Goal: Information Seeking & Learning: Learn about a topic

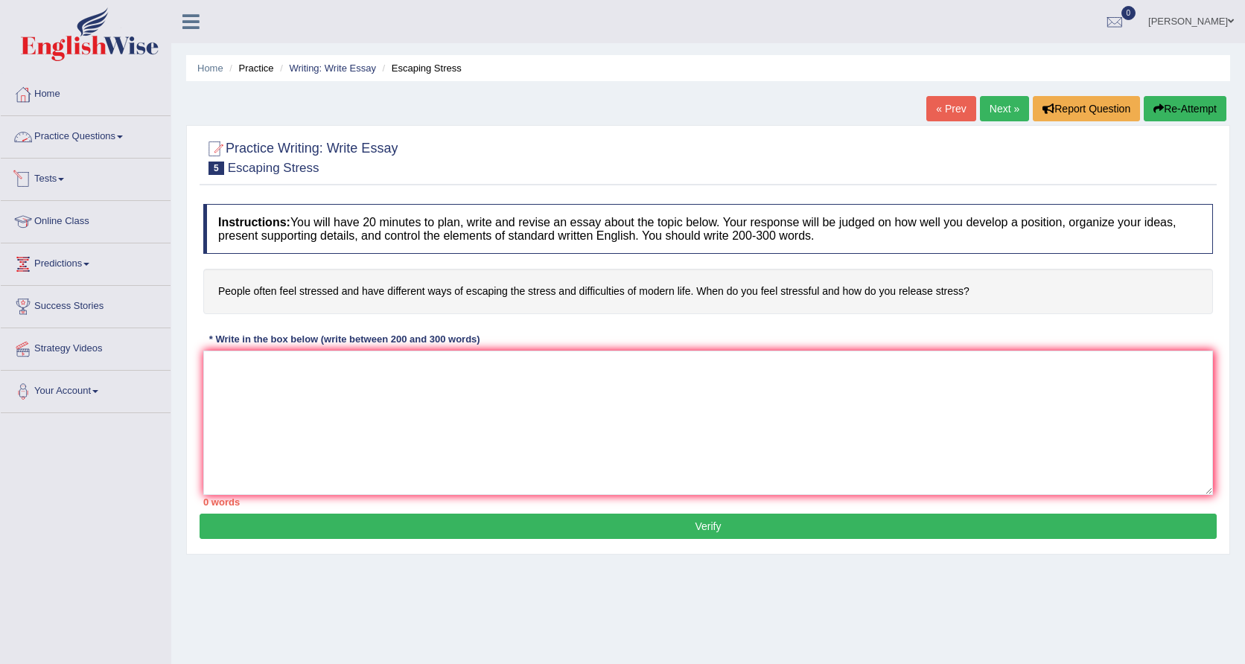
click at [115, 139] on link "Practice Questions" at bounding box center [86, 134] width 170 height 37
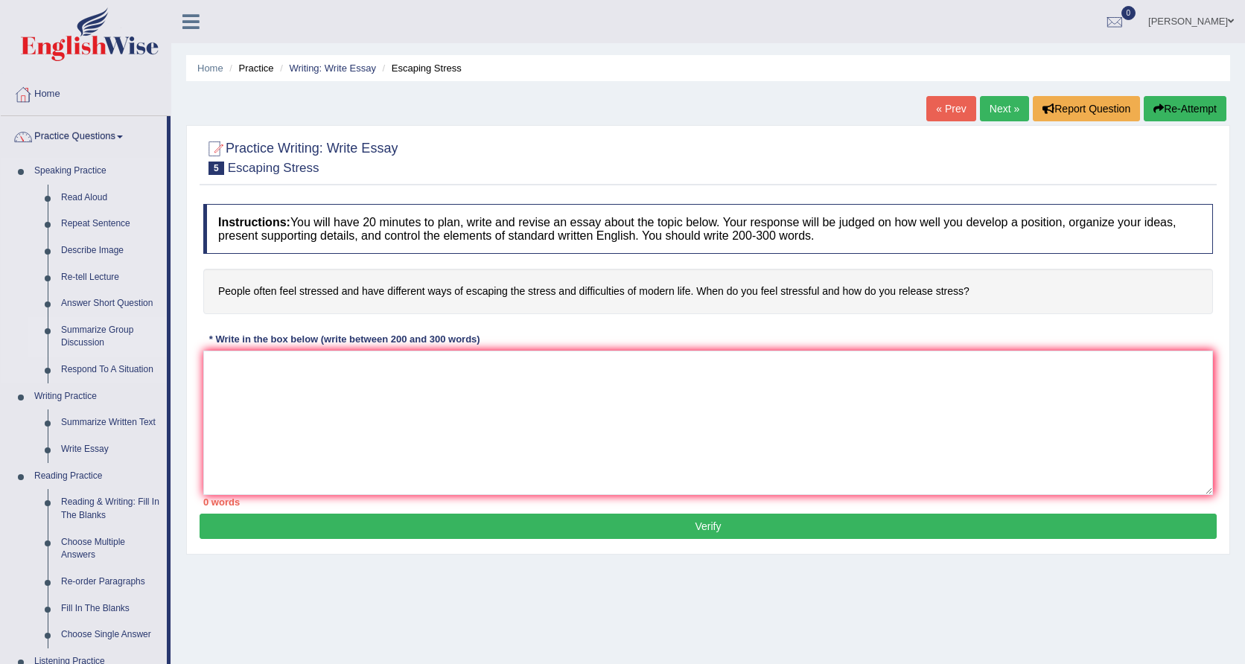
click at [118, 331] on link "Summarize Group Discussion" at bounding box center [110, 336] width 112 height 39
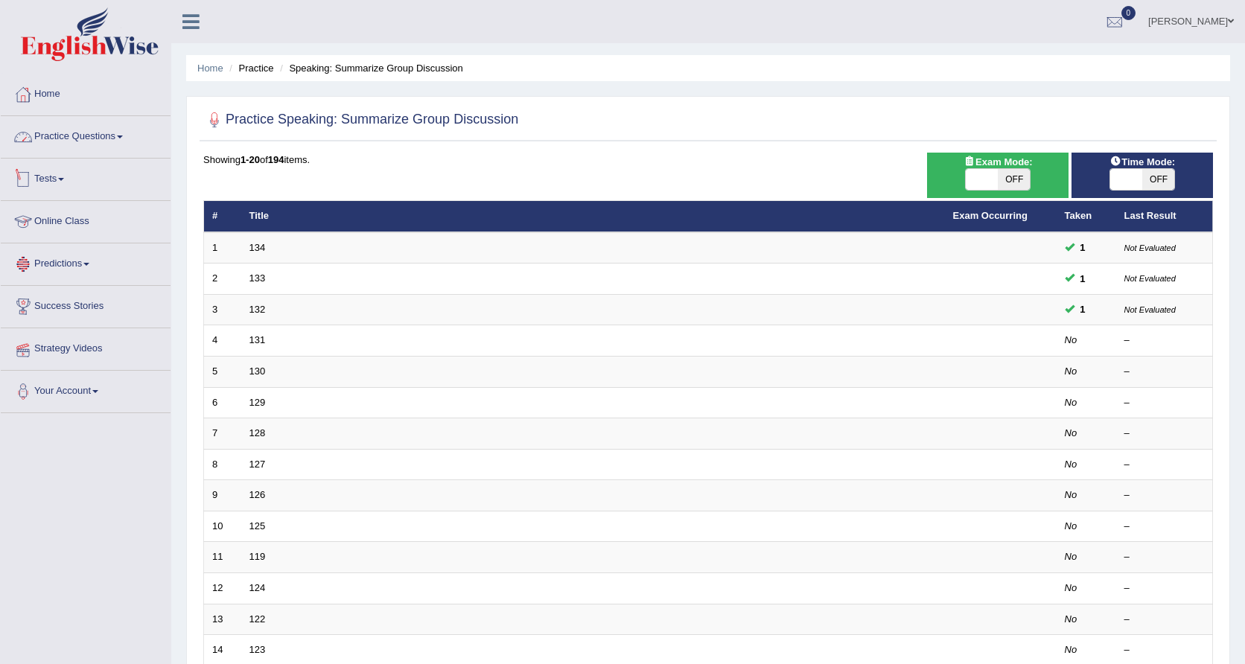
click at [113, 144] on link "Practice Questions" at bounding box center [86, 134] width 170 height 37
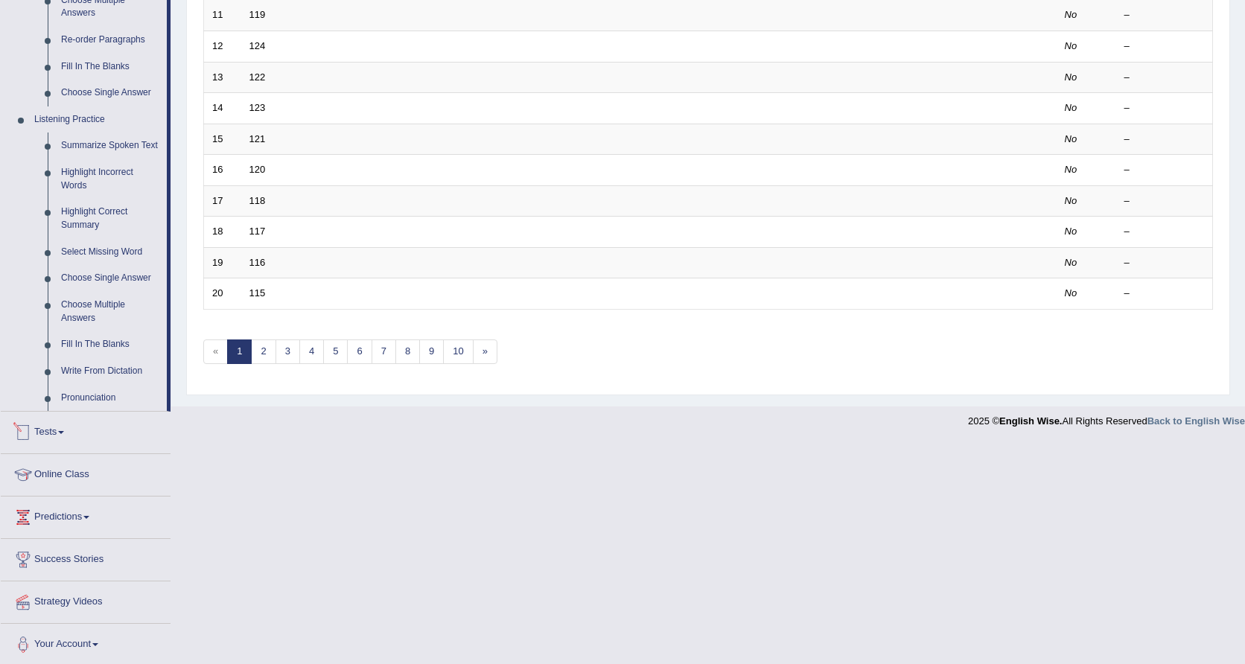
click at [42, 438] on link "Tests" at bounding box center [86, 430] width 170 height 37
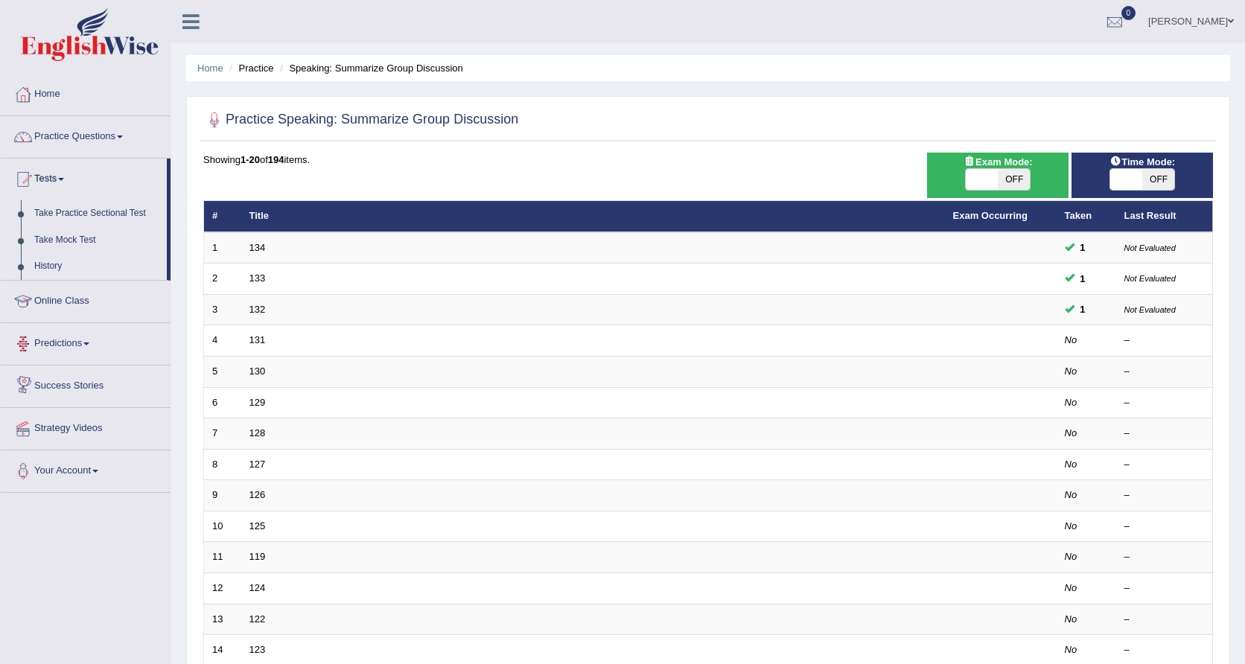
click at [66, 340] on link "Predictions" at bounding box center [86, 341] width 170 height 37
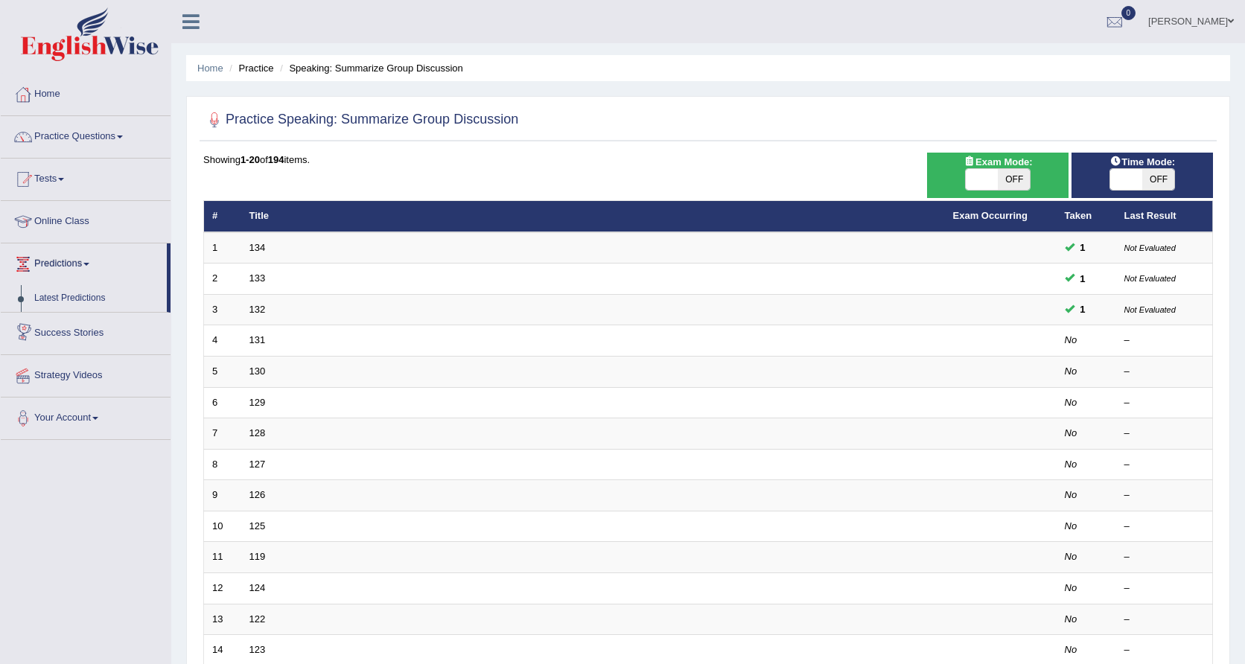
click at [80, 327] on link "Success Stories" at bounding box center [86, 331] width 170 height 37
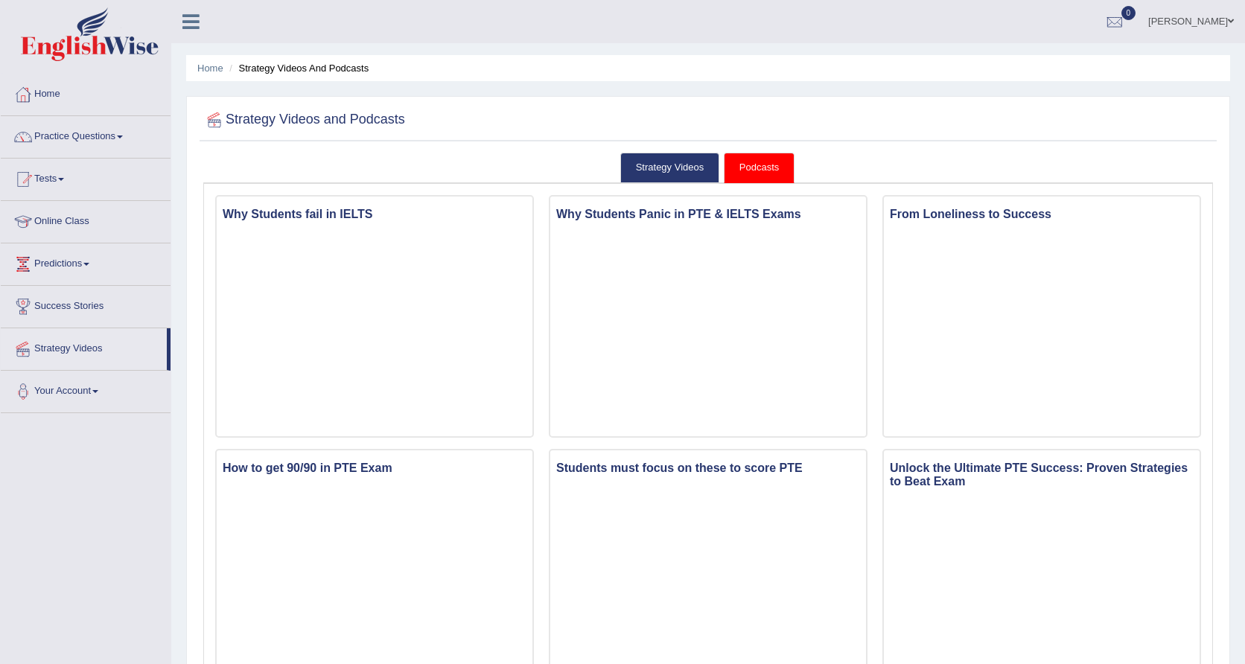
click at [98, 131] on link "Practice Questions" at bounding box center [86, 134] width 170 height 37
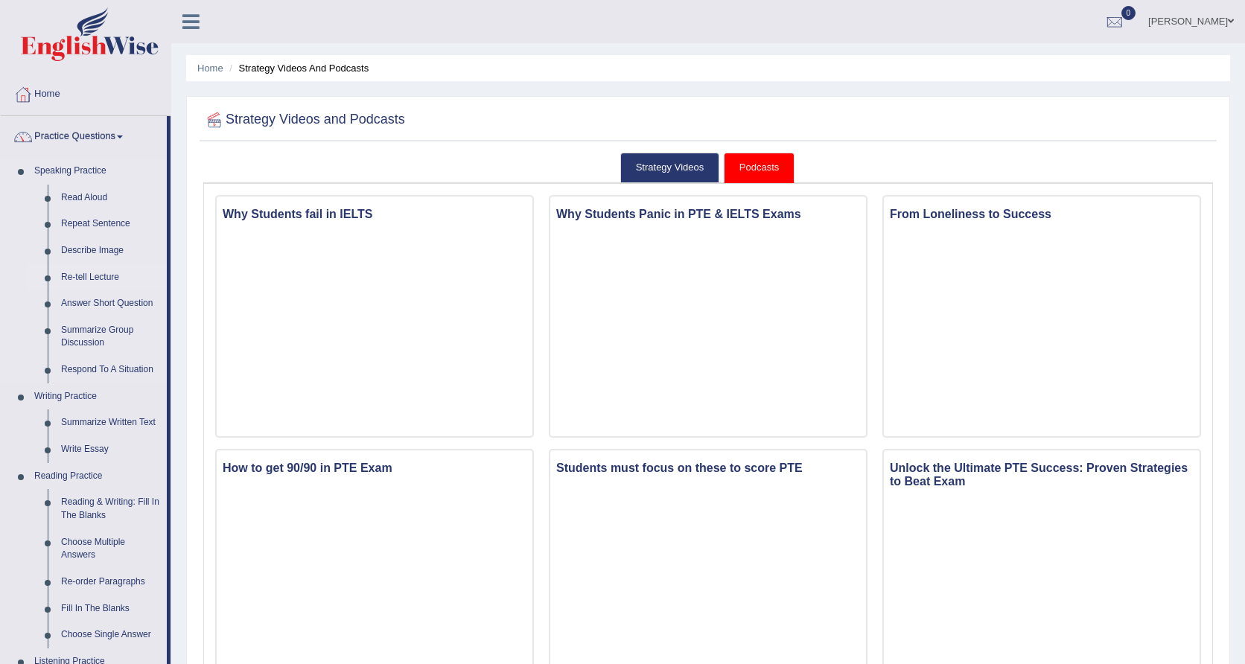
click at [104, 283] on link "Re-tell Lecture" at bounding box center [110, 277] width 112 height 27
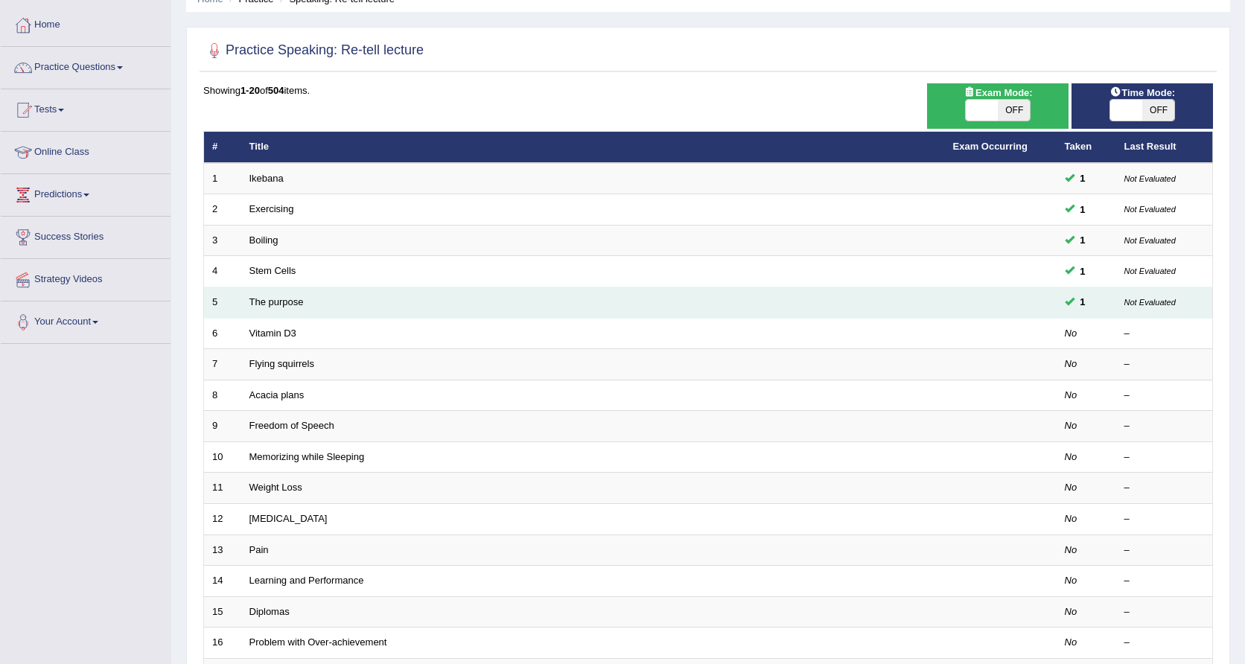
scroll to position [70, 0]
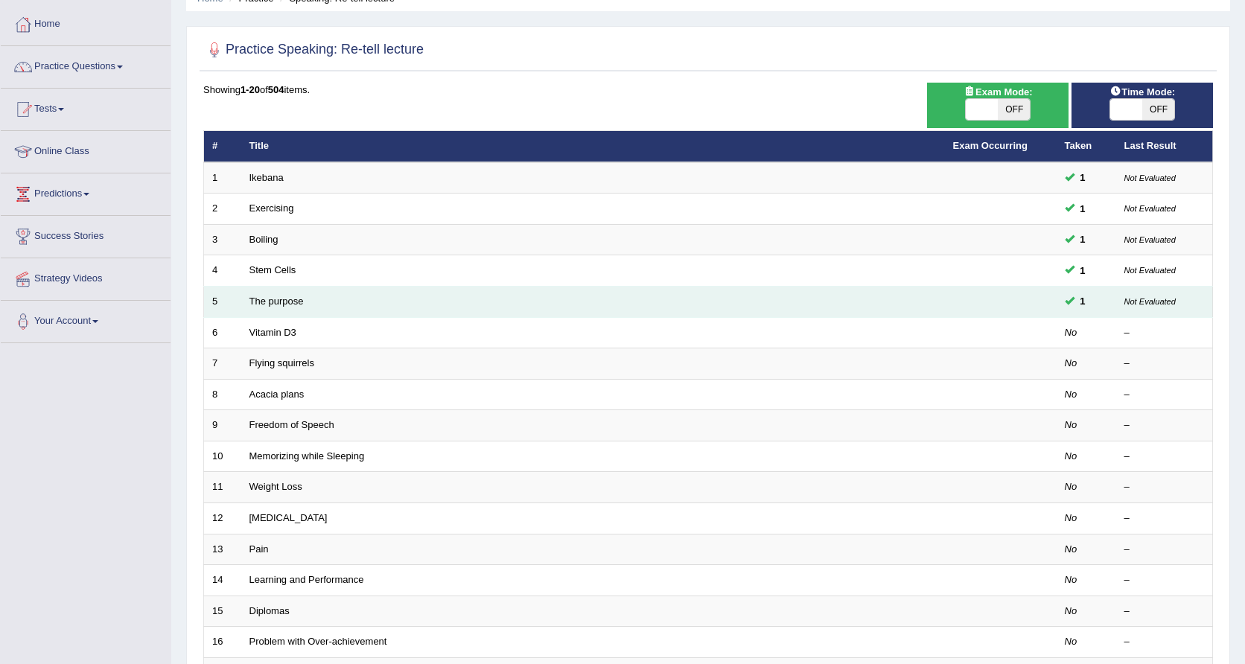
click at [469, 299] on td "The purpose" at bounding box center [593, 302] width 704 height 31
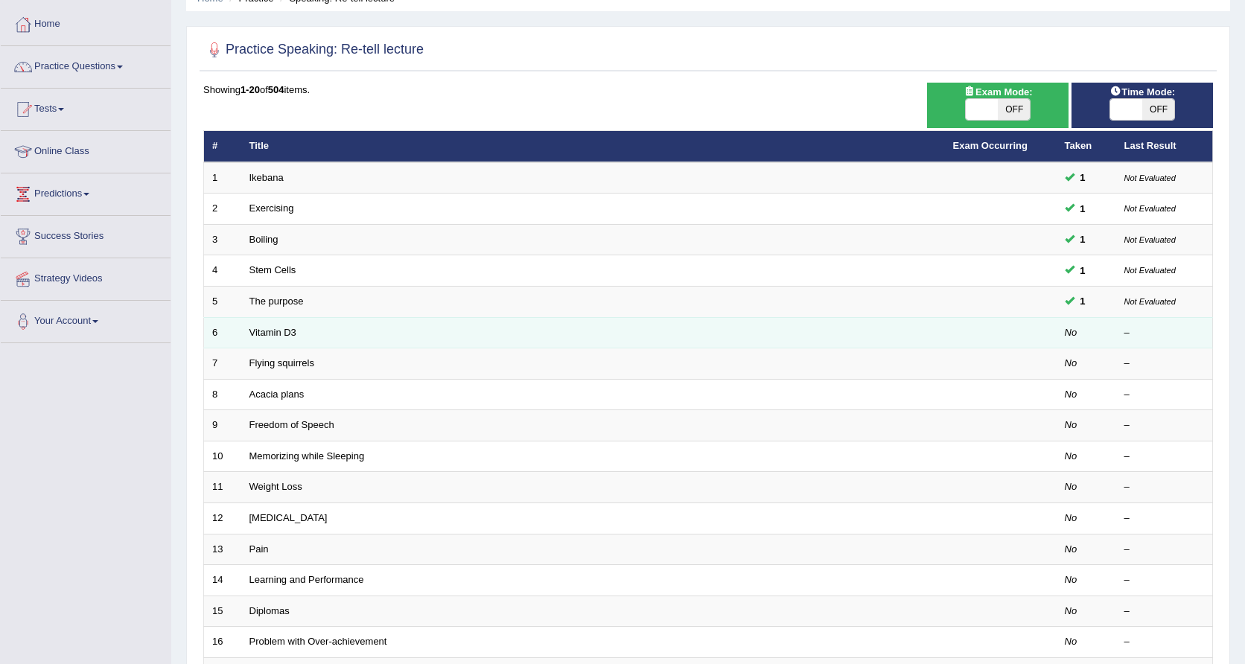
click at [333, 321] on td "Vitamin D3" at bounding box center [593, 332] width 704 height 31
click at [331, 321] on td "Vitamin D3" at bounding box center [593, 332] width 704 height 31
click at [261, 330] on link "Vitamin D3" at bounding box center [273, 332] width 47 height 11
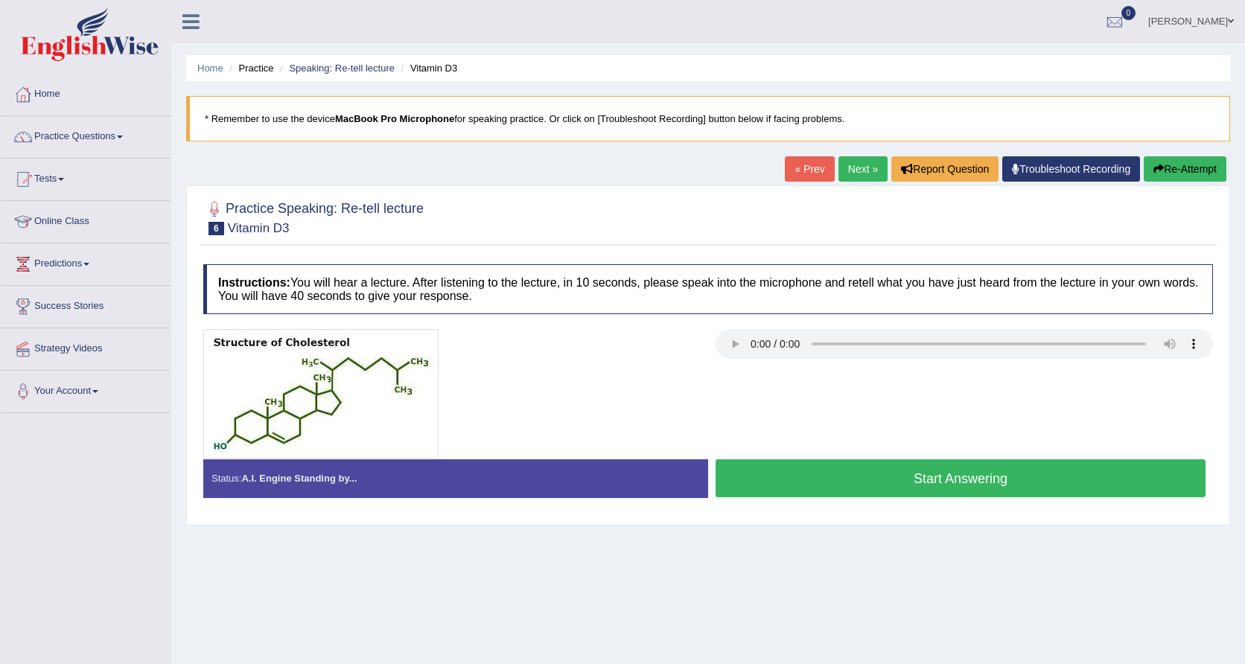
click at [731, 342] on audio at bounding box center [965, 344] width 498 height 30
click at [1053, 358] on audio at bounding box center [965, 344] width 498 height 30
click at [858, 258] on div "Instructions: You will hear a lecture. After listening to the lecture, in 10 se…" at bounding box center [708, 387] width 1017 height 260
click at [724, 325] on div "Instructions: You will hear a lecture. After listening to the lecture, in 10 se…" at bounding box center [708, 387] width 1017 height 260
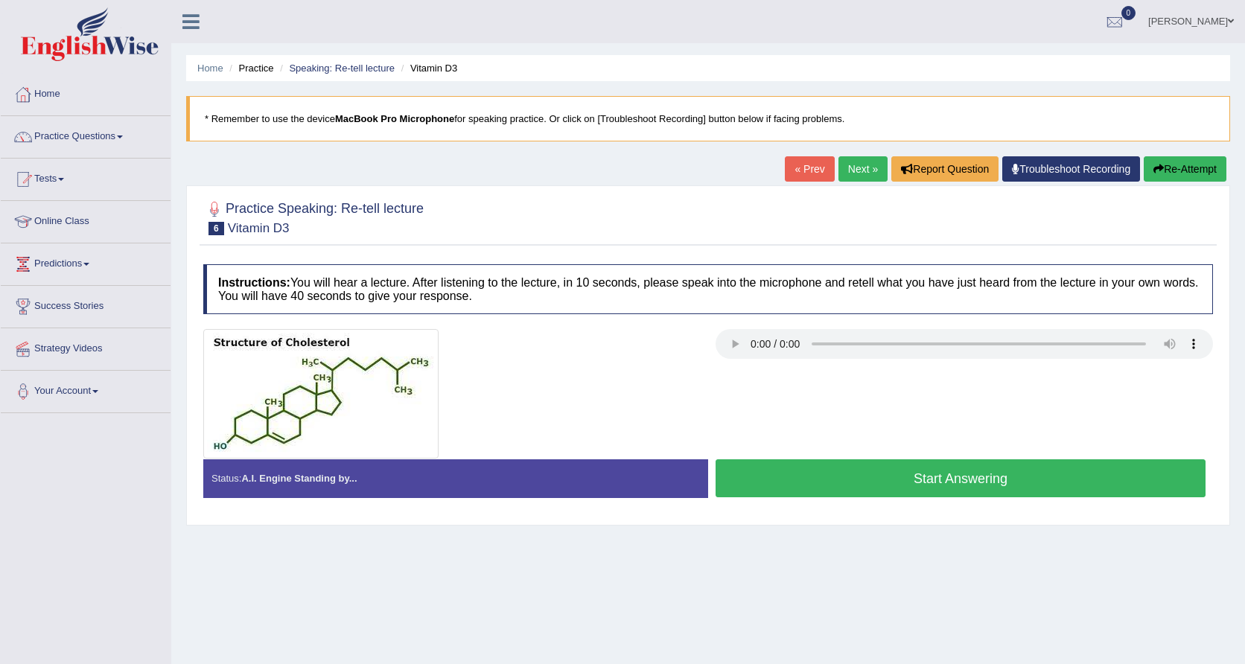
click at [724, 325] on div "Instructions: You will hear a lecture. After listening to the lecture, in 10 se…" at bounding box center [708, 387] width 1017 height 260
drag, startPoint x: 673, startPoint y: 394, endPoint x: 673, endPoint y: 378, distance: 15.7
click at [655, 394] on div at bounding box center [452, 394] width 512 height 130
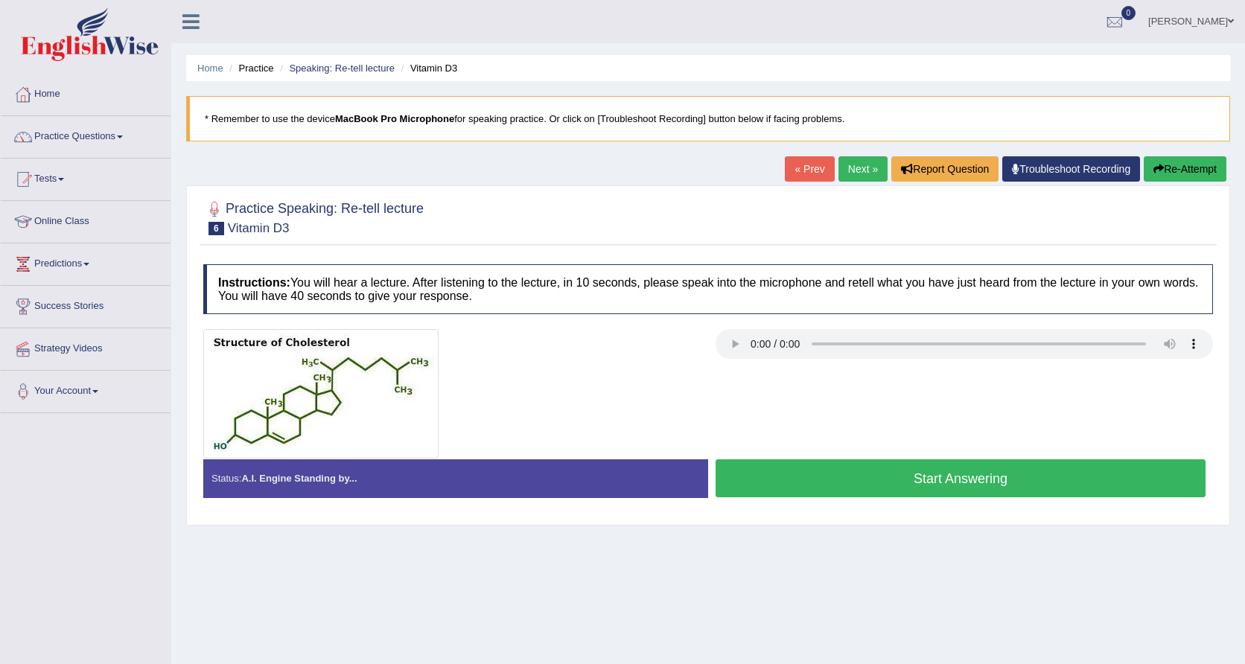
click at [737, 340] on audio at bounding box center [965, 344] width 498 height 30
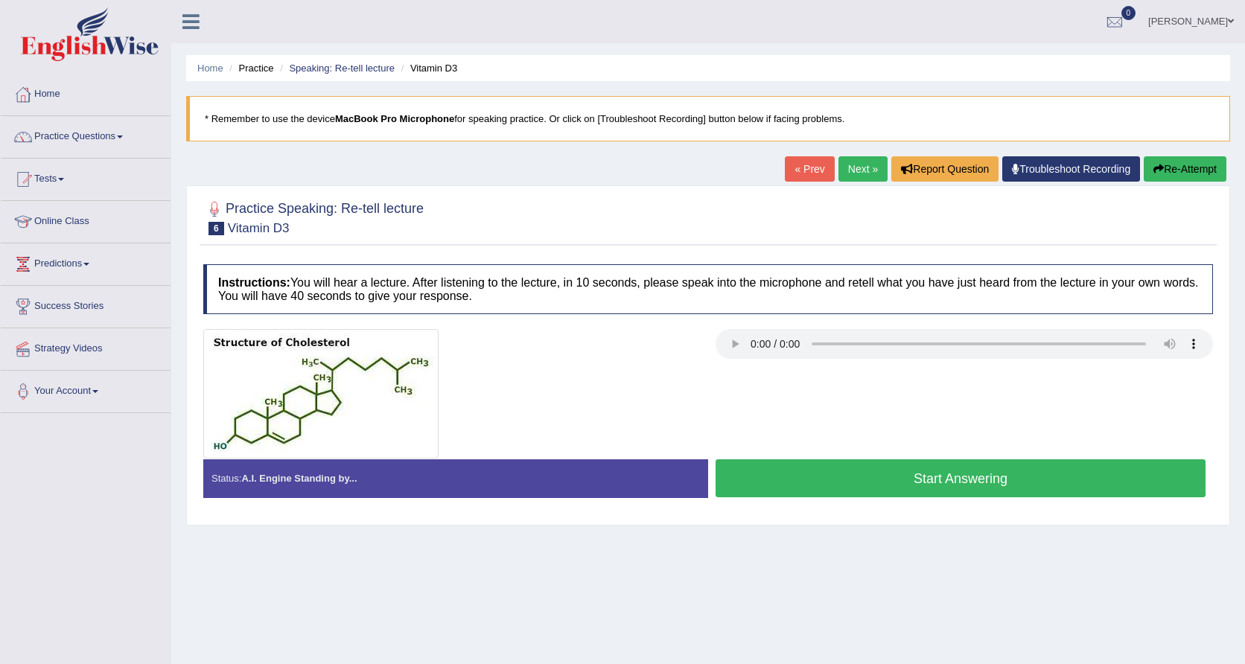
click at [737, 340] on audio at bounding box center [965, 344] width 498 height 30
drag, startPoint x: 728, startPoint y: 348, endPoint x: 787, endPoint y: 150, distance: 206.2
click at [728, 344] on audio at bounding box center [965, 344] width 498 height 30
click at [1175, 339] on audio at bounding box center [965, 344] width 498 height 30
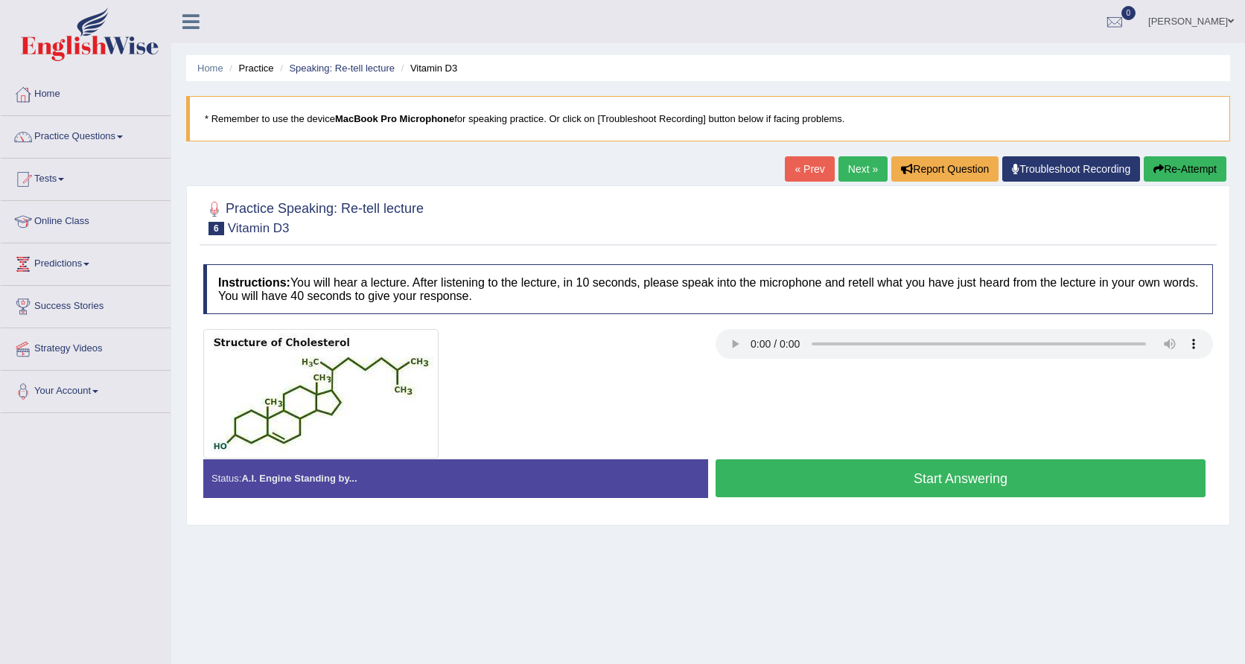
click at [1175, 339] on audio at bounding box center [965, 344] width 498 height 30
drag, startPoint x: 1205, startPoint y: 345, endPoint x: 1194, endPoint y: 340, distance: 12.3
click at [1194, 340] on audio at bounding box center [965, 344] width 498 height 30
click at [1198, 344] on audio at bounding box center [965, 344] width 498 height 30
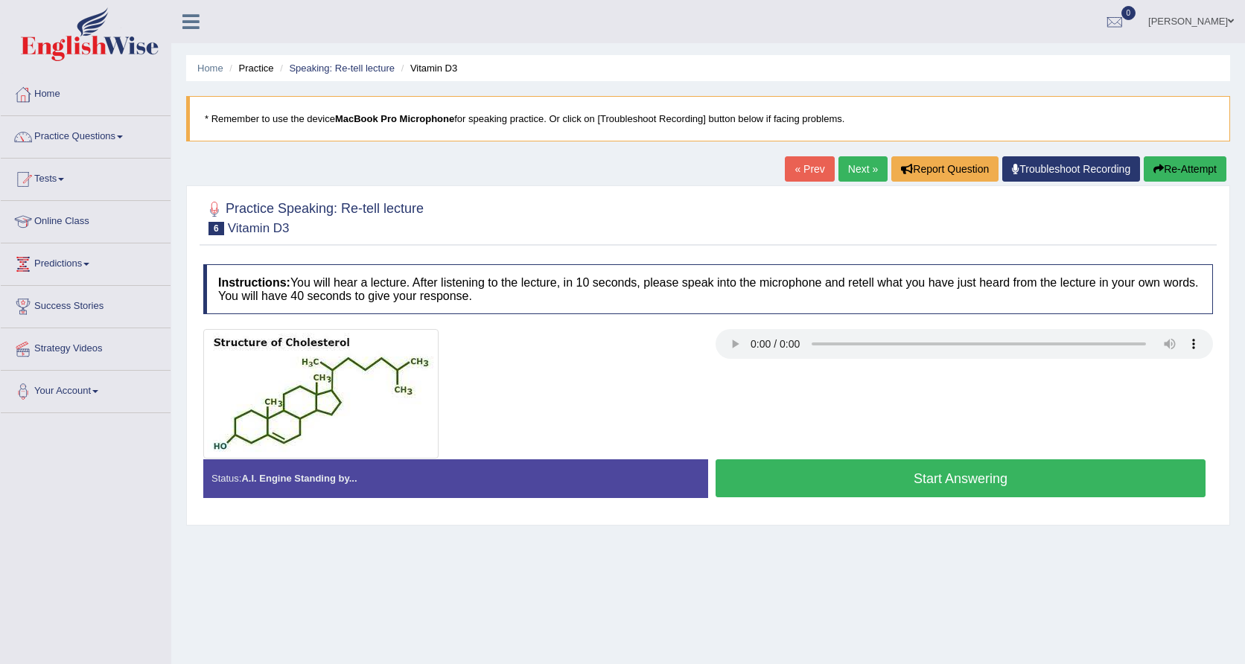
drag, startPoint x: 638, startPoint y: 81, endPoint x: 267, endPoint y: 226, distance: 398.3
click at [273, 223] on div "Home Practice Speaking: Re-tell lecture Vitamin D3 * Remember to use the device…" at bounding box center [708, 372] width 1074 height 745
click at [90, 133] on link "Practice Questions" at bounding box center [86, 134] width 170 height 37
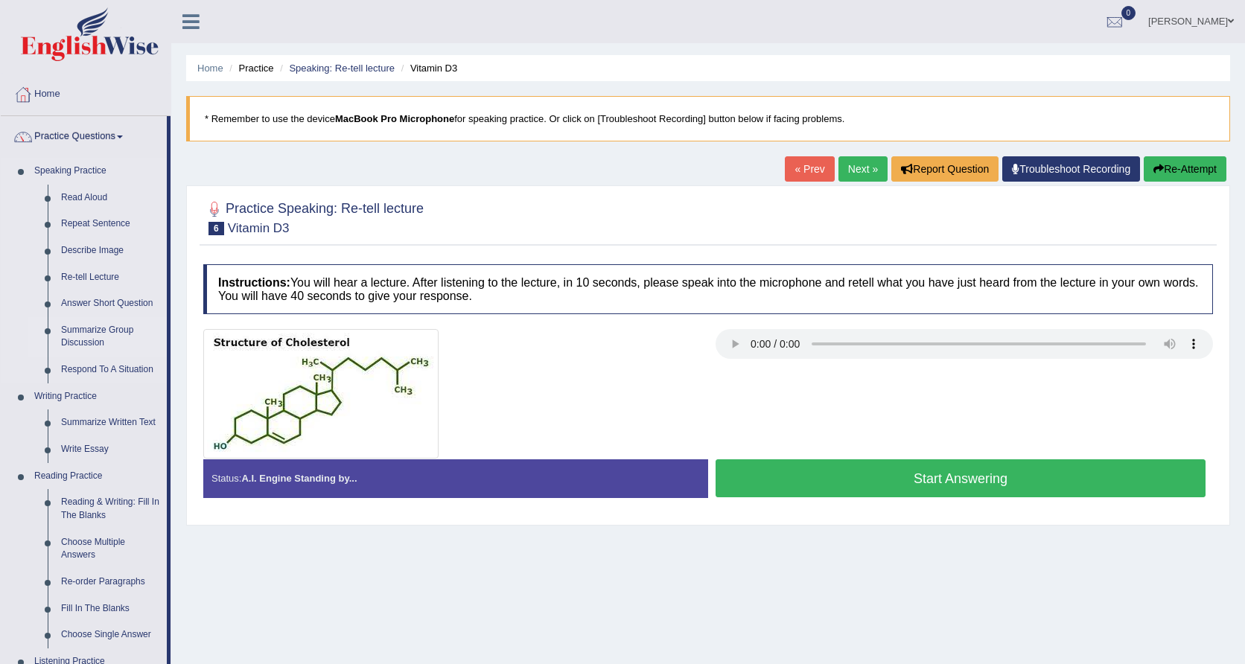
click at [99, 334] on link "Summarize Group Discussion" at bounding box center [110, 336] width 112 height 39
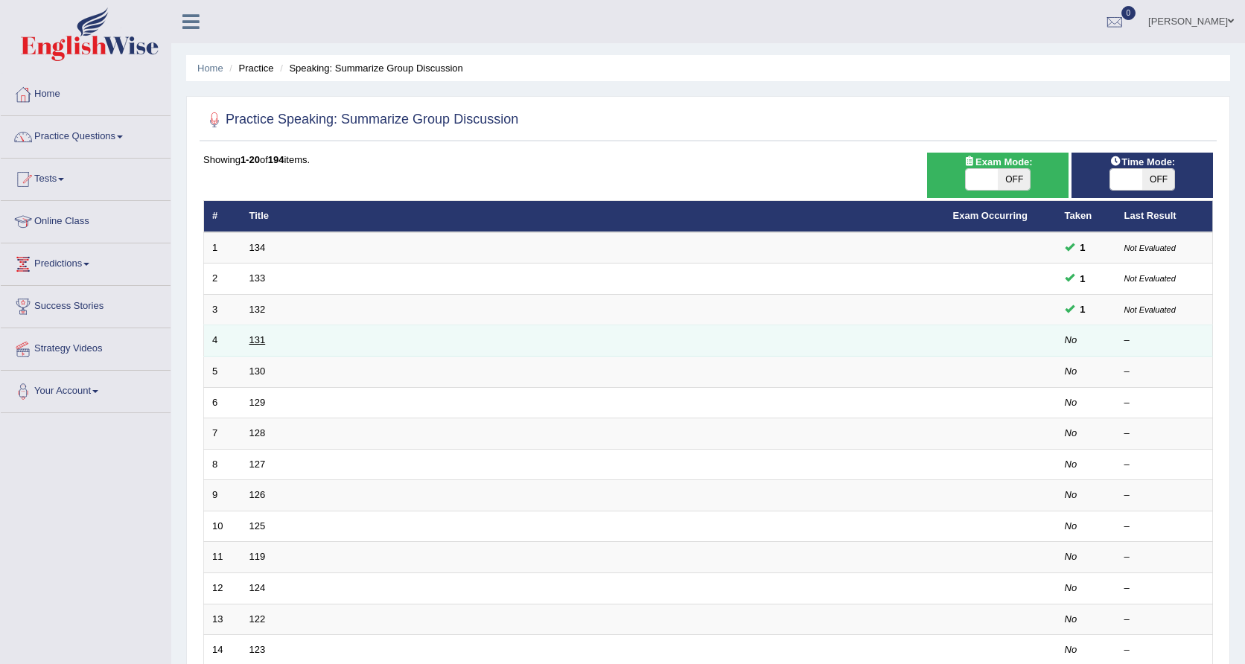
click at [255, 337] on link "131" at bounding box center [258, 339] width 16 height 11
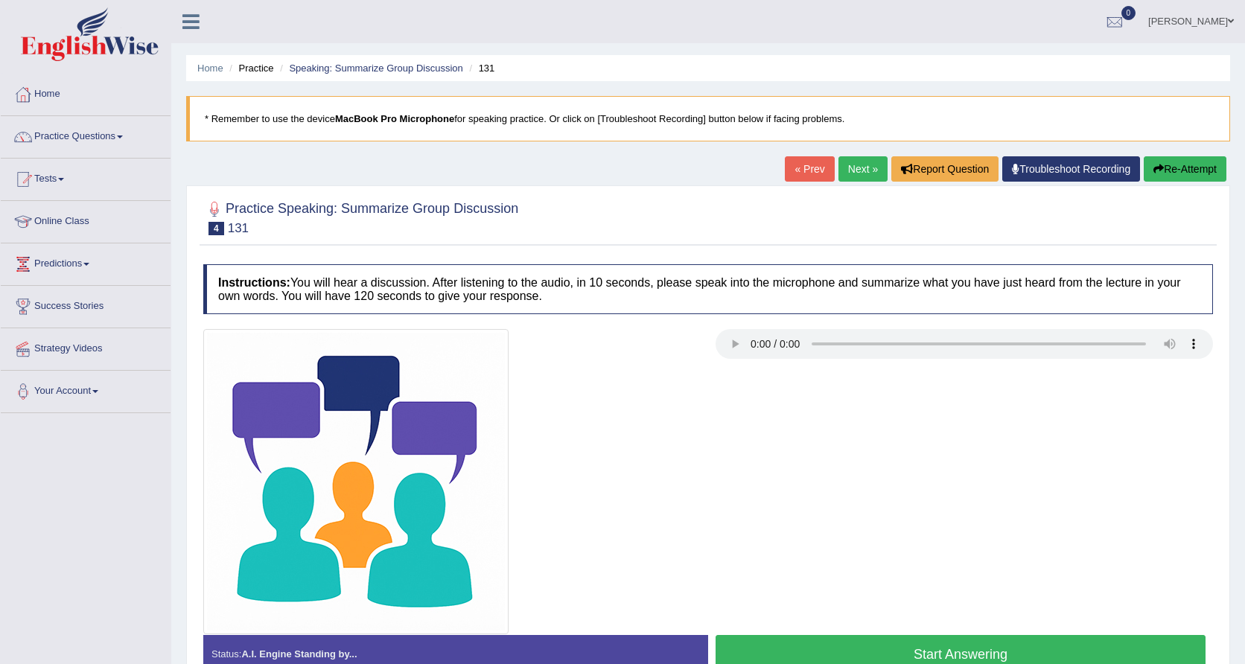
click at [735, 352] on audio at bounding box center [965, 344] width 498 height 30
click at [694, 358] on div at bounding box center [708, 481] width 1025 height 305
click at [74, 136] on link "Practice Questions" at bounding box center [86, 134] width 170 height 37
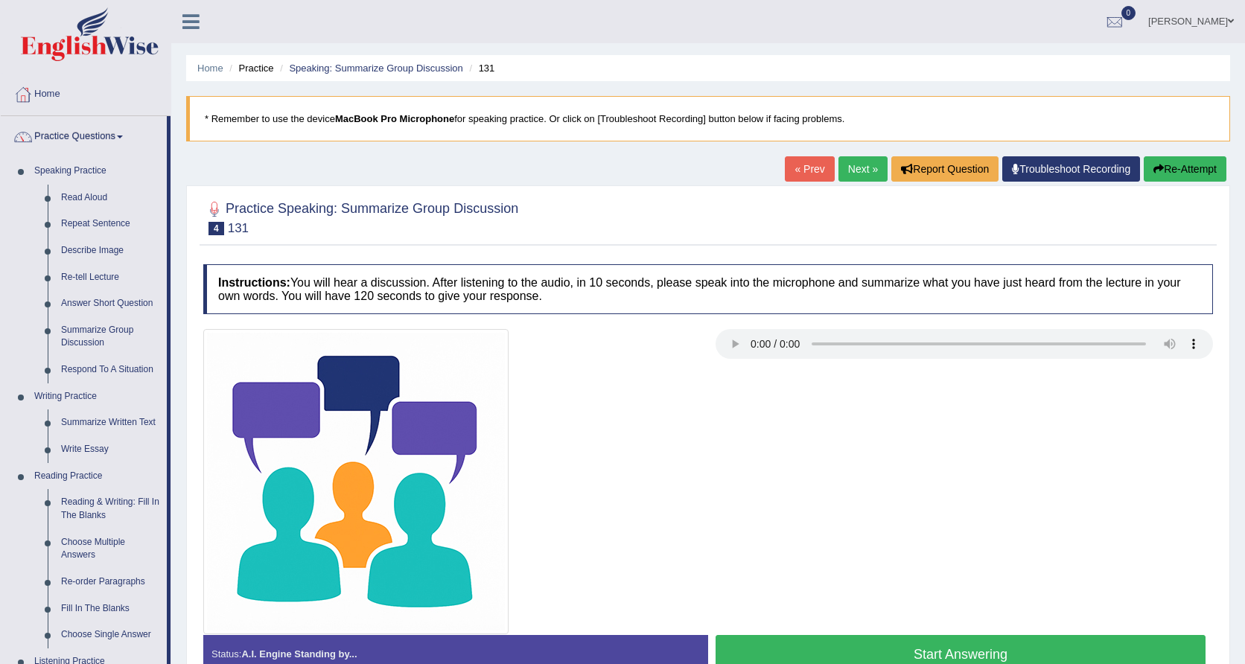
click at [454, 118] on b "MacBook Pro Microphone" at bounding box center [394, 118] width 119 height 11
click at [1195, 19] on link "[PERSON_NAME]" at bounding box center [1191, 19] width 108 height 39
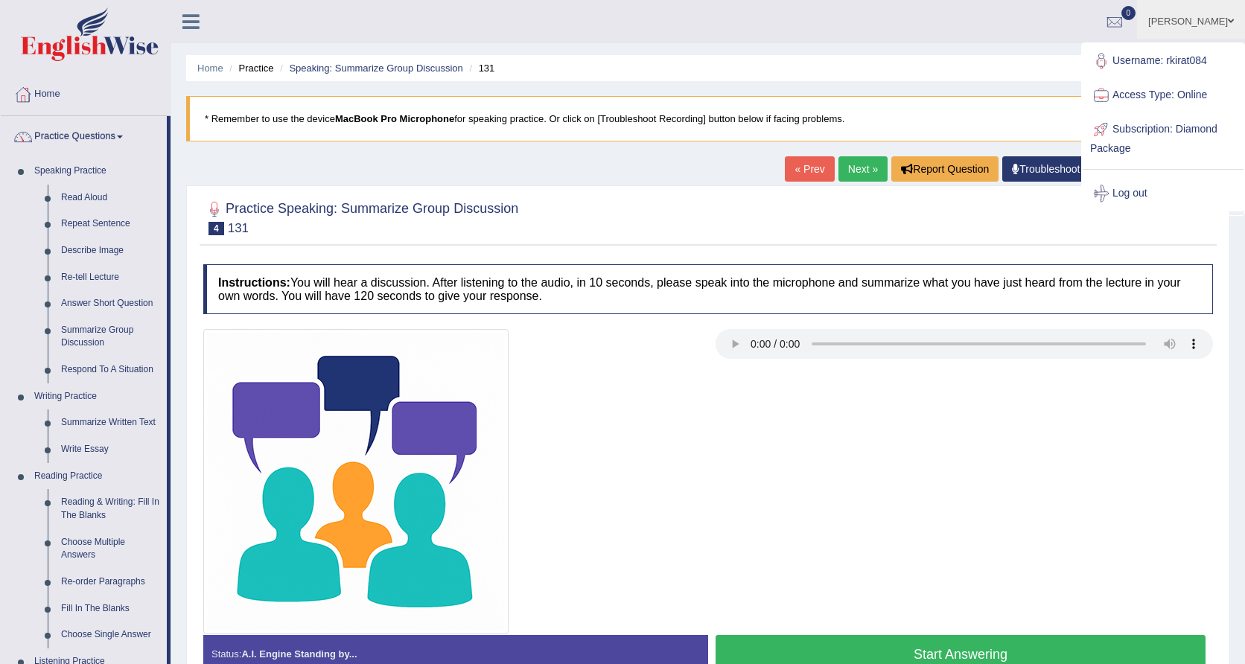
click at [1039, 83] on div "Home Practice Speaking: Summarize Group Discussion 131 * Remember to use the de…" at bounding box center [708, 372] width 1074 height 745
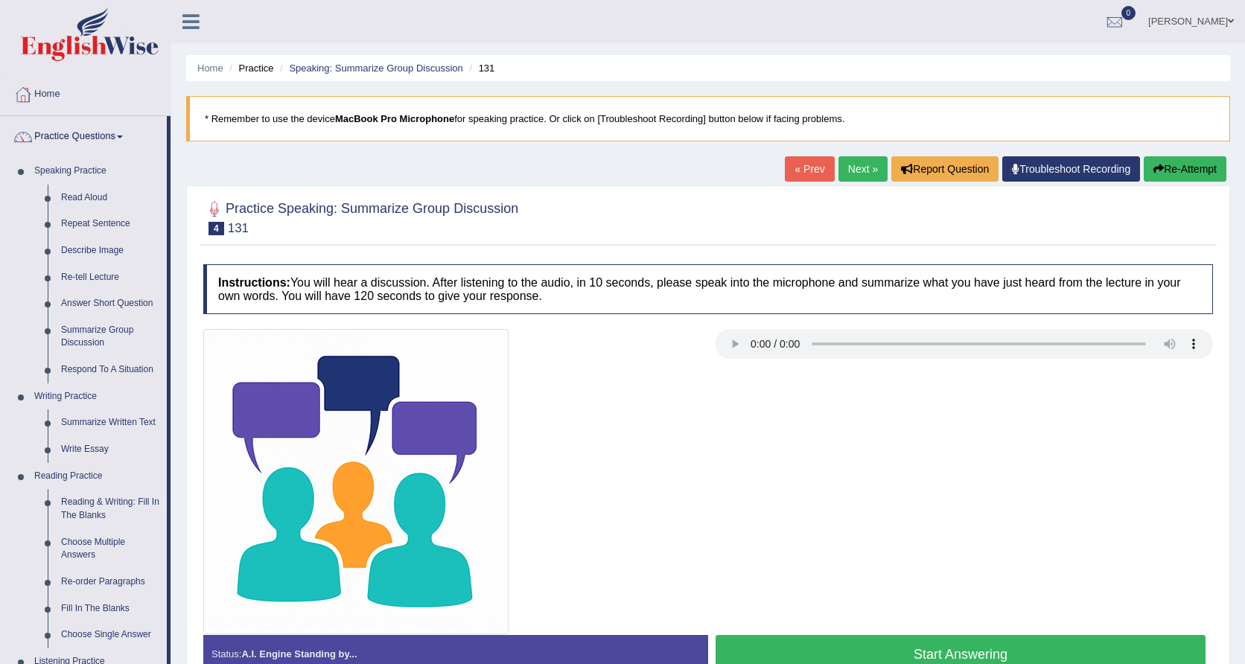
click at [1137, 27] on link "0" at bounding box center [1115, 19] width 45 height 39
click at [89, 253] on link "Describe Image" at bounding box center [110, 251] width 112 height 27
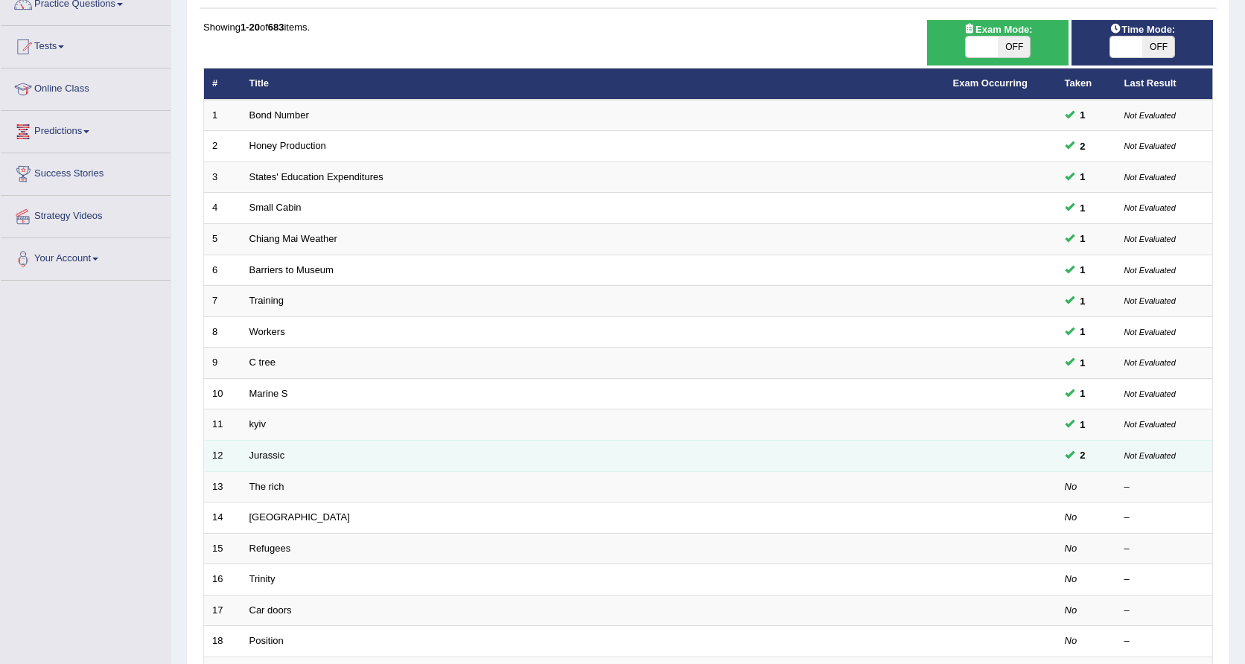
scroll to position [132, 0]
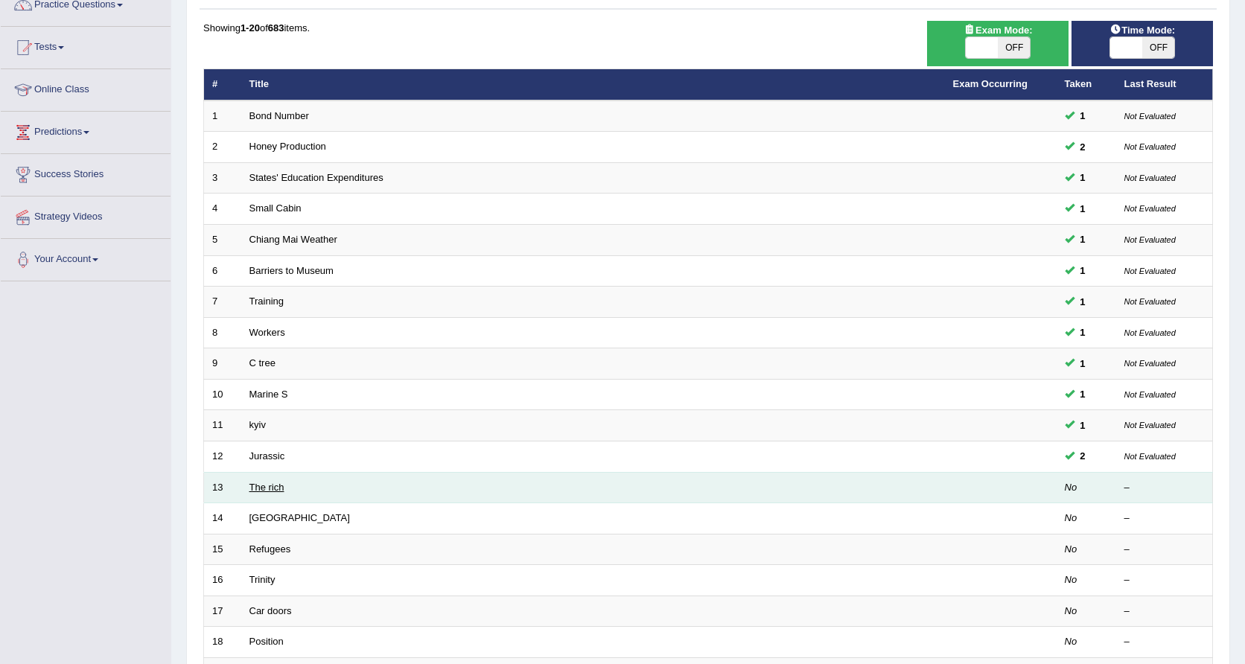
click at [279, 482] on link "The rich" at bounding box center [267, 487] width 35 height 11
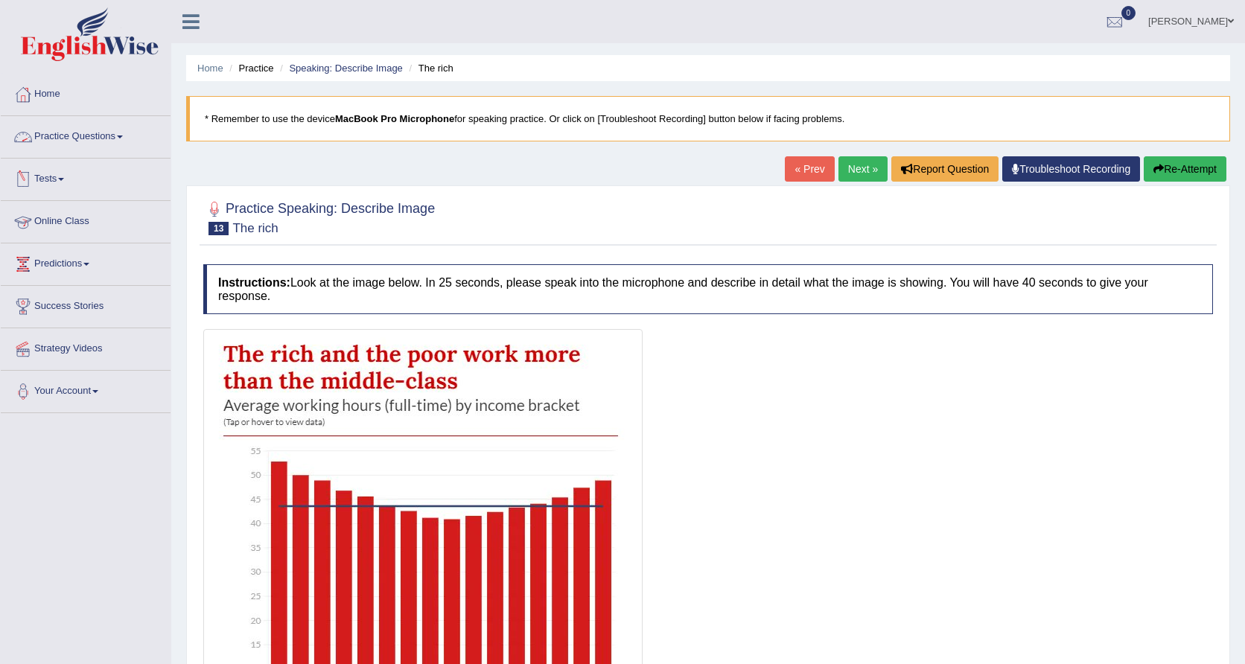
click at [59, 140] on link "Practice Questions" at bounding box center [86, 134] width 170 height 37
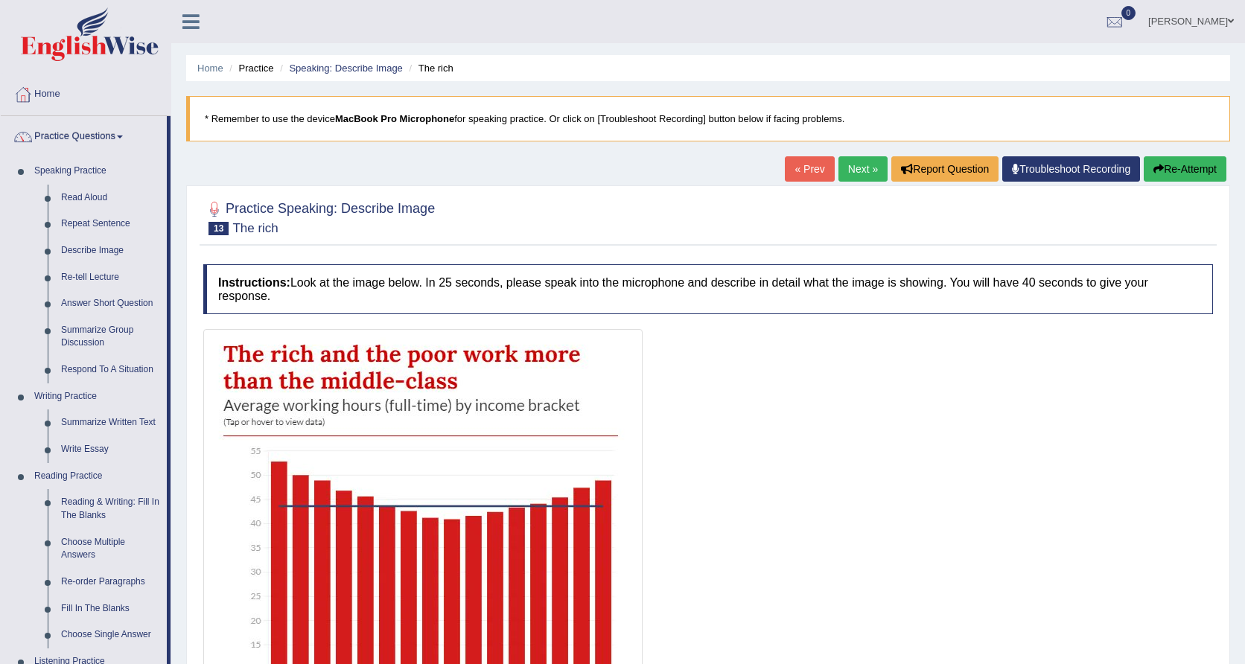
click at [59, 140] on link "Practice Questions" at bounding box center [84, 134] width 166 height 37
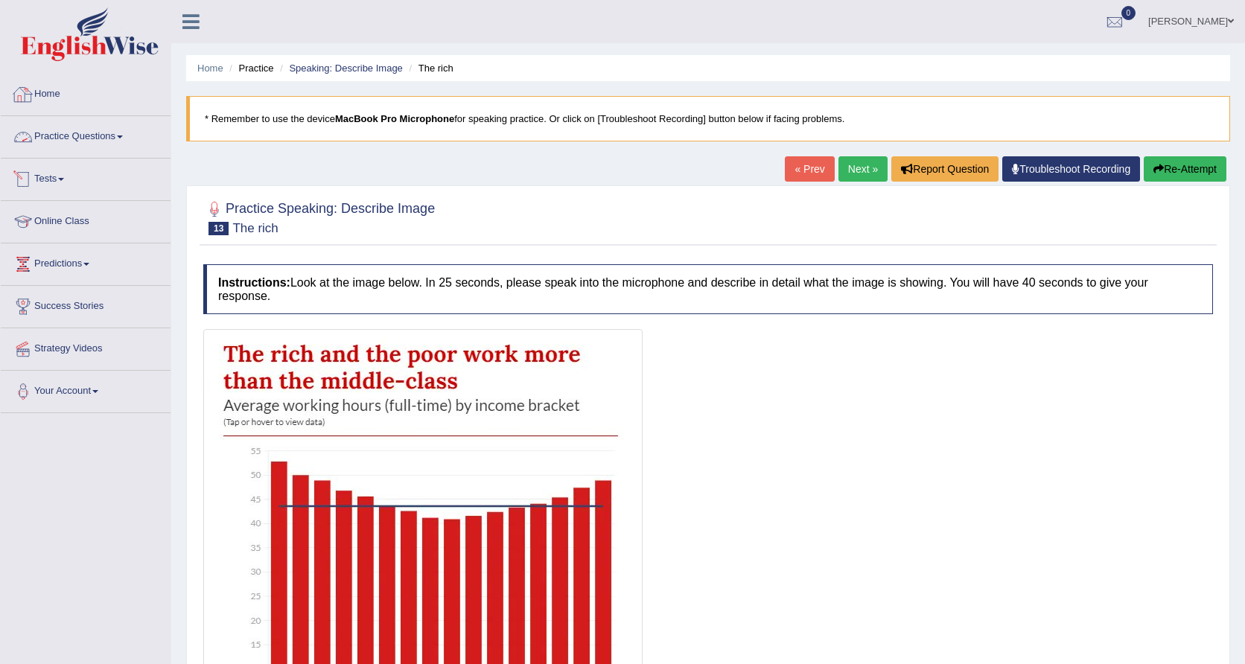
click at [112, 142] on link "Practice Questions" at bounding box center [86, 134] width 170 height 37
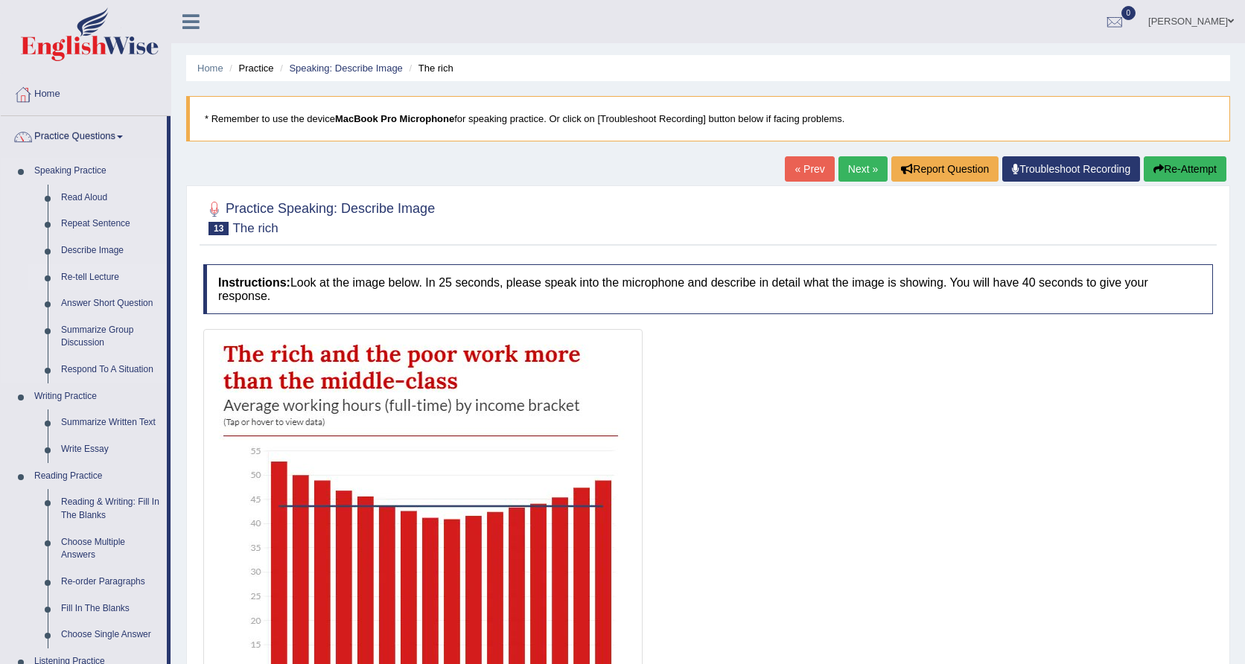
click at [59, 279] on link "Re-tell Lecture" at bounding box center [110, 277] width 112 height 27
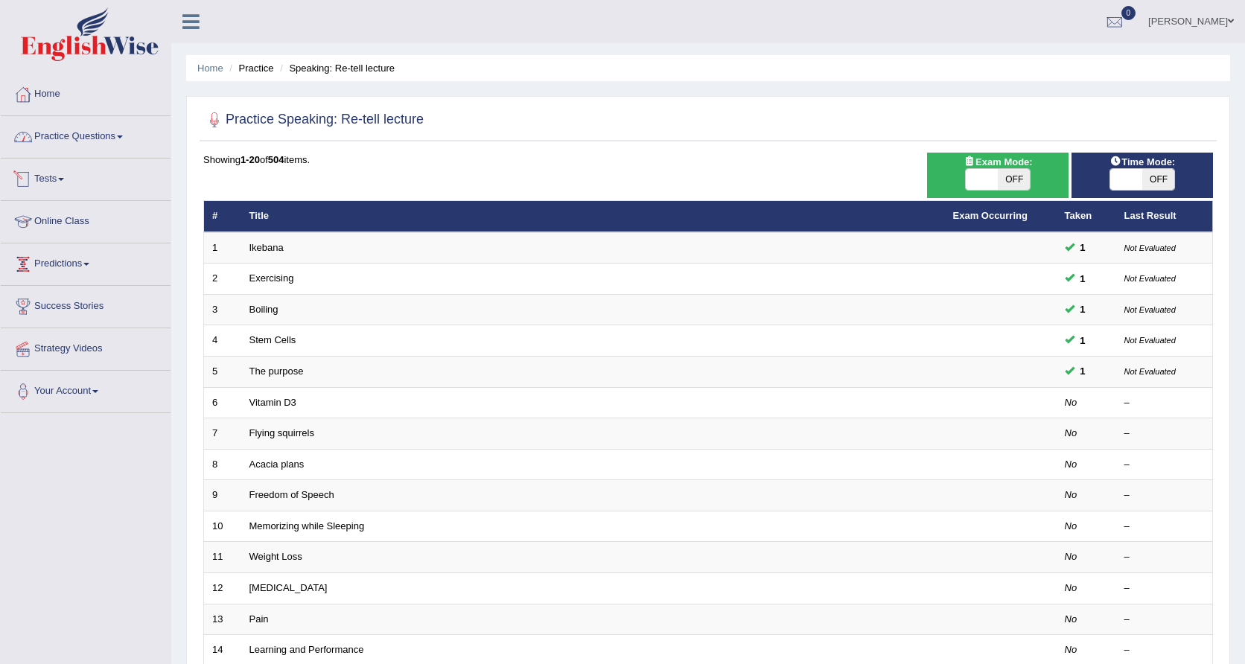
click at [69, 141] on link "Practice Questions" at bounding box center [86, 134] width 170 height 37
click at [69, 141] on link "Practice Questions" at bounding box center [84, 134] width 166 height 37
click at [109, 153] on li "Practice Questions Speaking Practice Read Aloud Repeat Sentence Describe Image …" at bounding box center [86, 137] width 170 height 42
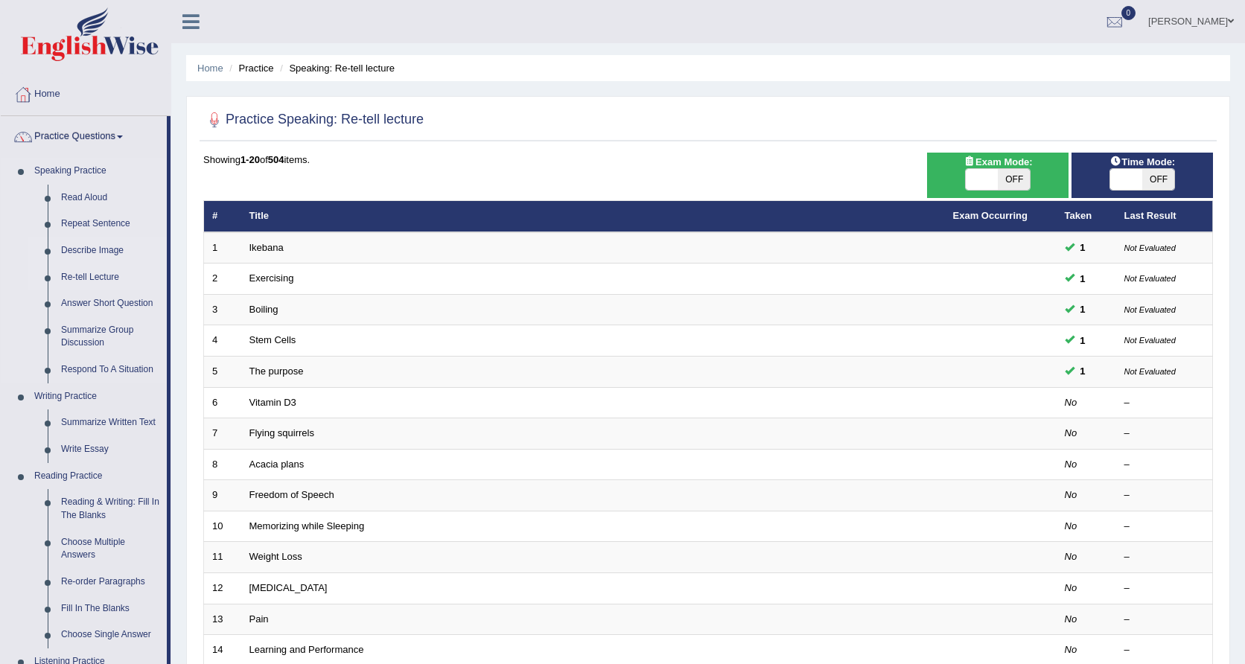
click at [104, 261] on link "Describe Image" at bounding box center [110, 251] width 112 height 27
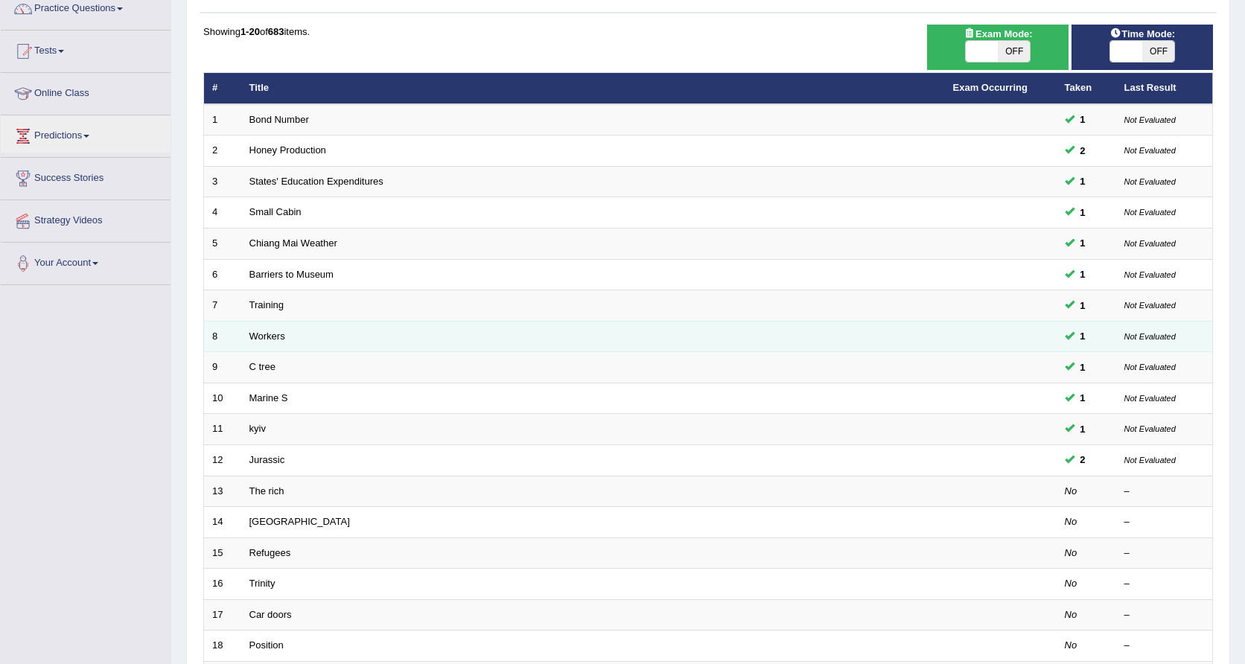
scroll to position [129, 0]
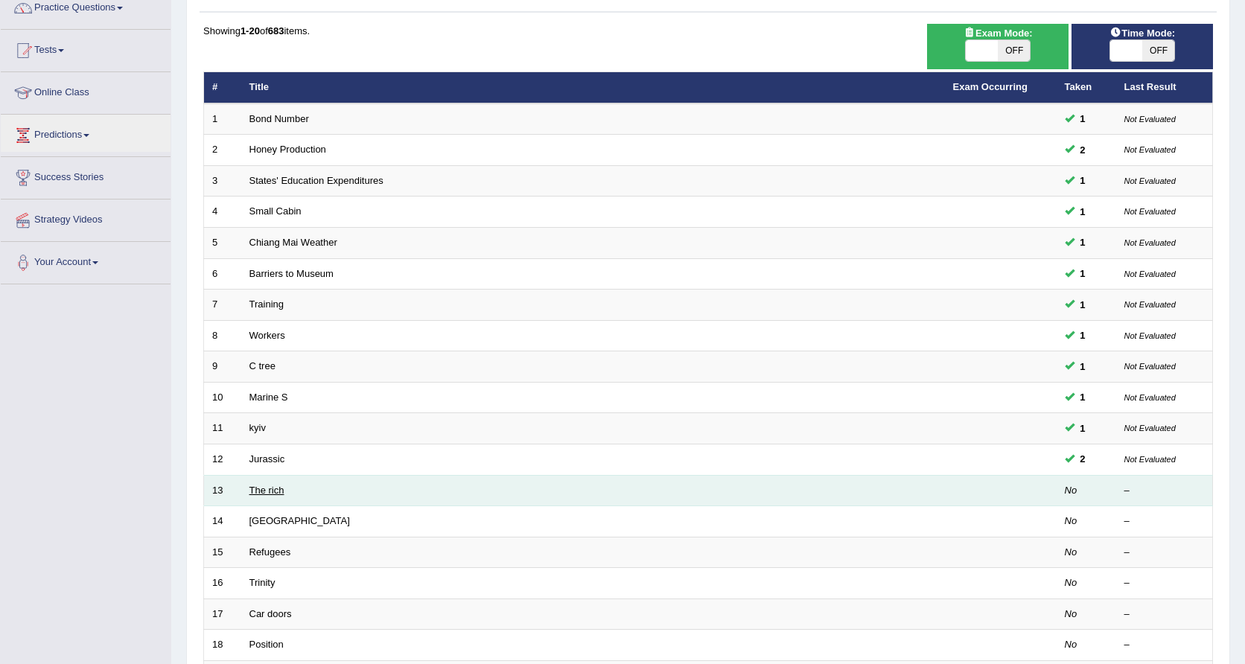
click at [267, 489] on link "The rich" at bounding box center [267, 490] width 35 height 11
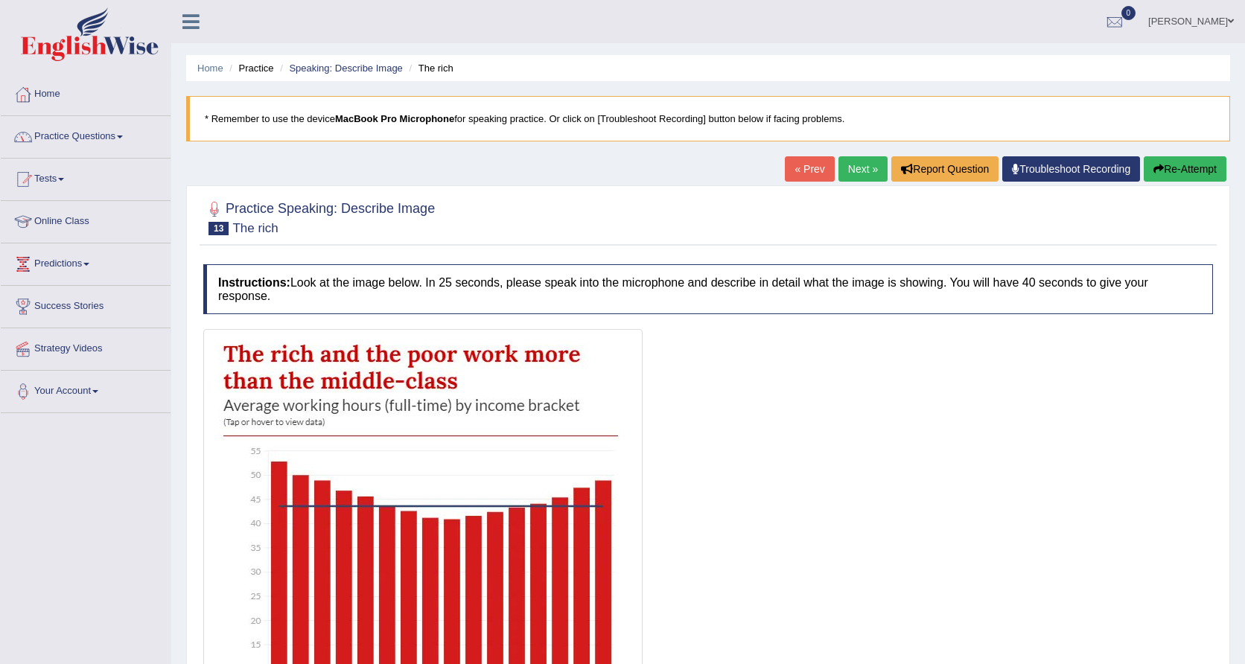
click at [96, 139] on link "Practice Questions" at bounding box center [86, 134] width 170 height 37
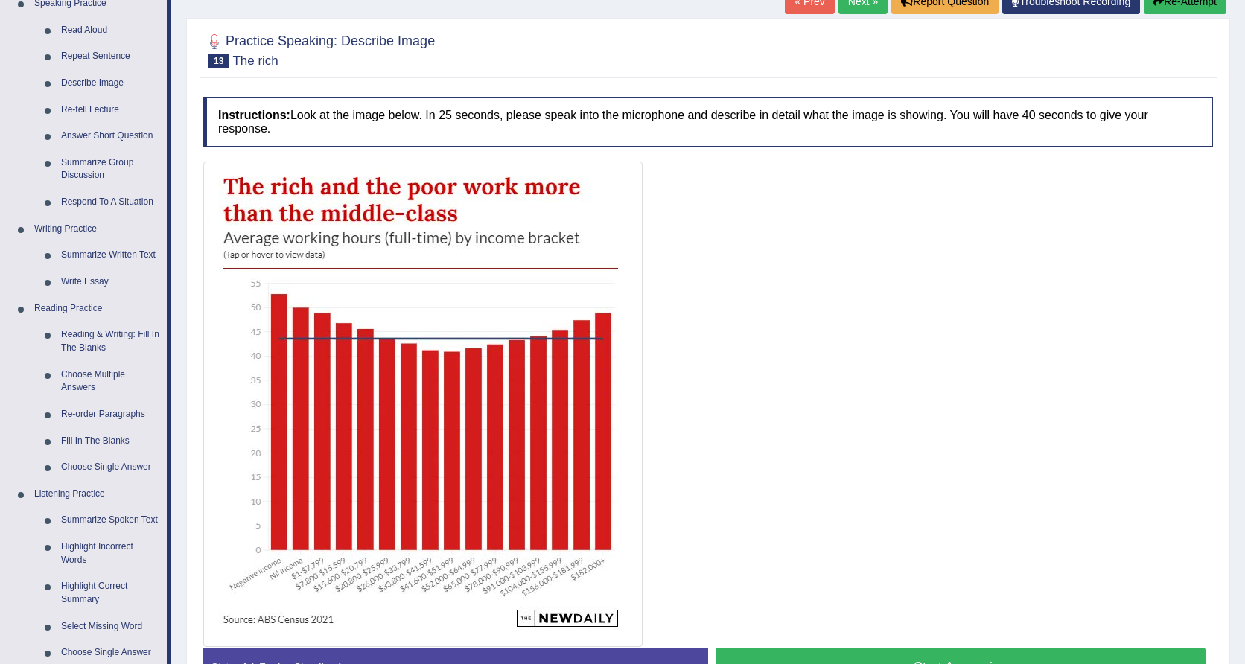
scroll to position [157, 0]
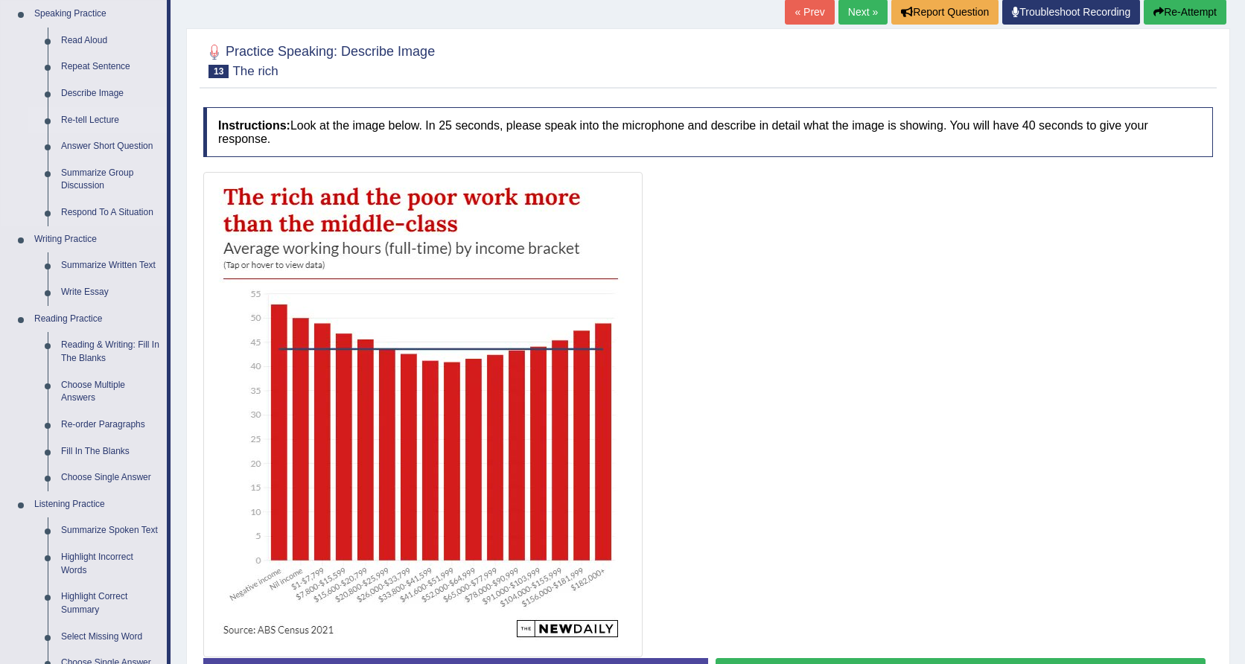
click at [85, 120] on link "Re-tell Lecture" at bounding box center [110, 120] width 112 height 27
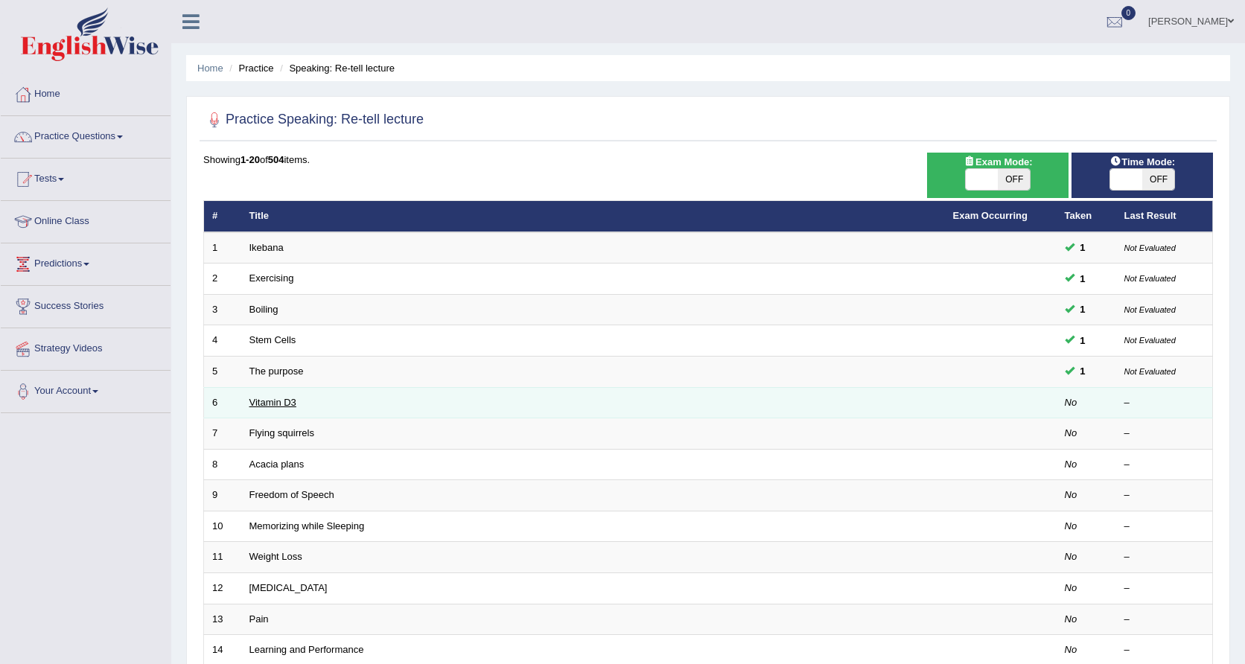
click at [270, 398] on link "Vitamin D3" at bounding box center [273, 402] width 47 height 11
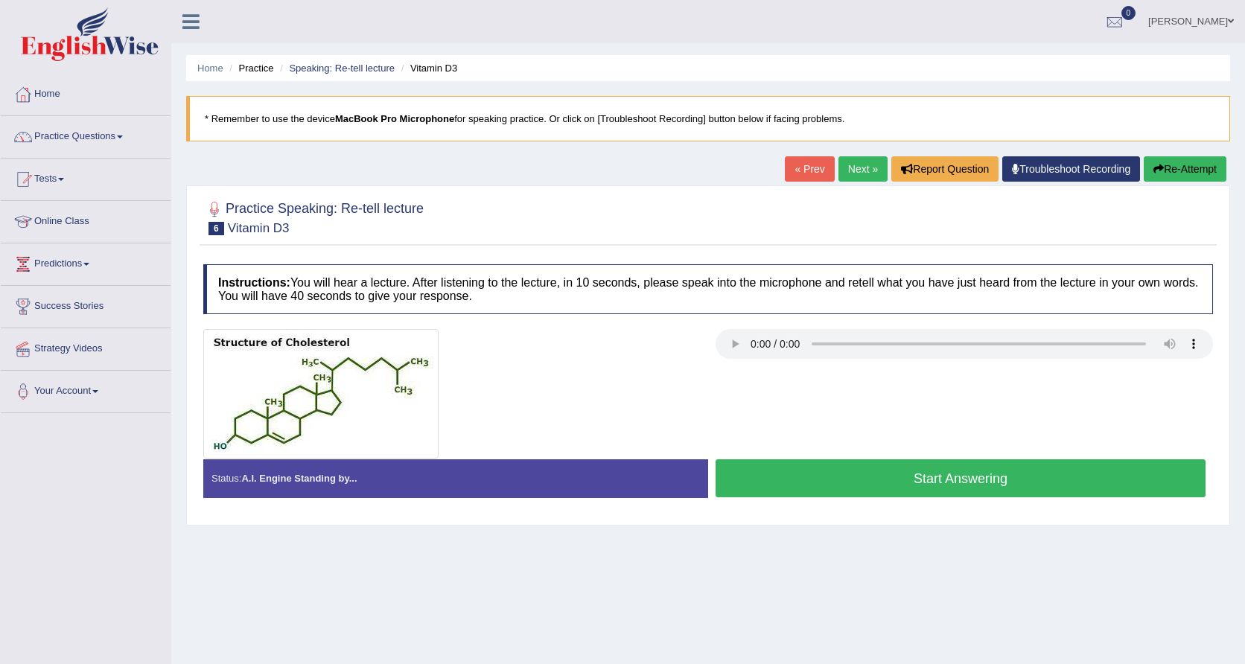
click at [708, 352] on div at bounding box center [452, 394] width 512 height 130
click at [731, 343] on audio at bounding box center [965, 344] width 498 height 30
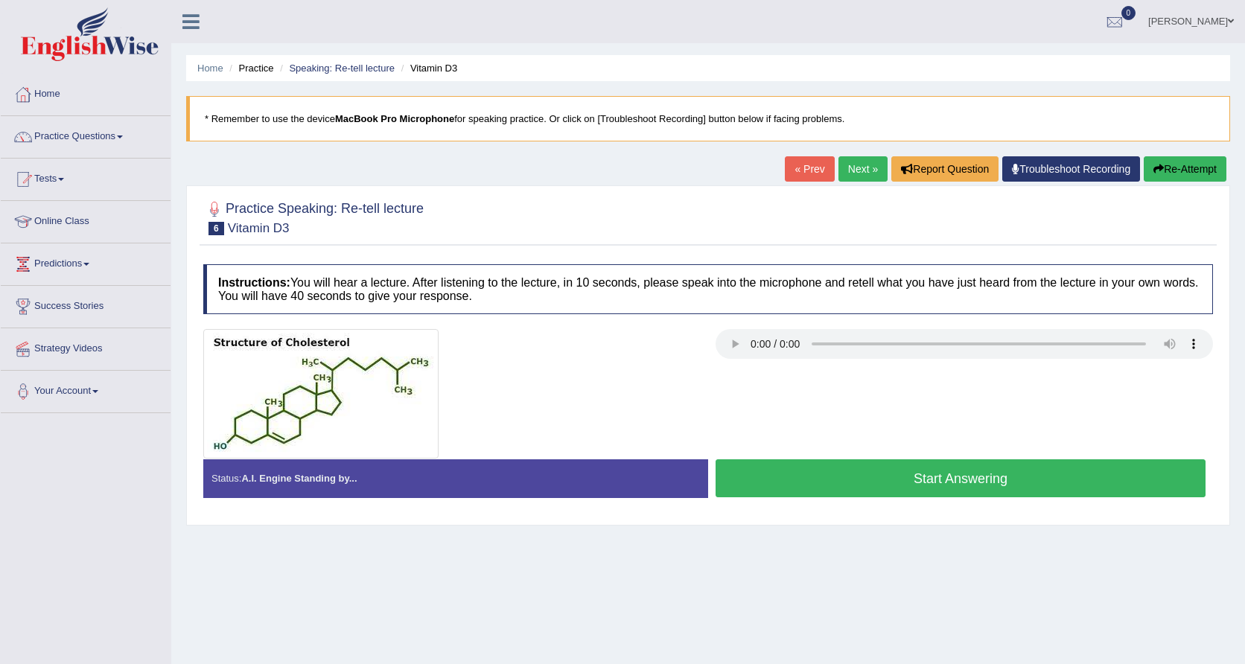
click at [740, 345] on audio at bounding box center [965, 344] width 498 height 30
click at [732, 343] on audio at bounding box center [965, 344] width 498 height 30
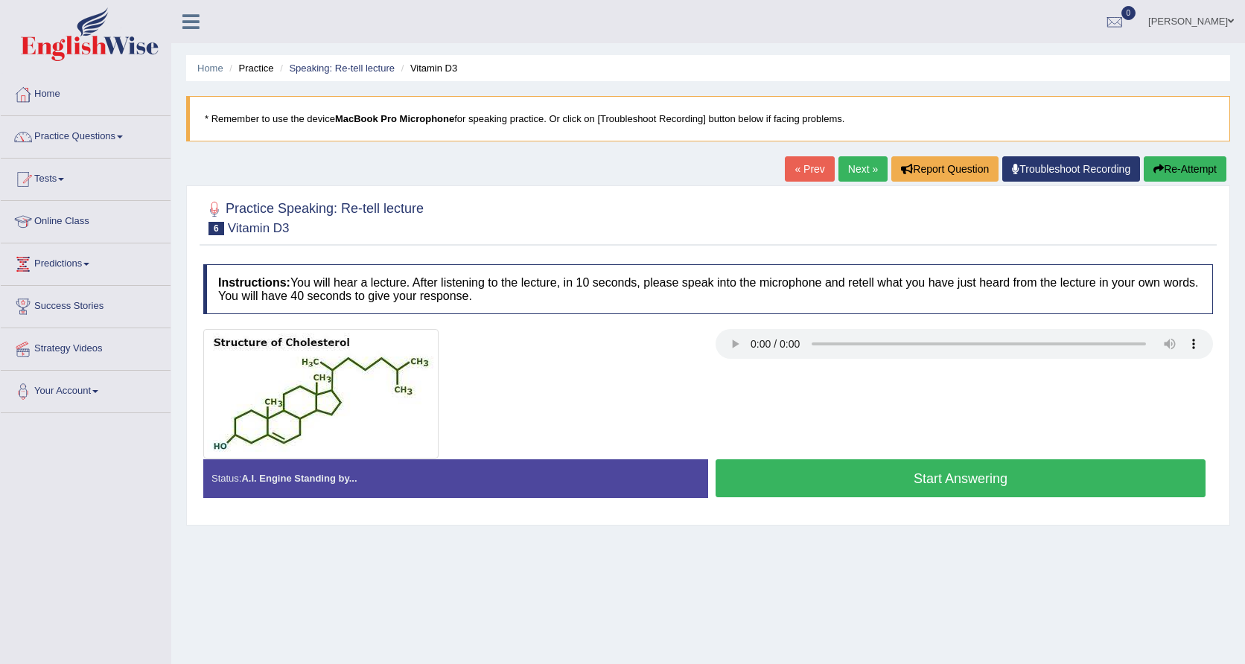
click at [732, 343] on audio at bounding box center [965, 344] width 498 height 30
click at [727, 345] on audio at bounding box center [965, 344] width 498 height 30
click at [870, 480] on button "Start Answering" at bounding box center [961, 479] width 490 height 38
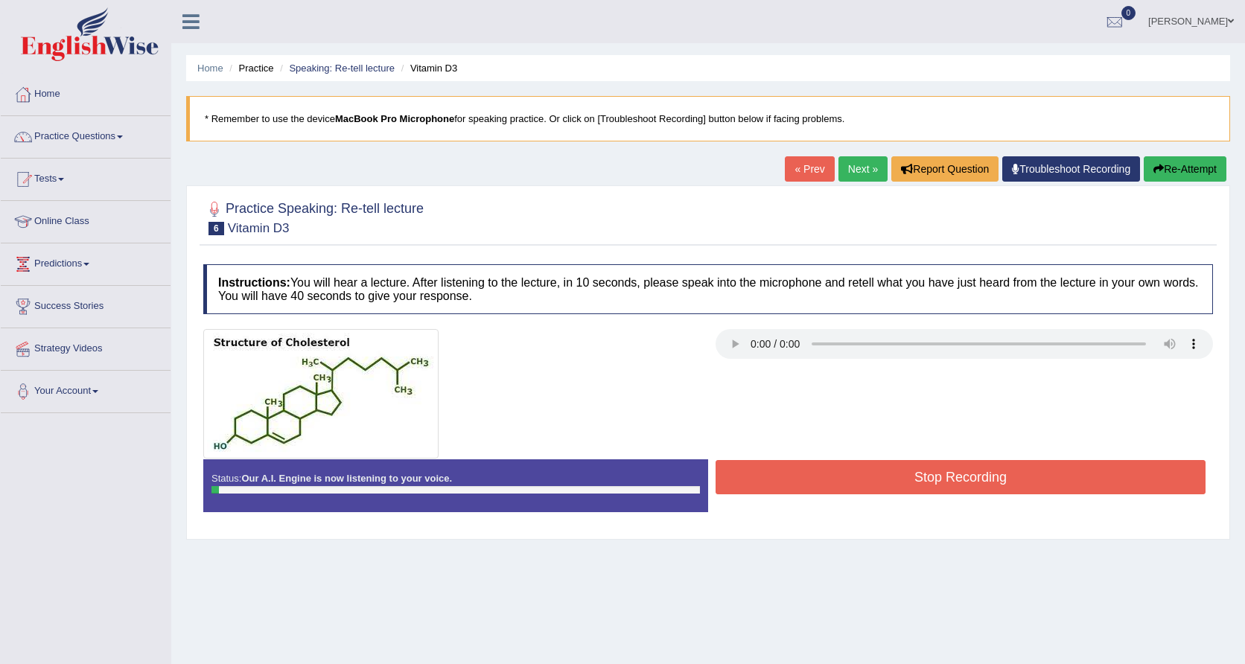
click at [870, 480] on button "Stop Recording" at bounding box center [961, 477] width 490 height 34
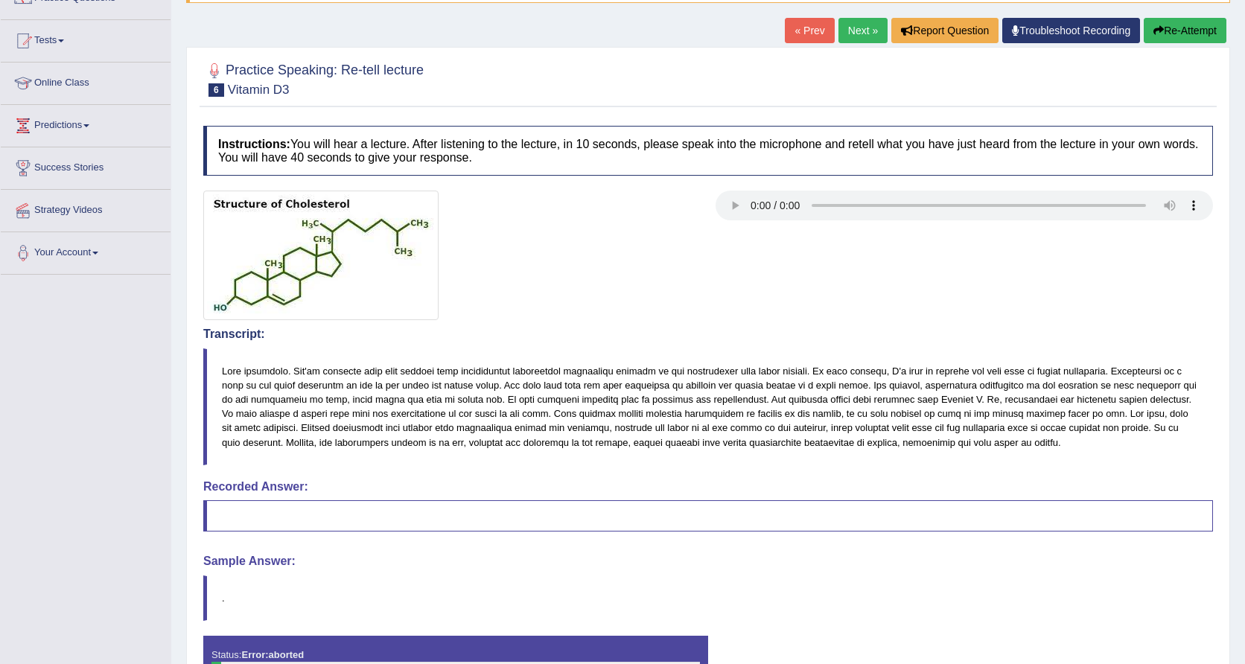
scroll to position [139, 0]
click at [728, 202] on audio at bounding box center [965, 206] width 498 height 30
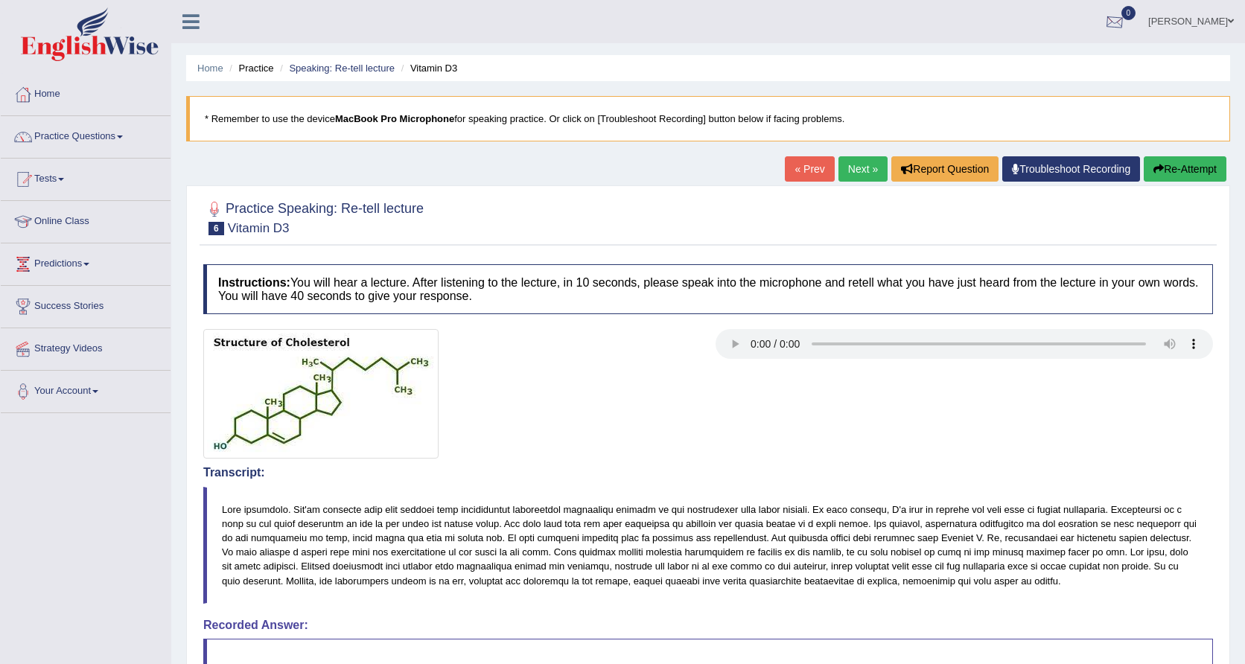
scroll to position [0, 0]
click at [1181, 171] on button "Re-Attempt" at bounding box center [1185, 168] width 83 height 25
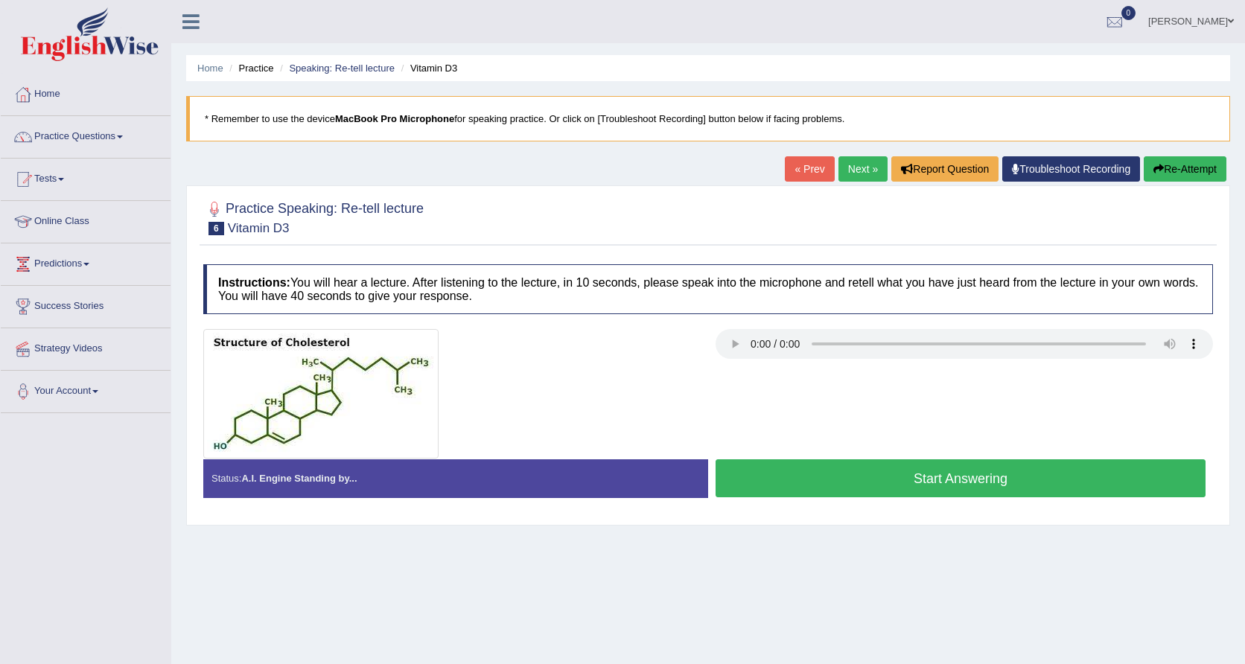
click at [734, 342] on audio at bounding box center [965, 344] width 498 height 30
click at [728, 352] on audio at bounding box center [965, 344] width 498 height 30
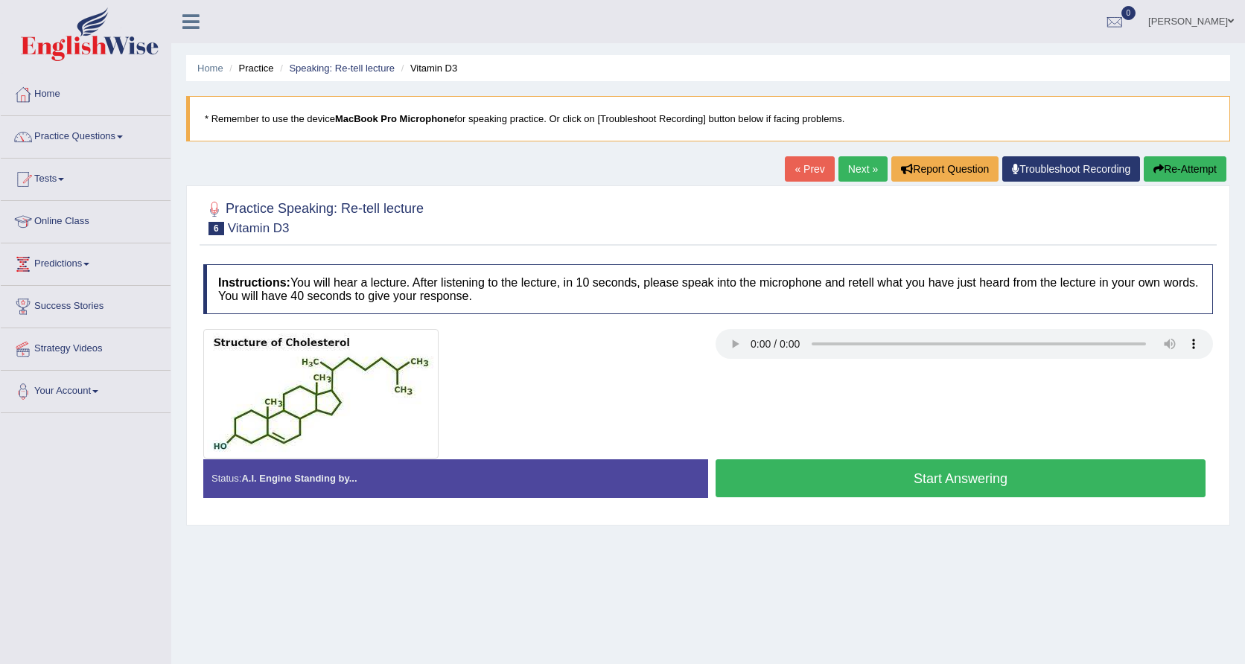
click at [728, 352] on audio at bounding box center [965, 344] width 498 height 30
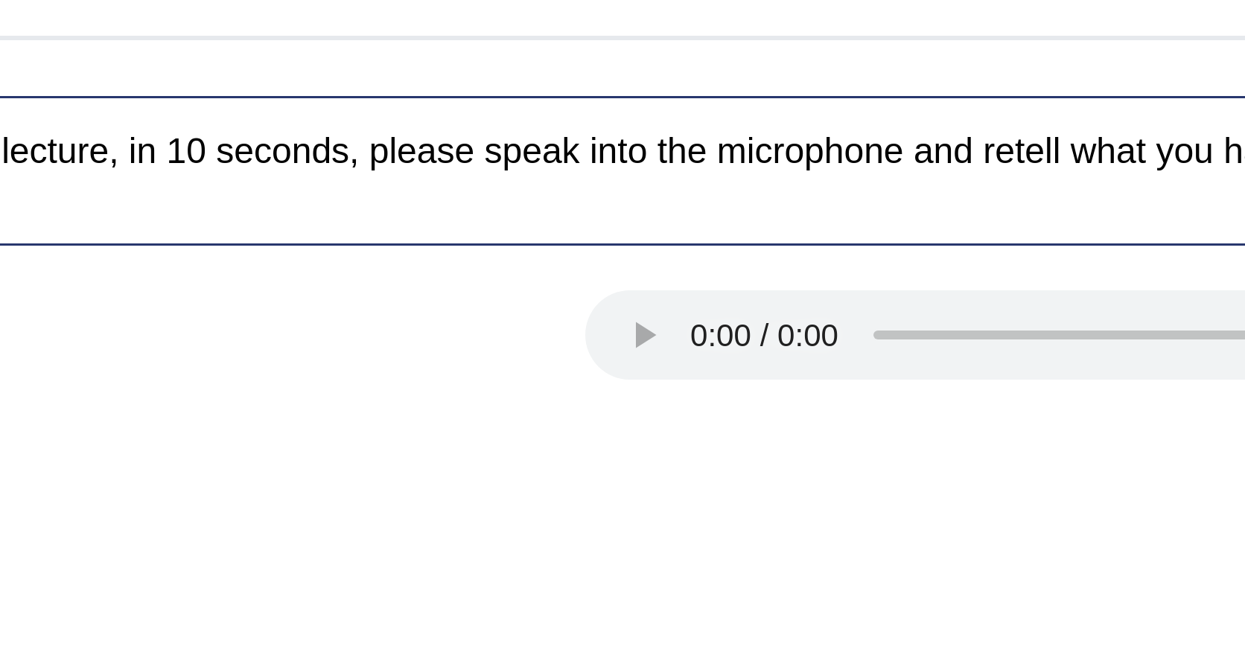
click at [716, 329] on audio at bounding box center [965, 344] width 498 height 30
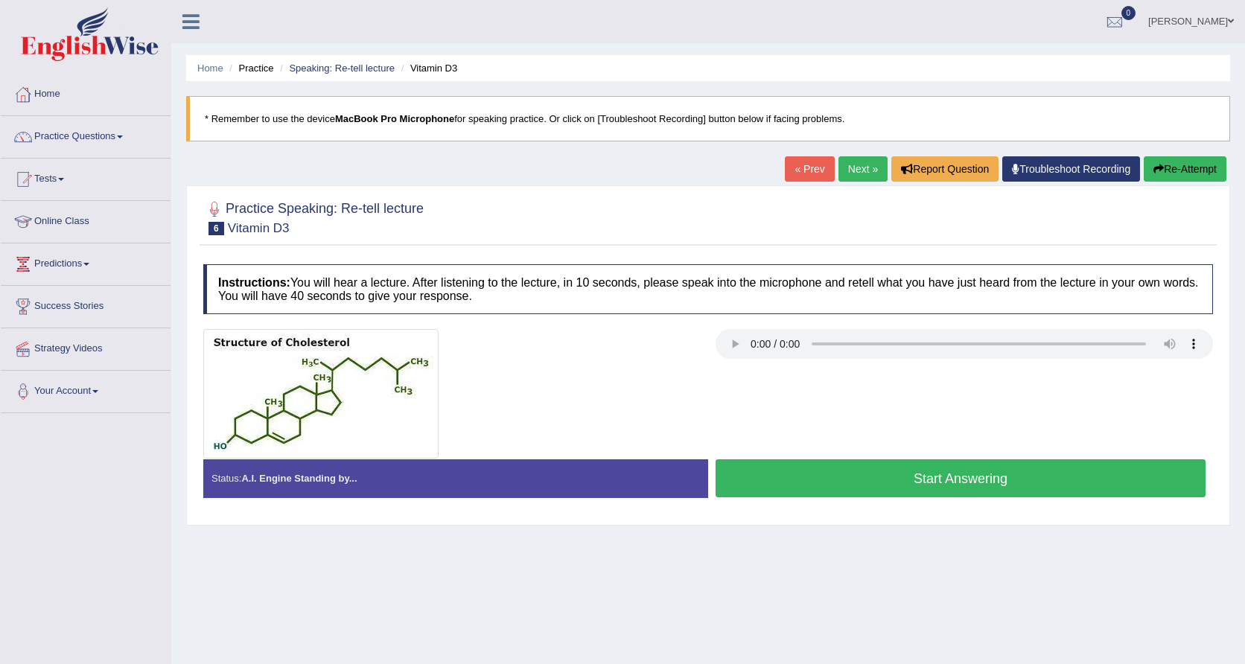
click at [728, 352] on audio at bounding box center [965, 344] width 498 height 30
click at [727, 340] on audio at bounding box center [965, 344] width 498 height 30
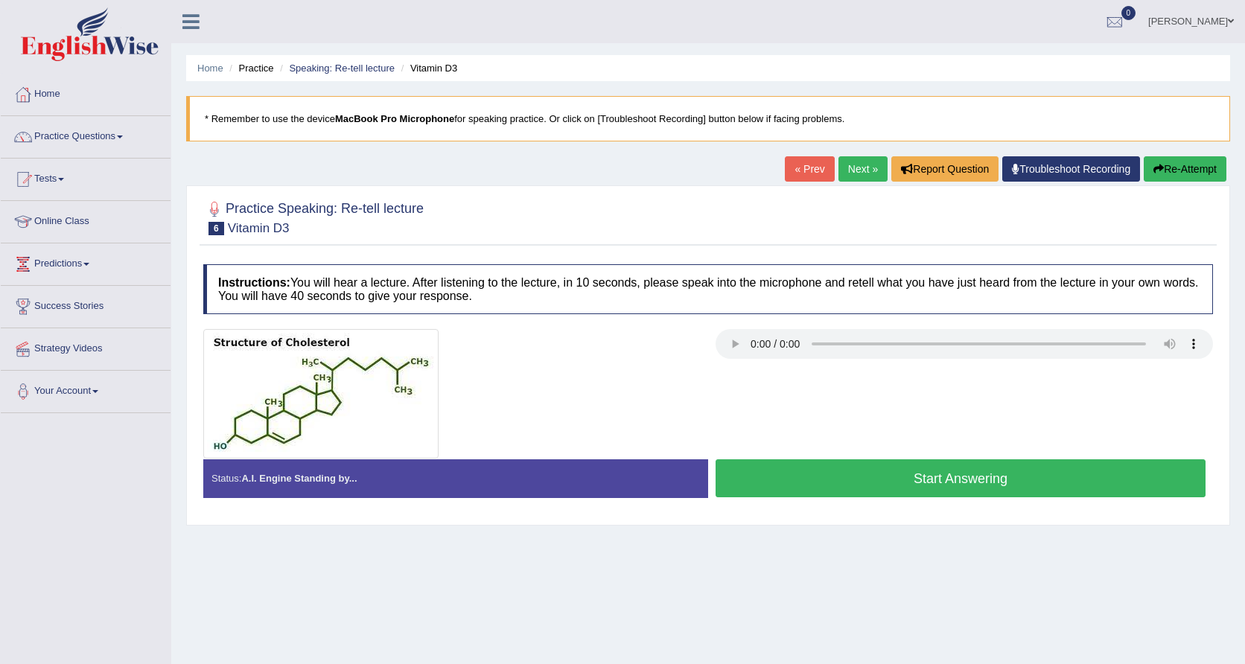
click at [727, 340] on audio at bounding box center [965, 344] width 498 height 30
drag, startPoint x: 727, startPoint y: 340, endPoint x: 730, endPoint y: 349, distance: 8.7
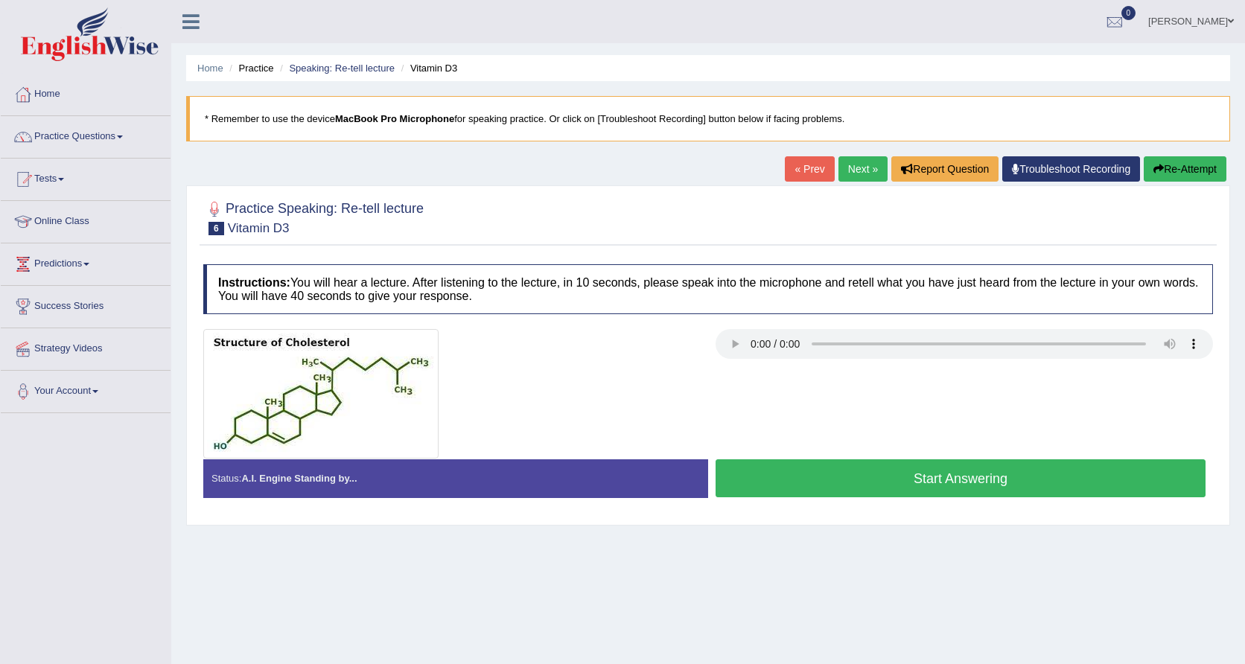
click at [730, 349] on audio at bounding box center [965, 344] width 498 height 30
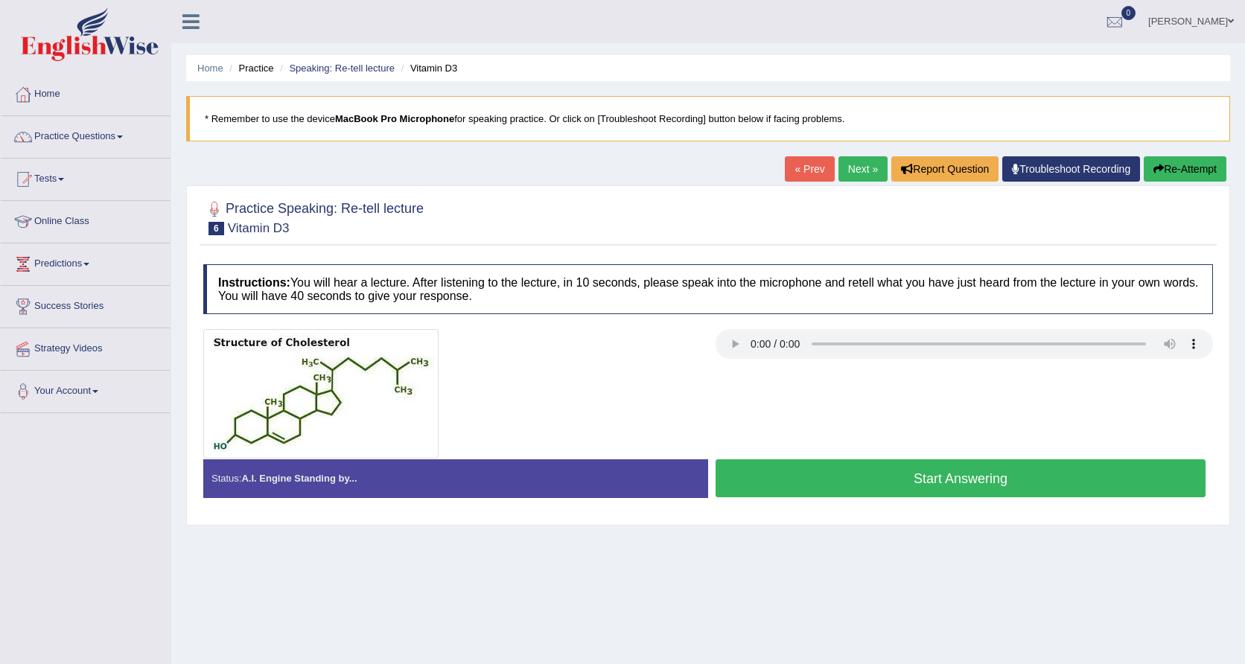
click at [730, 349] on audio at bounding box center [965, 344] width 498 height 30
drag, startPoint x: 545, startPoint y: 315, endPoint x: 322, endPoint y: 247, distance: 233.7
click at [516, 311] on div "Instructions: You will hear a lecture. After listening to the lecture, in 10 se…" at bounding box center [708, 387] width 1017 height 260
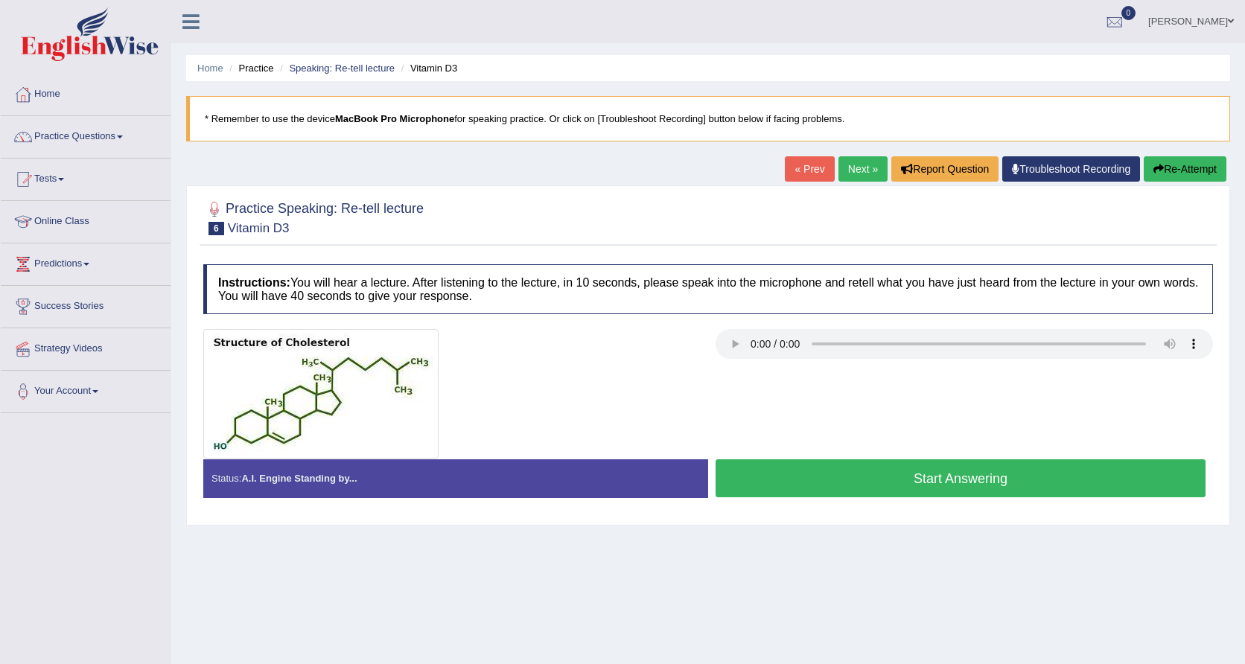
click at [43, 121] on link "Practice Questions" at bounding box center [86, 134] width 170 height 37
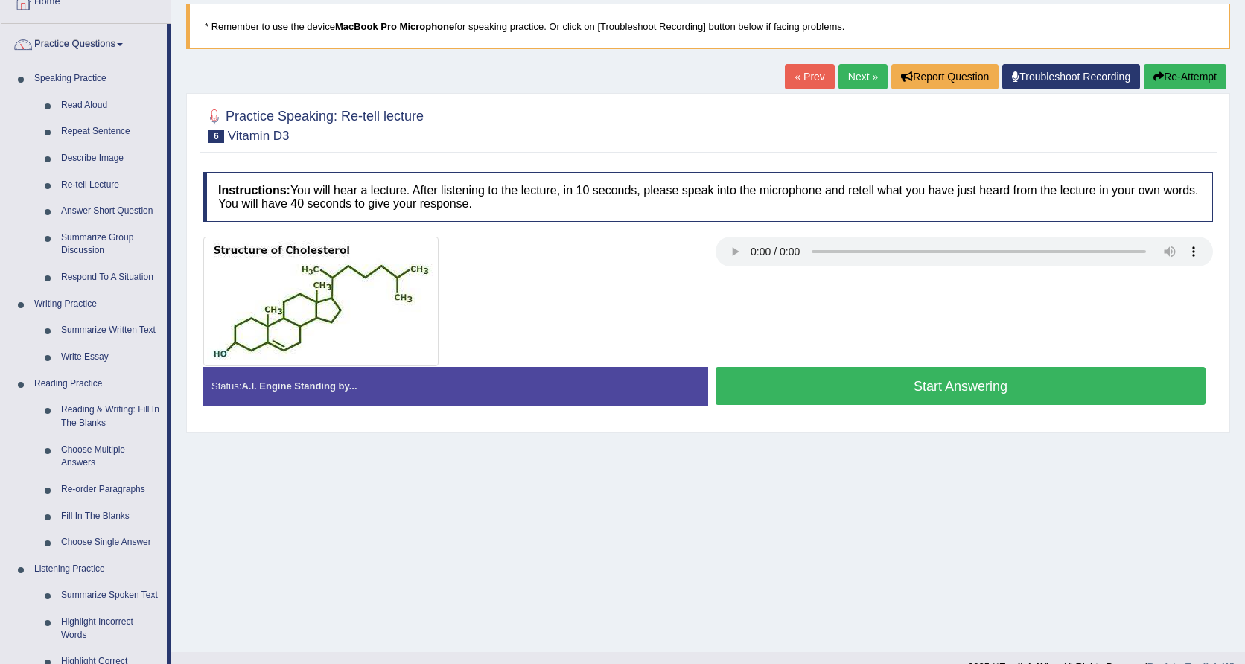
scroll to position [108, 0]
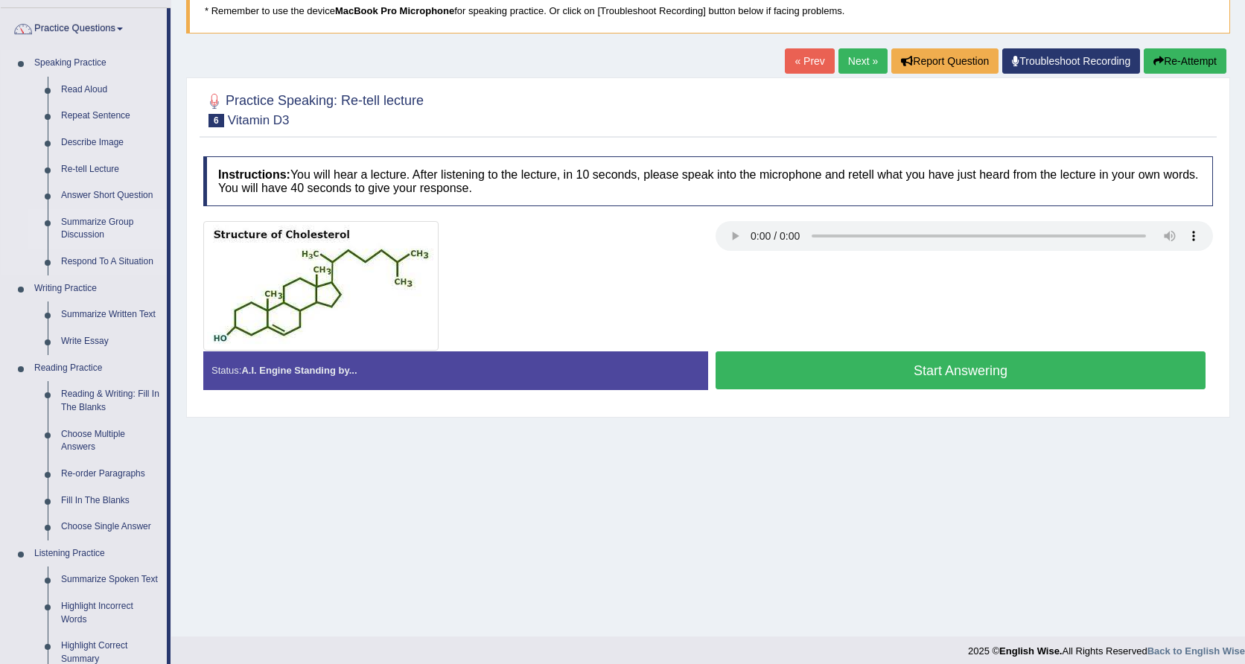
drag, startPoint x: 78, startPoint y: 215, endPoint x: 79, endPoint y: 223, distance: 8.2
click at [79, 223] on link "Summarize Group Discussion" at bounding box center [110, 228] width 112 height 39
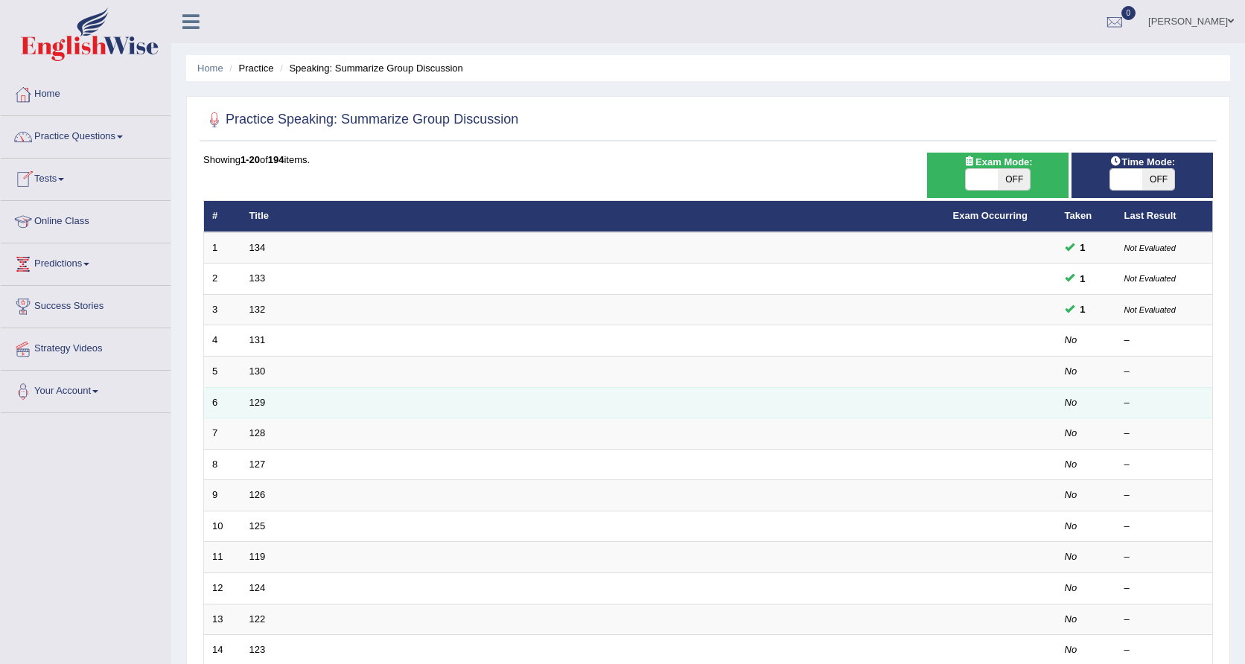
scroll to position [32, 0]
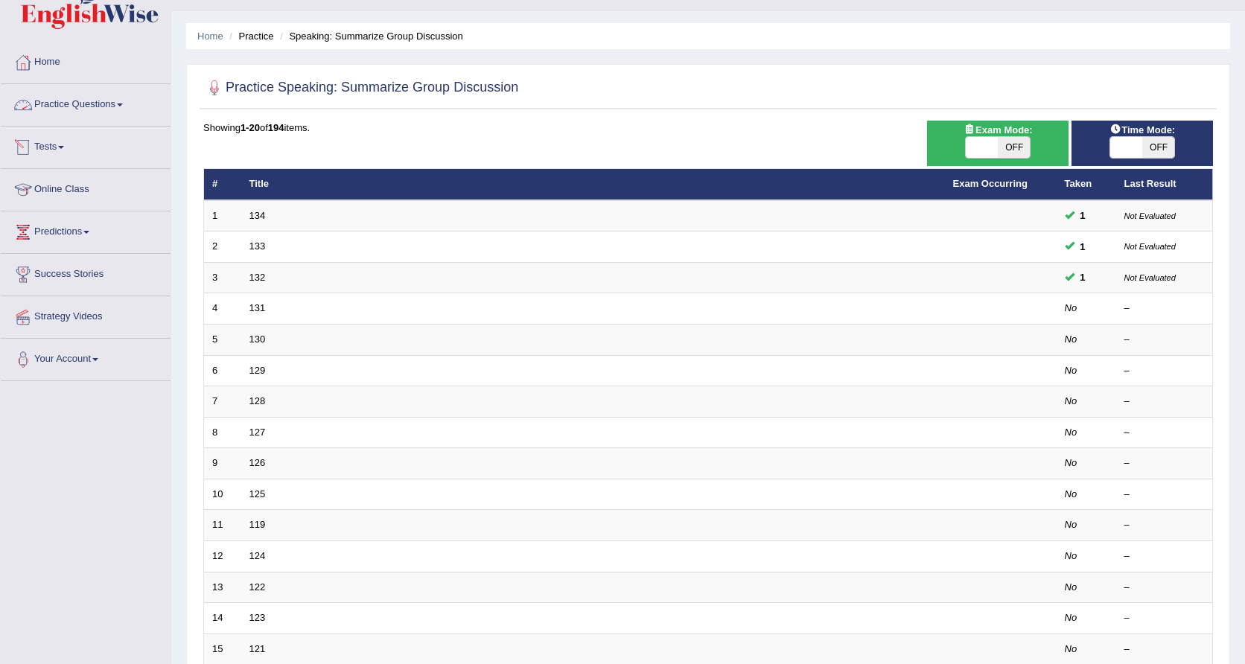
click at [120, 118] on link "Practice Questions" at bounding box center [86, 102] width 170 height 37
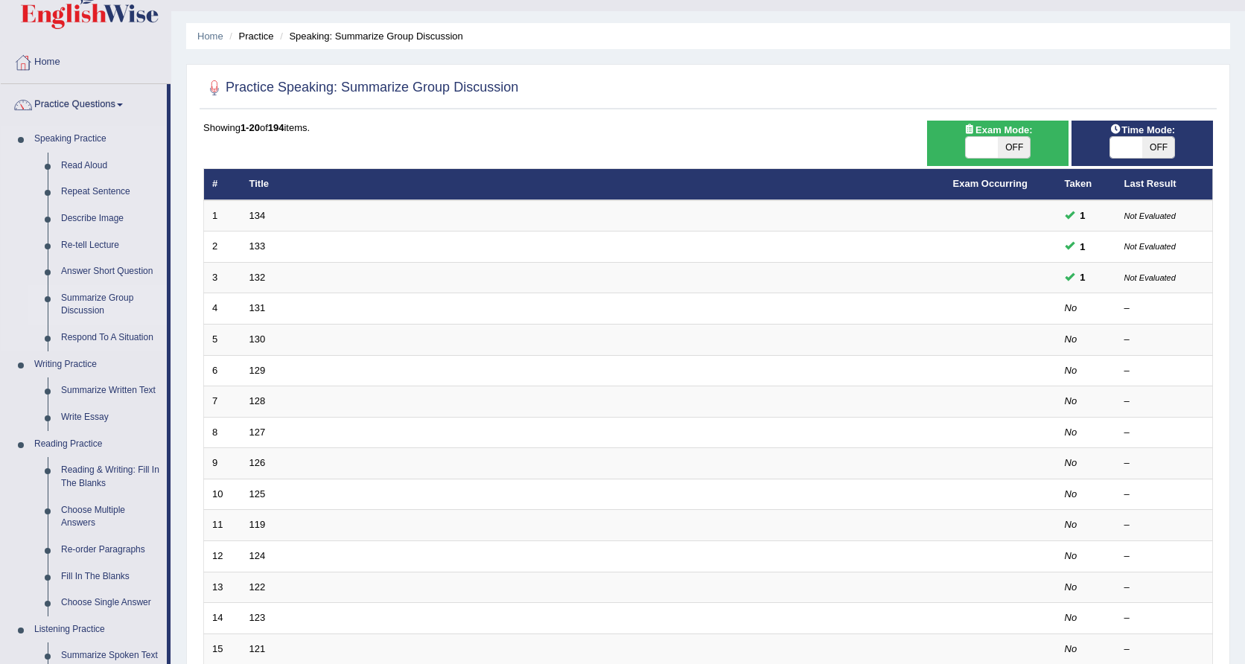
click at [91, 292] on link "Summarize Group Discussion" at bounding box center [110, 304] width 112 height 39
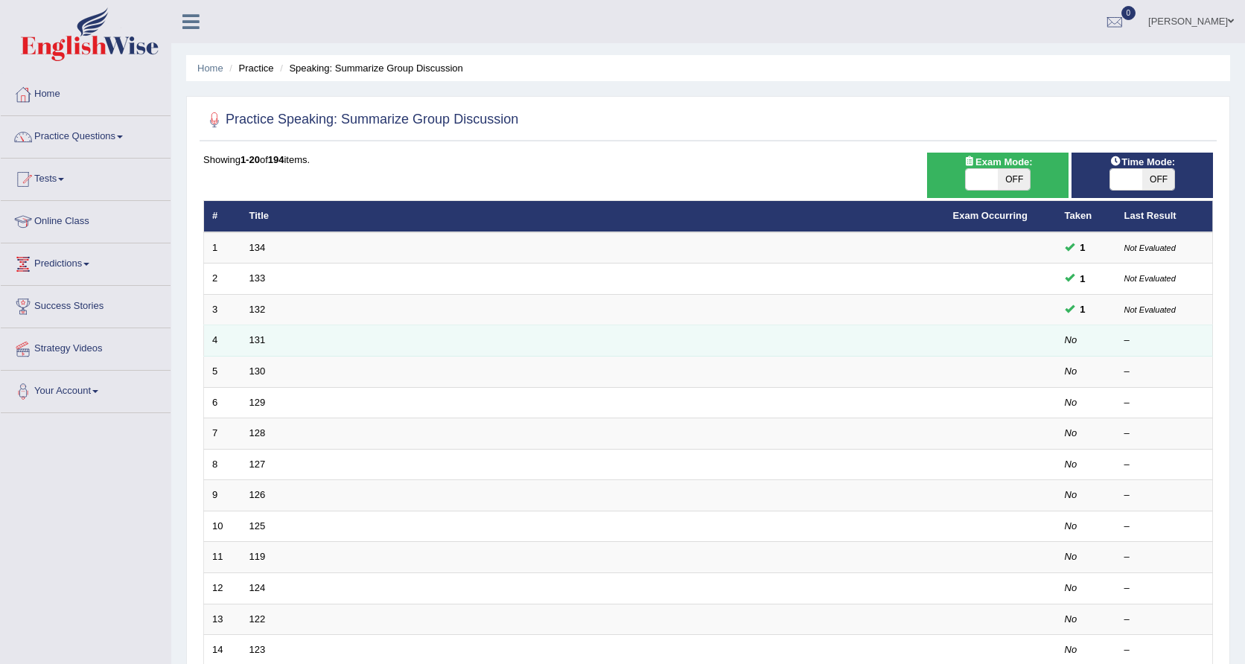
click at [423, 331] on td "131" at bounding box center [593, 340] width 704 height 31
click at [260, 336] on link "131" at bounding box center [258, 339] width 16 height 11
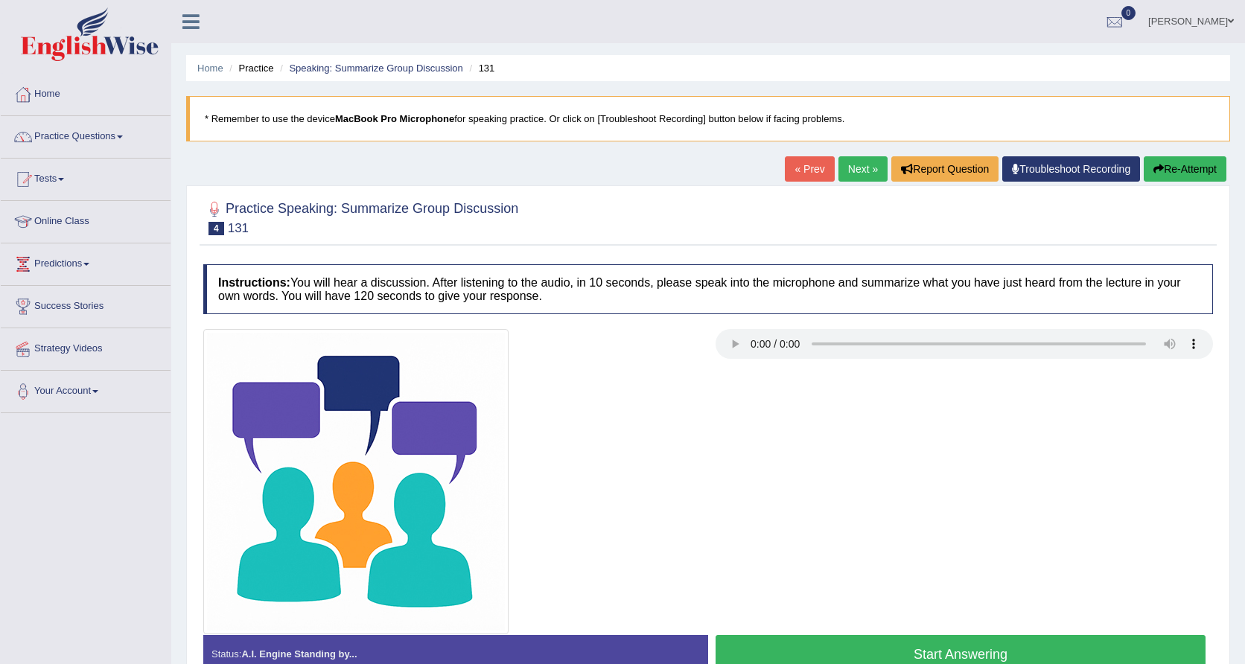
click at [728, 342] on audio at bounding box center [965, 344] width 498 height 30
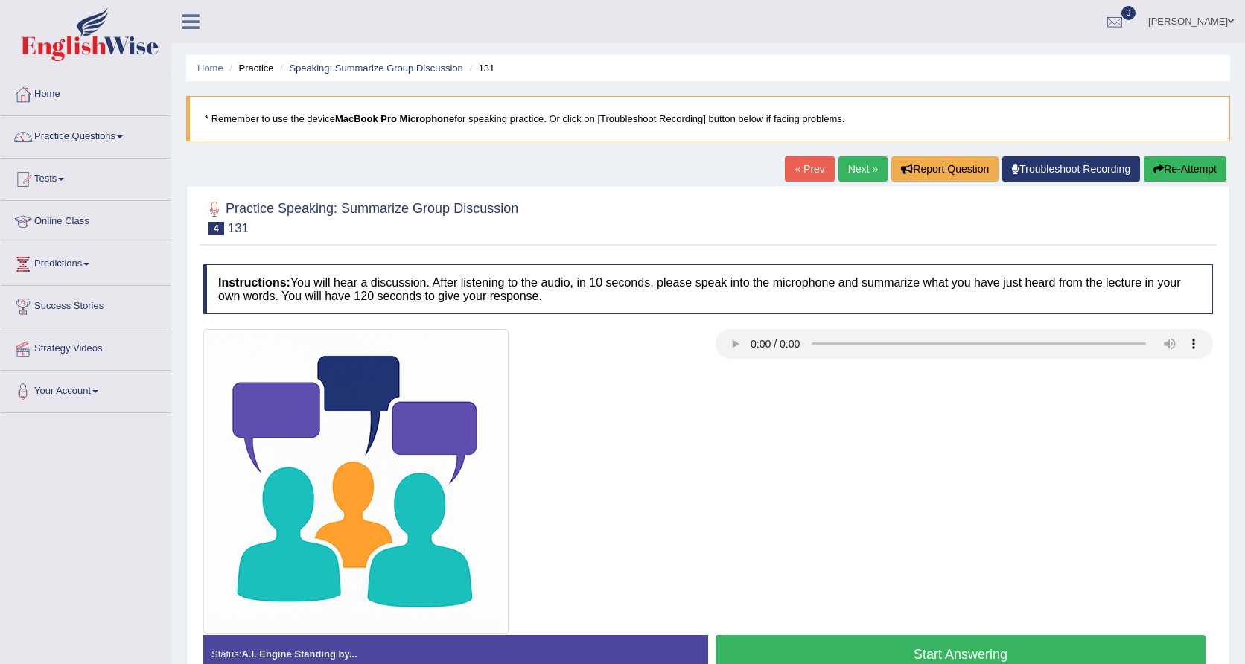
click at [725, 345] on audio at bounding box center [965, 344] width 498 height 30
click at [733, 338] on audio at bounding box center [965, 344] width 498 height 30
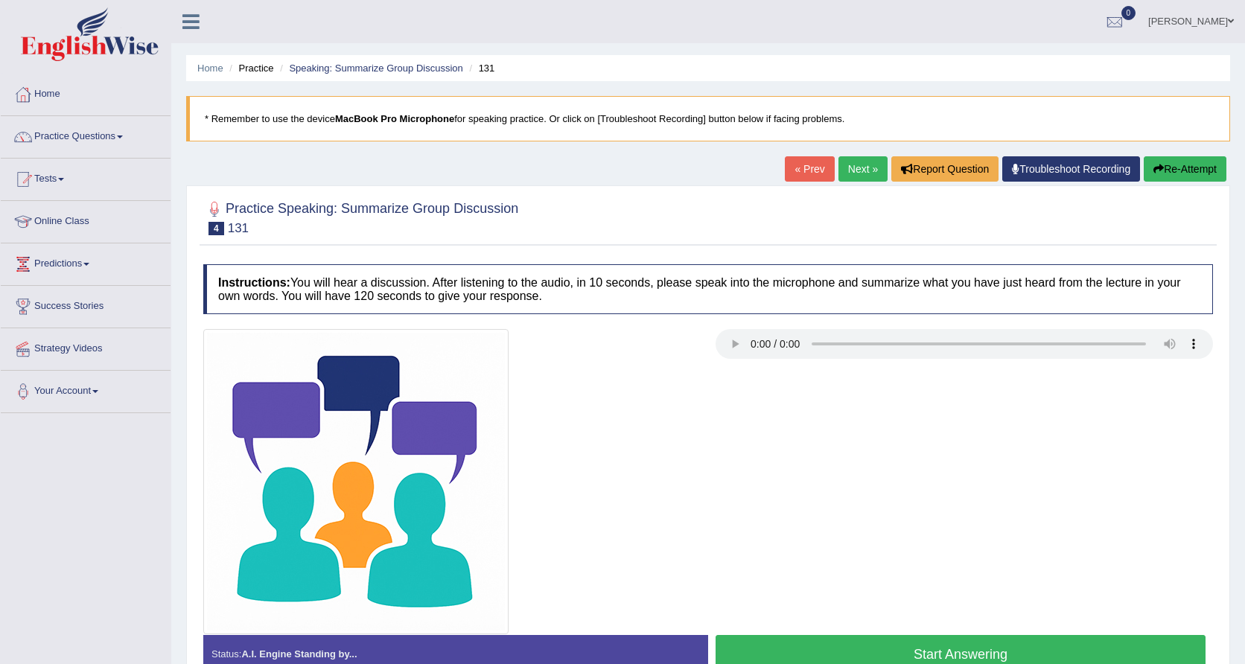
click at [733, 338] on audio at bounding box center [965, 344] width 498 height 30
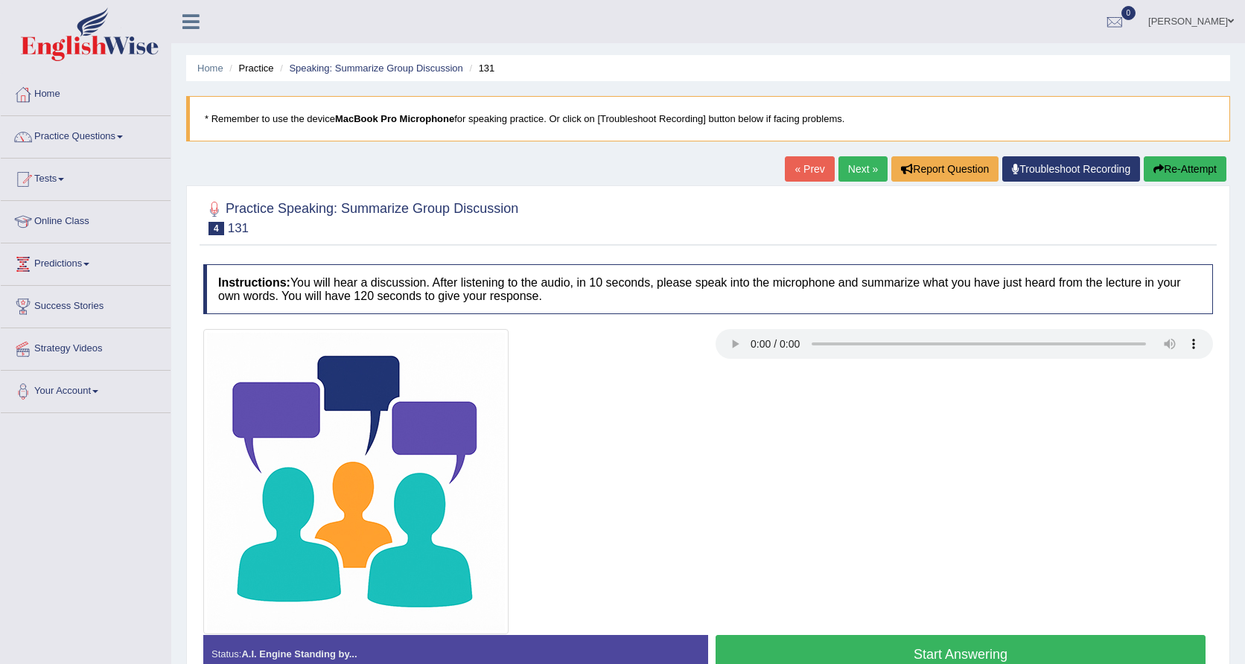
click at [733, 338] on audio at bounding box center [965, 344] width 498 height 30
drag, startPoint x: 1024, startPoint y: 331, endPoint x: 1005, endPoint y: 127, distance: 205.0
click at [1023, 312] on div "Instructions: You will hear a discussion. After listening to the audio, in 10 s…" at bounding box center [708, 475] width 1017 height 436
click at [734, 346] on audio at bounding box center [965, 344] width 498 height 30
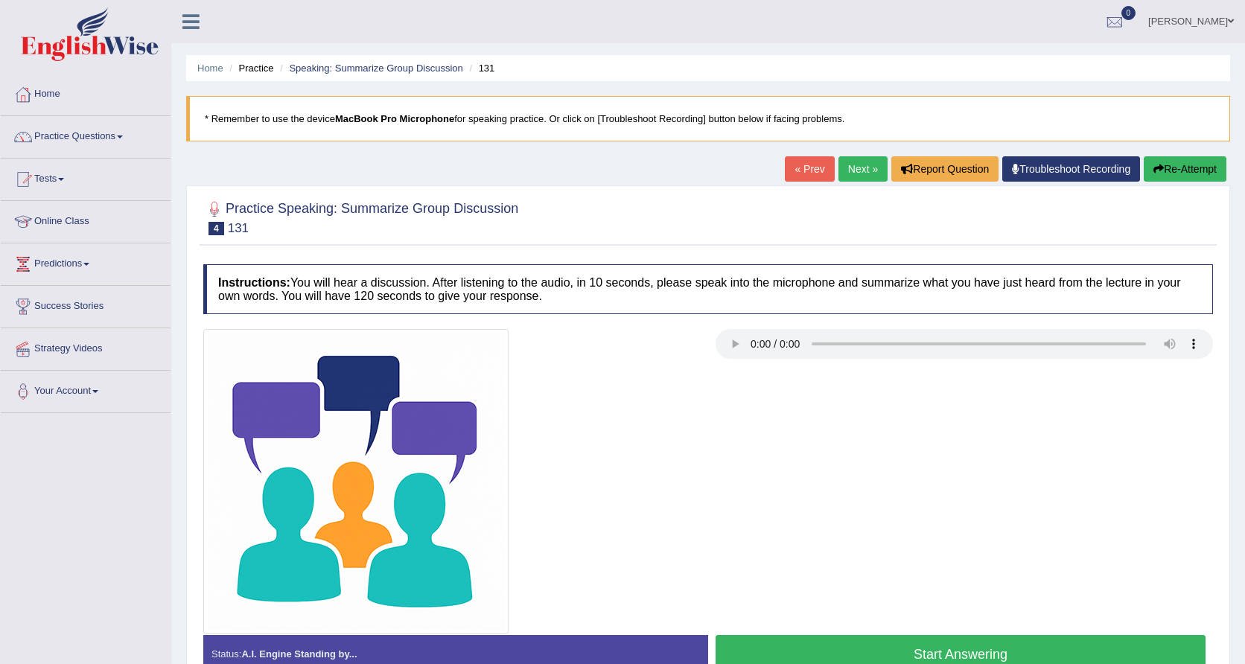
click at [734, 346] on audio at bounding box center [965, 344] width 498 height 30
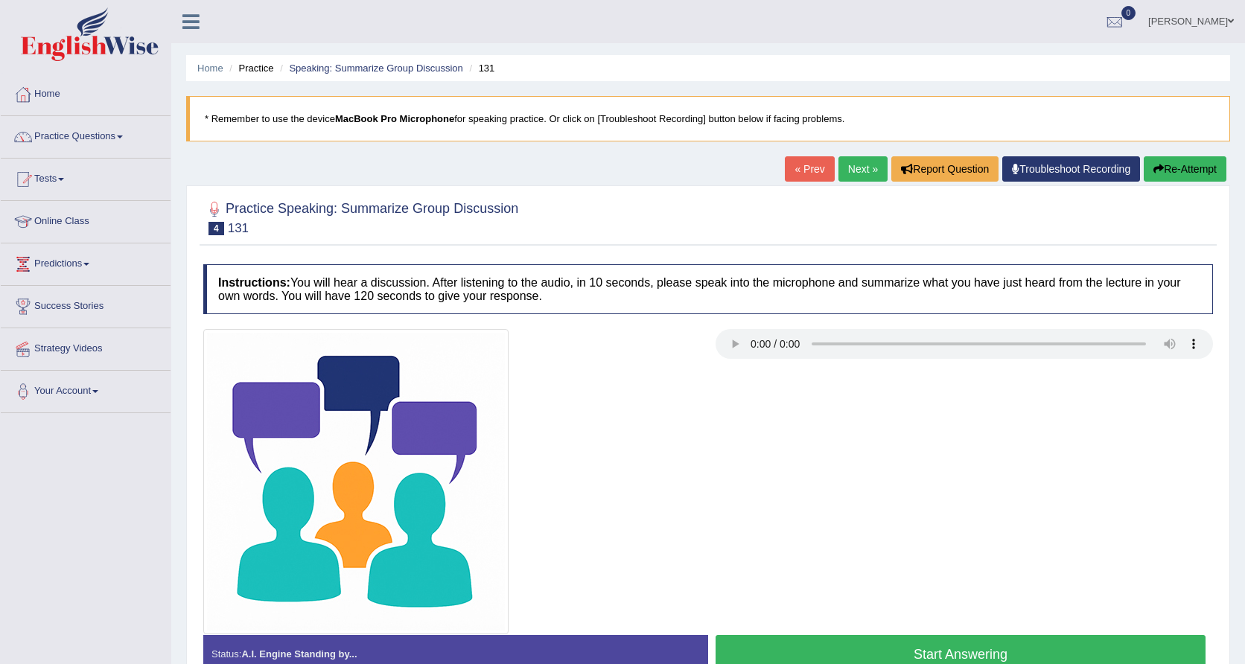
click at [734, 346] on audio at bounding box center [965, 344] width 498 height 30
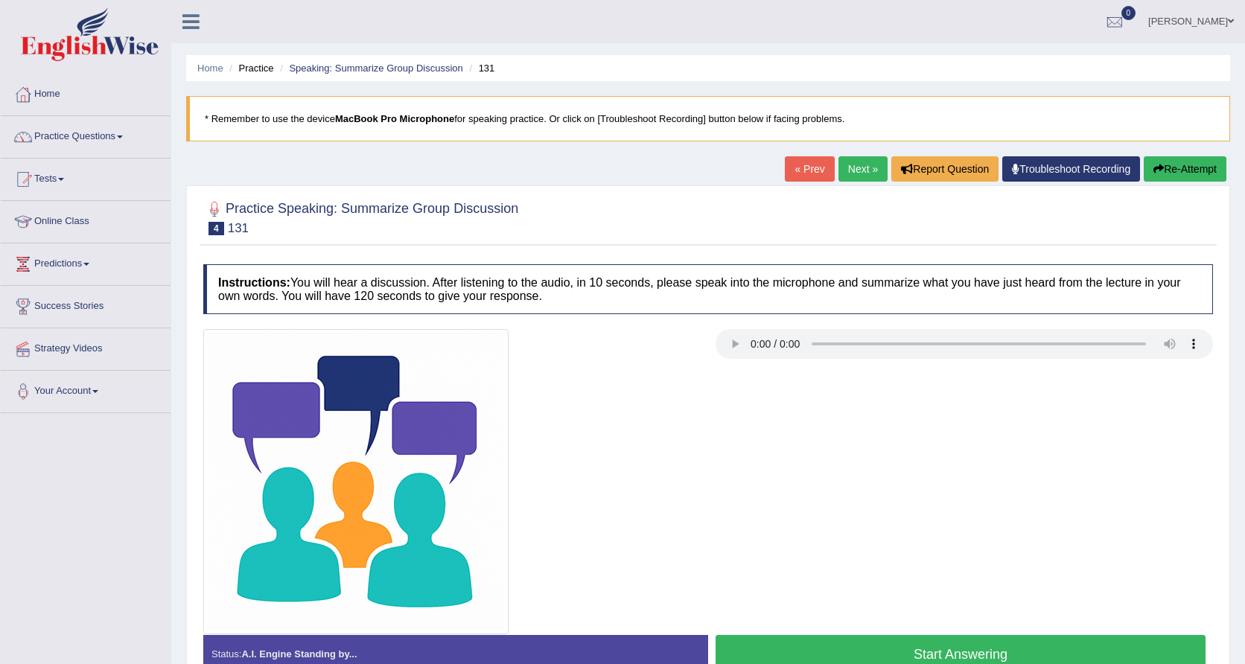
click at [734, 346] on audio at bounding box center [965, 344] width 498 height 30
drag, startPoint x: 684, startPoint y: 333, endPoint x: 730, endPoint y: 337, distance: 45.7
click at [730, 337] on div at bounding box center [708, 481] width 1025 height 305
drag, startPoint x: 730, startPoint y: 337, endPoint x: 725, endPoint y: 354, distance: 17.2
click at [730, 337] on audio at bounding box center [965, 344] width 498 height 30
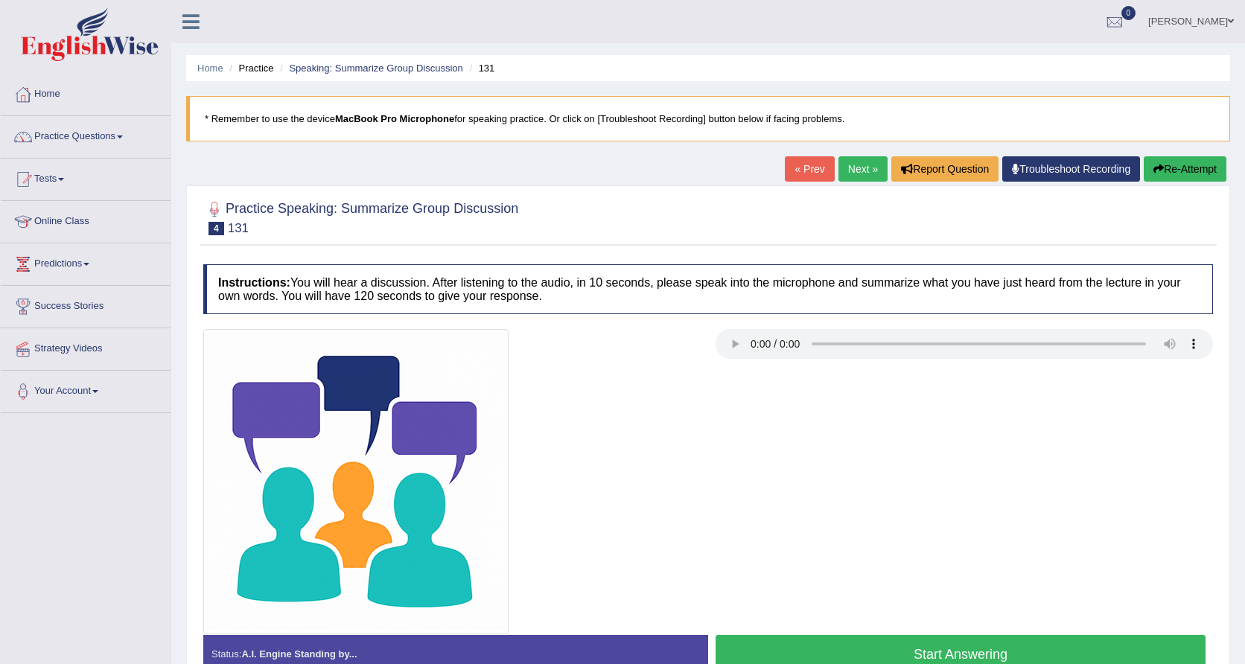
click at [725, 354] on audio at bounding box center [965, 344] width 498 height 30
click at [728, 347] on audio at bounding box center [965, 344] width 498 height 30
click at [731, 343] on audio at bounding box center [965, 344] width 498 height 30
click at [640, 391] on div at bounding box center [452, 481] width 512 height 305
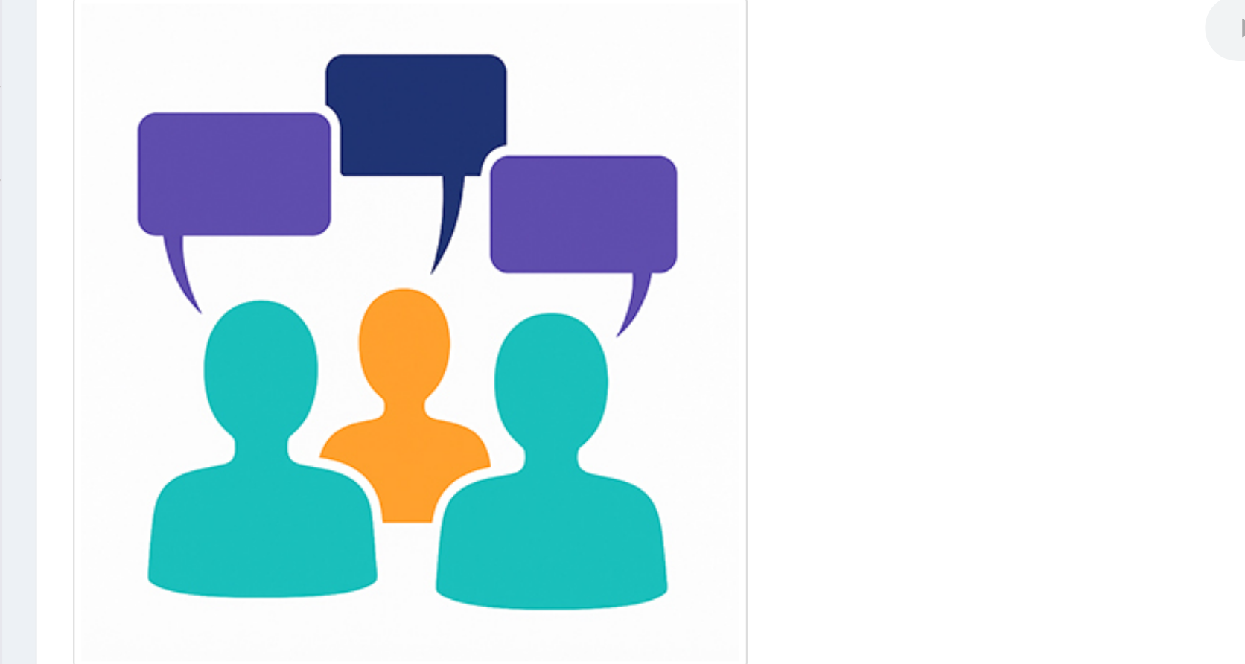
scroll to position [117, 0]
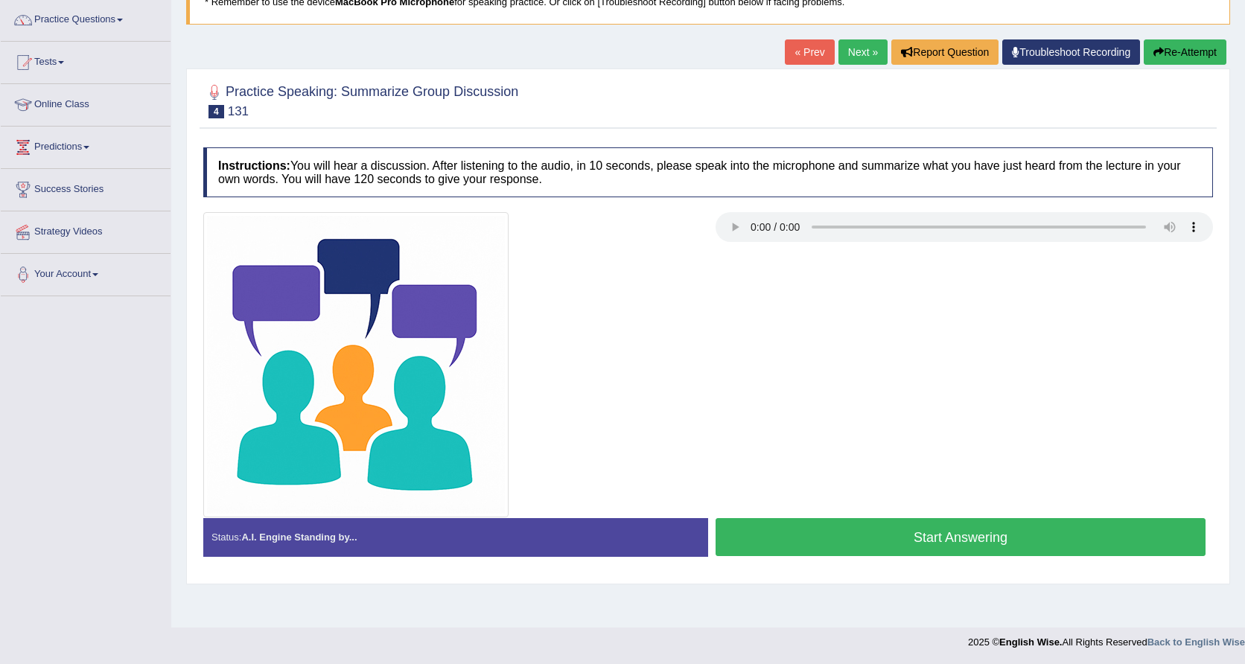
drag, startPoint x: 975, startPoint y: 0, endPoint x: 95, endPoint y: 114, distance: 887.7
click at [95, 114] on link "Online Class" at bounding box center [86, 102] width 170 height 37
click at [95, 114] on link "Online Class" at bounding box center [84, 102] width 166 height 37
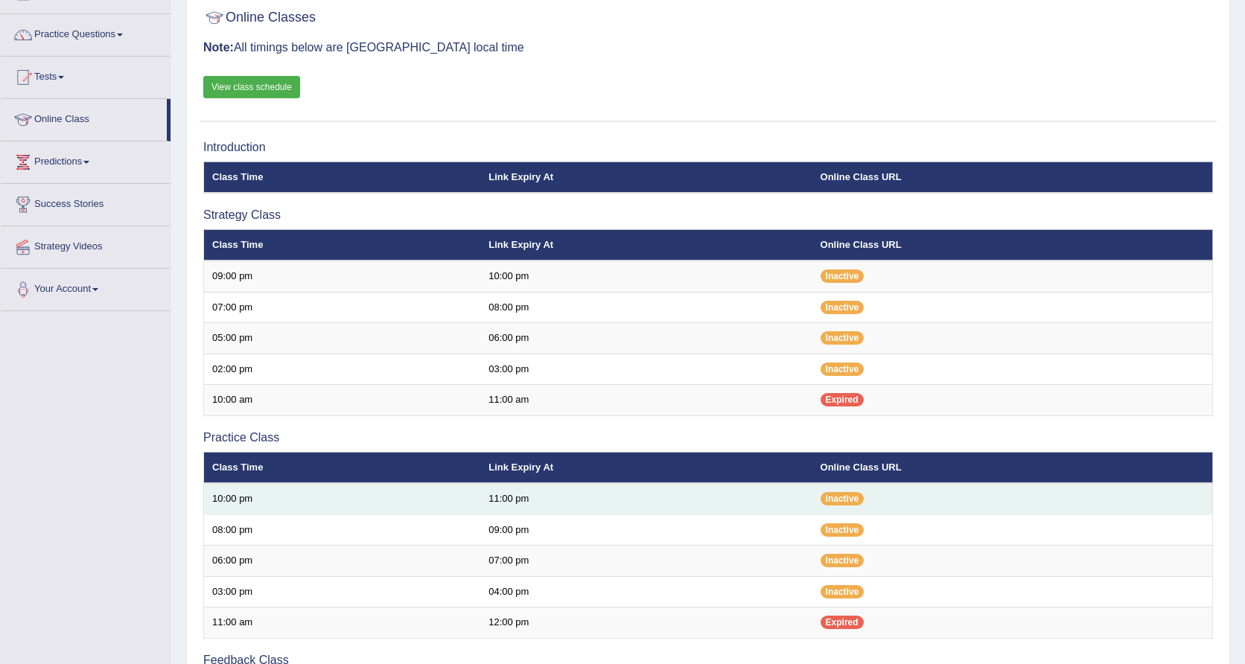
scroll to position [101, 0]
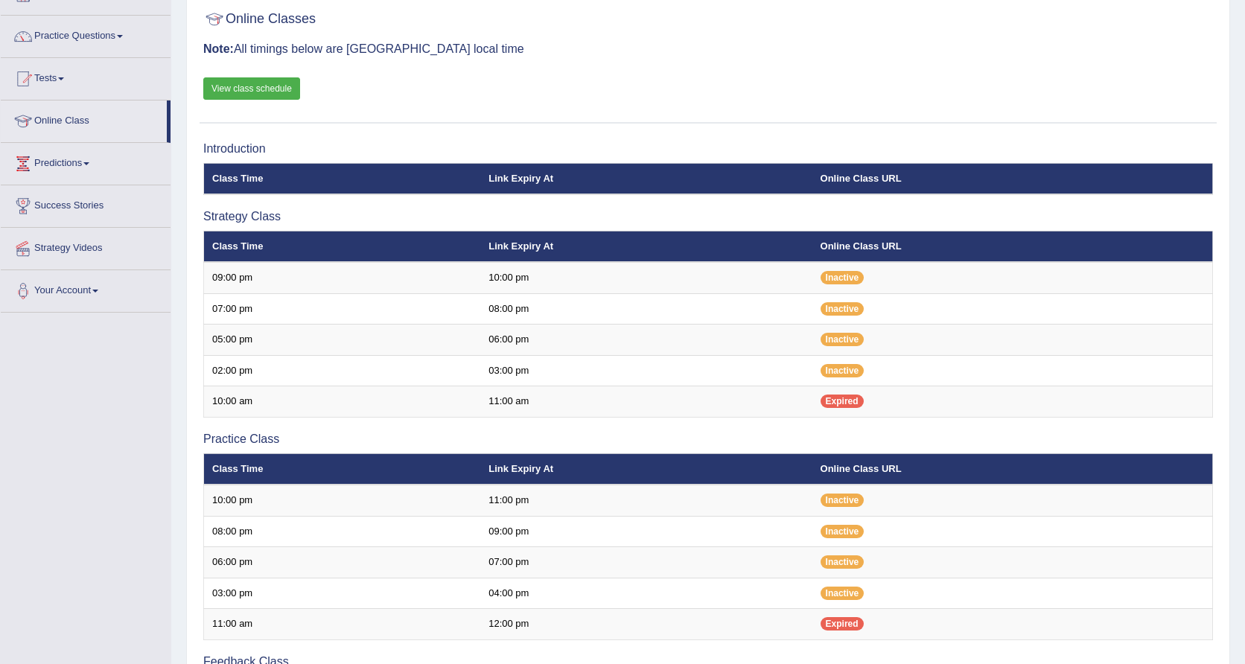
click at [129, 392] on div "Toggle navigation Home Practice Questions Speaking Practice Read Aloud Repeat S…" at bounding box center [622, 406] width 1245 height 1014
click at [60, 161] on link "Predictions" at bounding box center [86, 161] width 170 height 37
click at [104, 149] on link "Predictions" at bounding box center [84, 161] width 166 height 37
click at [68, 98] on li "Tests Take Practice Sectional Test Take Mock Test History" at bounding box center [86, 79] width 170 height 42
click at [68, 74] on link "Tests" at bounding box center [84, 76] width 166 height 37
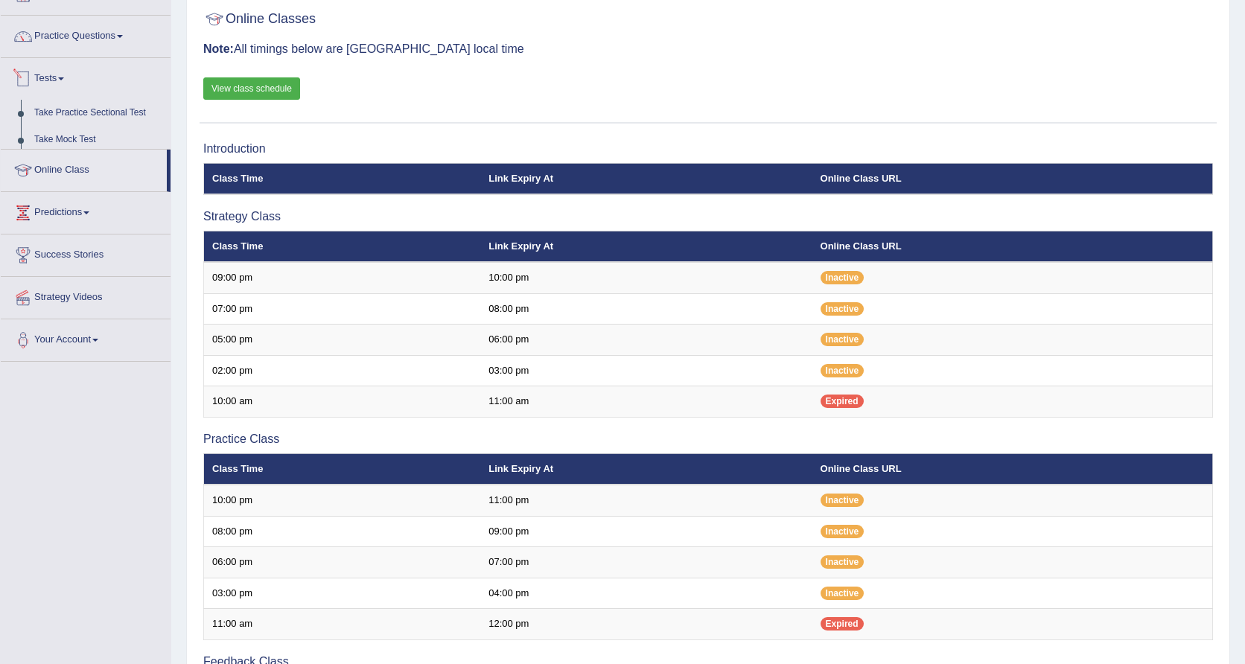
click at [68, 74] on link "Tests" at bounding box center [86, 76] width 170 height 37
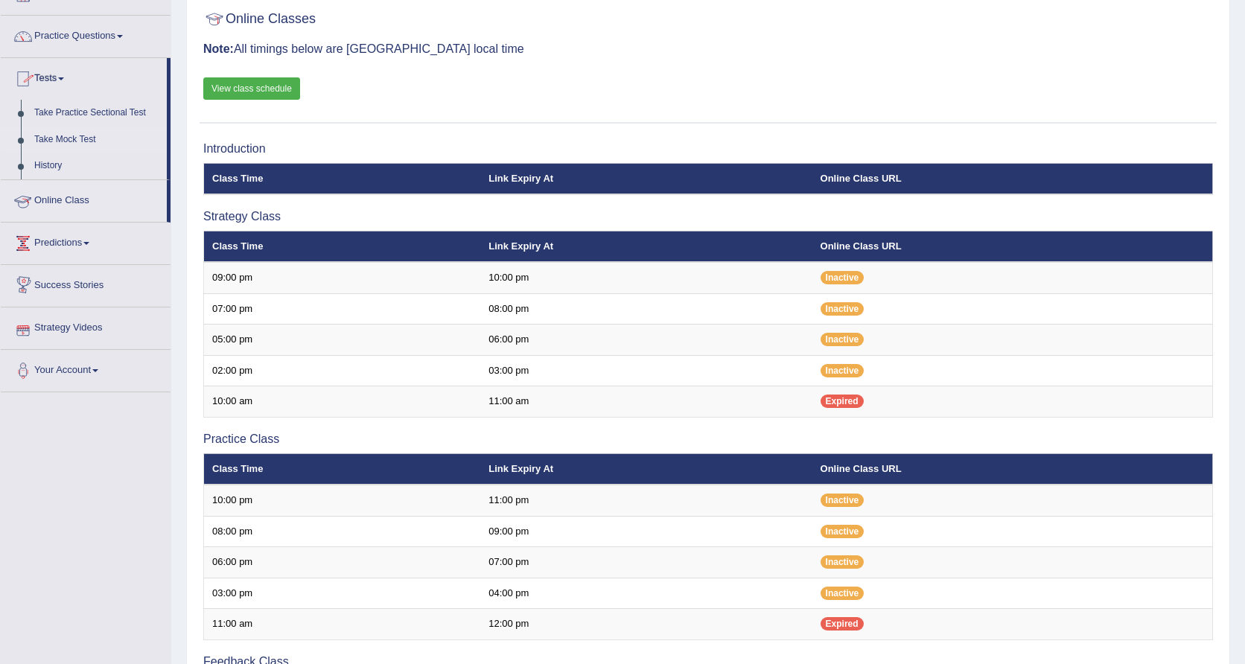
click at [73, 136] on link "Take Mock Test" at bounding box center [97, 140] width 139 height 27
click at [77, 108] on link "Take Practice Sectional Test" at bounding box center [97, 113] width 139 height 27
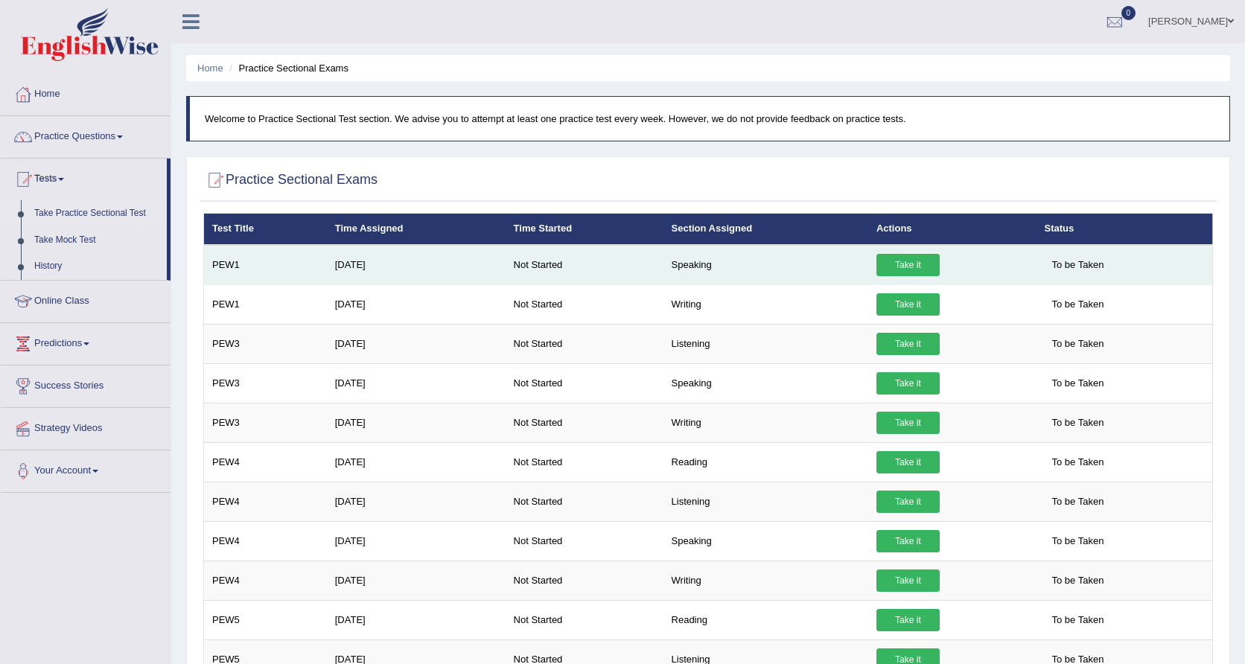
drag, startPoint x: 475, startPoint y: 251, endPoint x: 275, endPoint y: 259, distance: 200.5
click at [275, 259] on tr "PEW1 [DATE] Not Started Speaking Take it To be Taken" at bounding box center [708, 265] width 1009 height 40
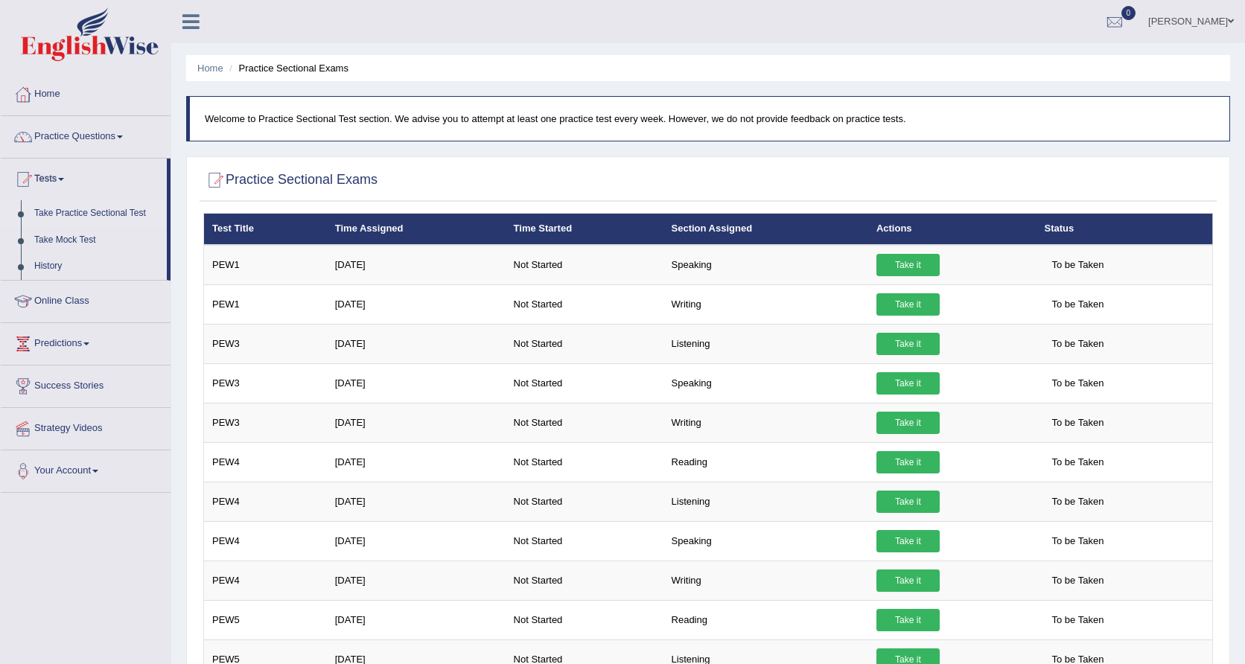
drag, startPoint x: 507, startPoint y: 19, endPoint x: 543, endPoint y: 14, distance: 36.1
click at [543, 14] on ul "harkirat kaur Toggle navigation Username: rkirat084 Access Type: Online Subscri…" at bounding box center [870, 21] width 752 height 42
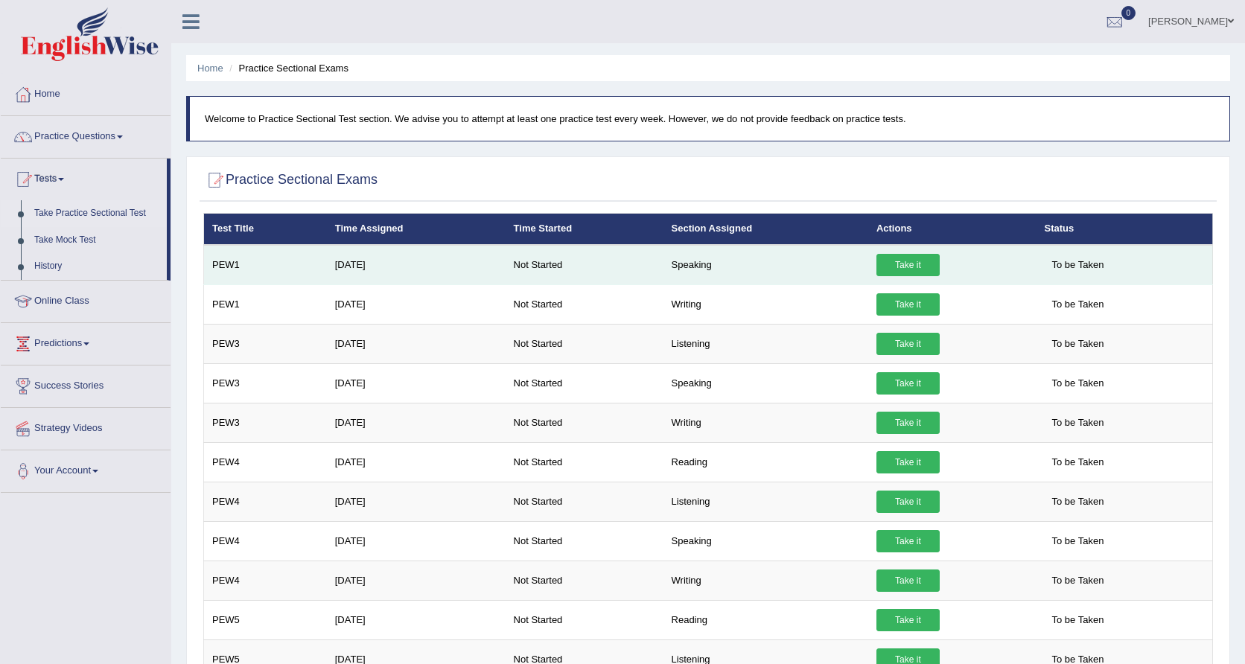
click at [899, 255] on link "Take it" at bounding box center [908, 265] width 63 height 22
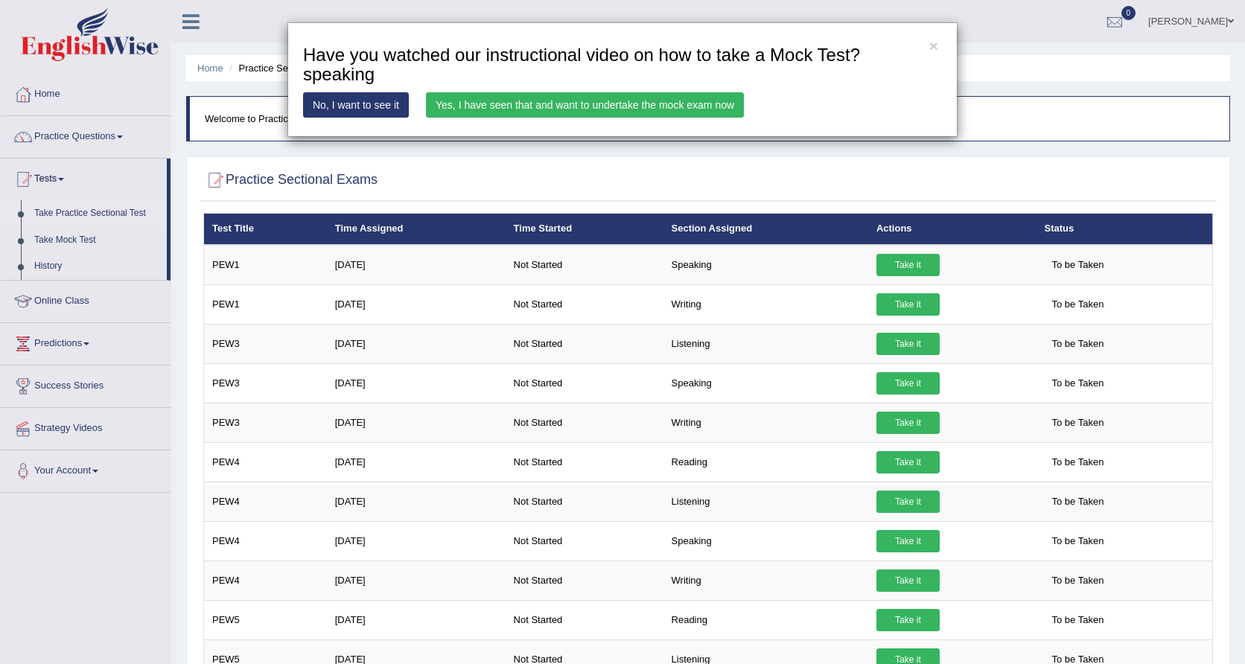
click at [348, 146] on div "× Have you watched our instructional video on how to take a Mock Test?speaking …" at bounding box center [622, 332] width 1245 height 664
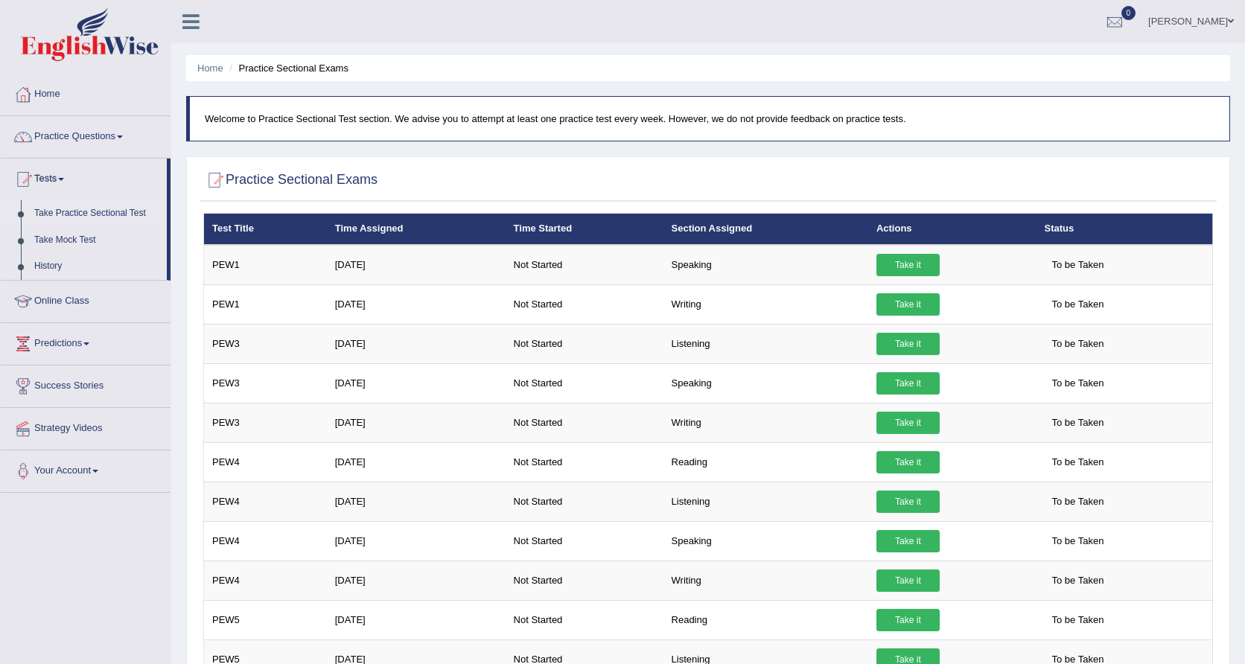
drag, startPoint x: 214, startPoint y: 206, endPoint x: 97, endPoint y: 197, distance: 117.3
click at [115, 135] on link "Practice Questions" at bounding box center [86, 134] width 170 height 37
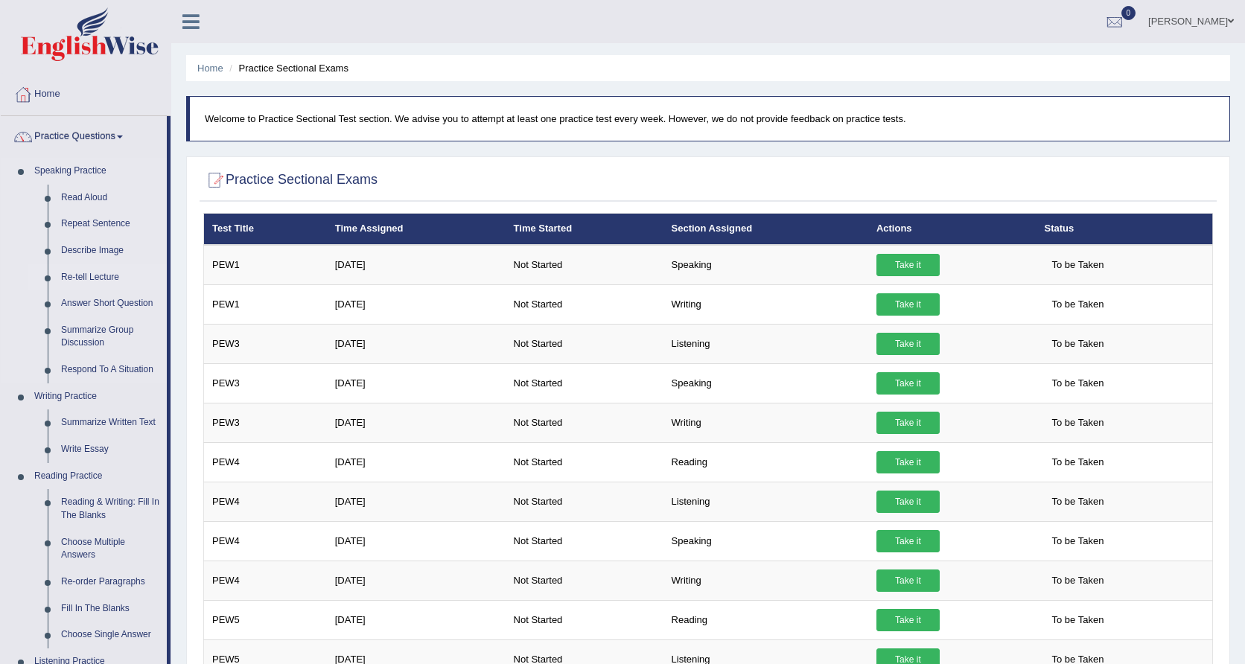
click at [111, 280] on link "Re-tell Lecture" at bounding box center [110, 277] width 112 height 27
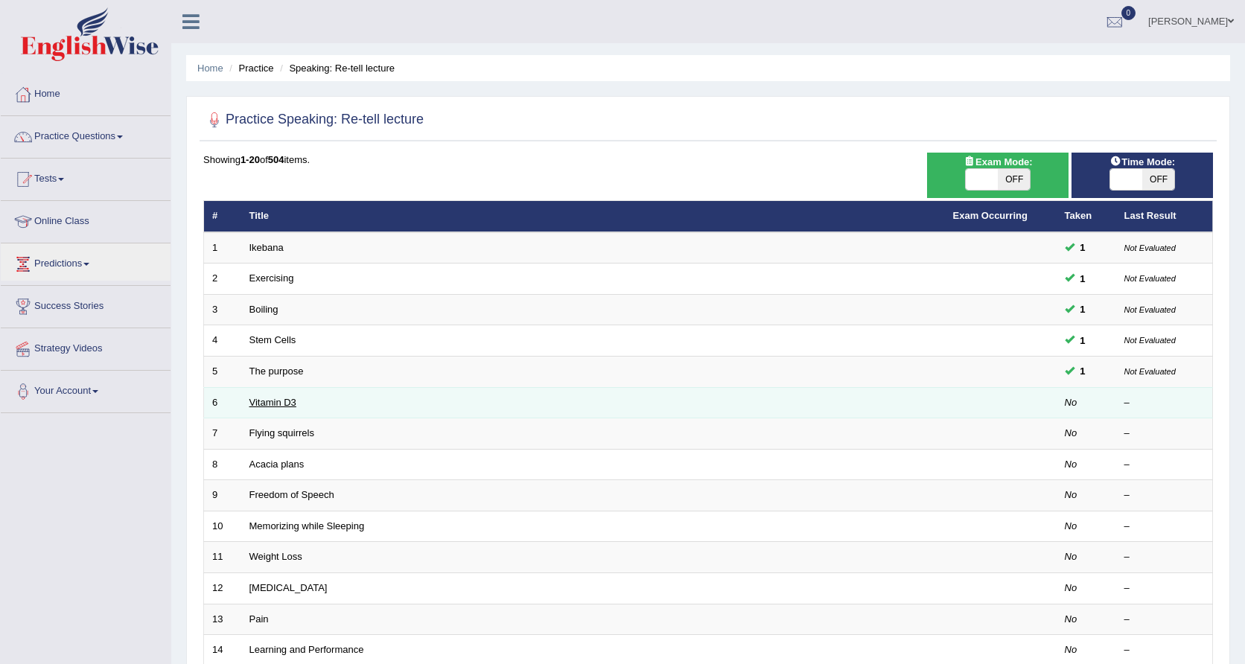
click at [285, 399] on link "Vitamin D3" at bounding box center [273, 402] width 47 height 11
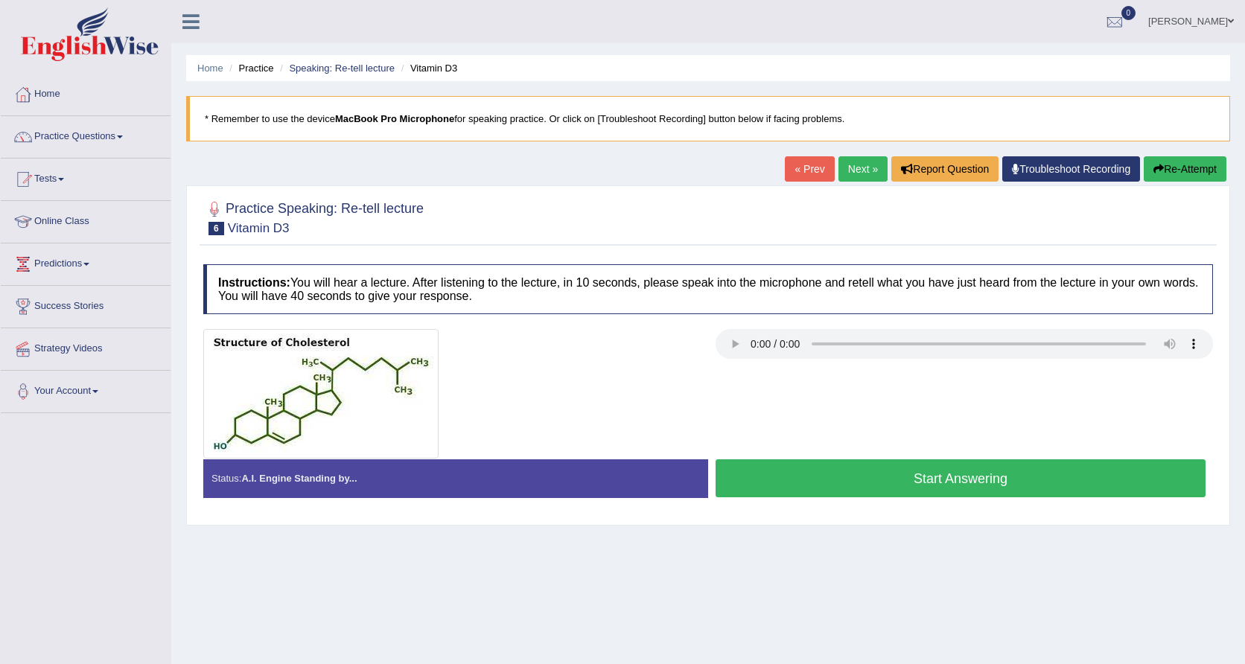
click at [860, 165] on link "Next »" at bounding box center [863, 168] width 49 height 25
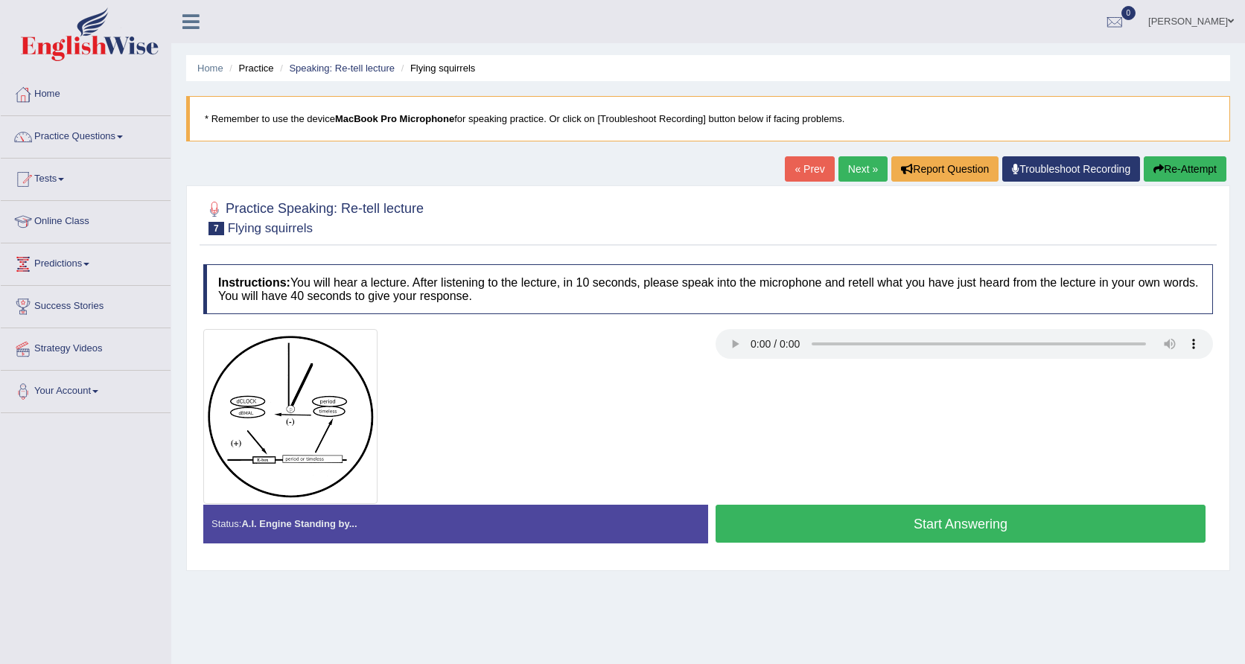
click at [754, 353] on audio at bounding box center [965, 344] width 498 height 30
click at [51, 95] on link "Home" at bounding box center [86, 92] width 170 height 37
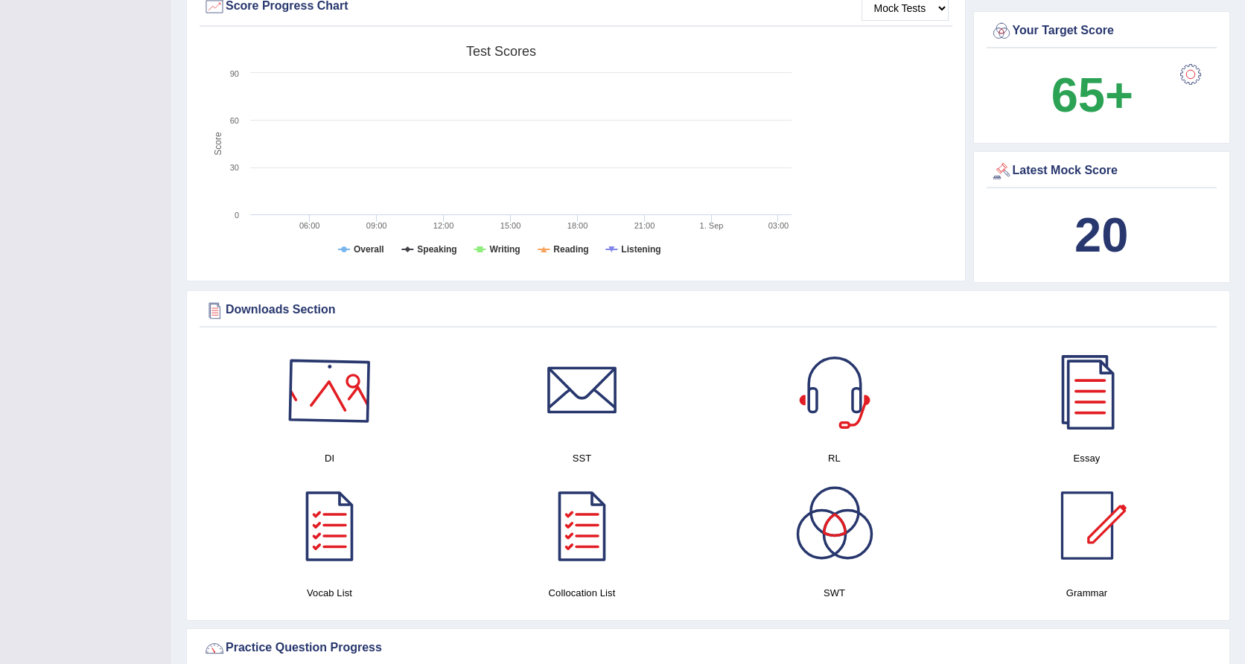
scroll to position [470, 0]
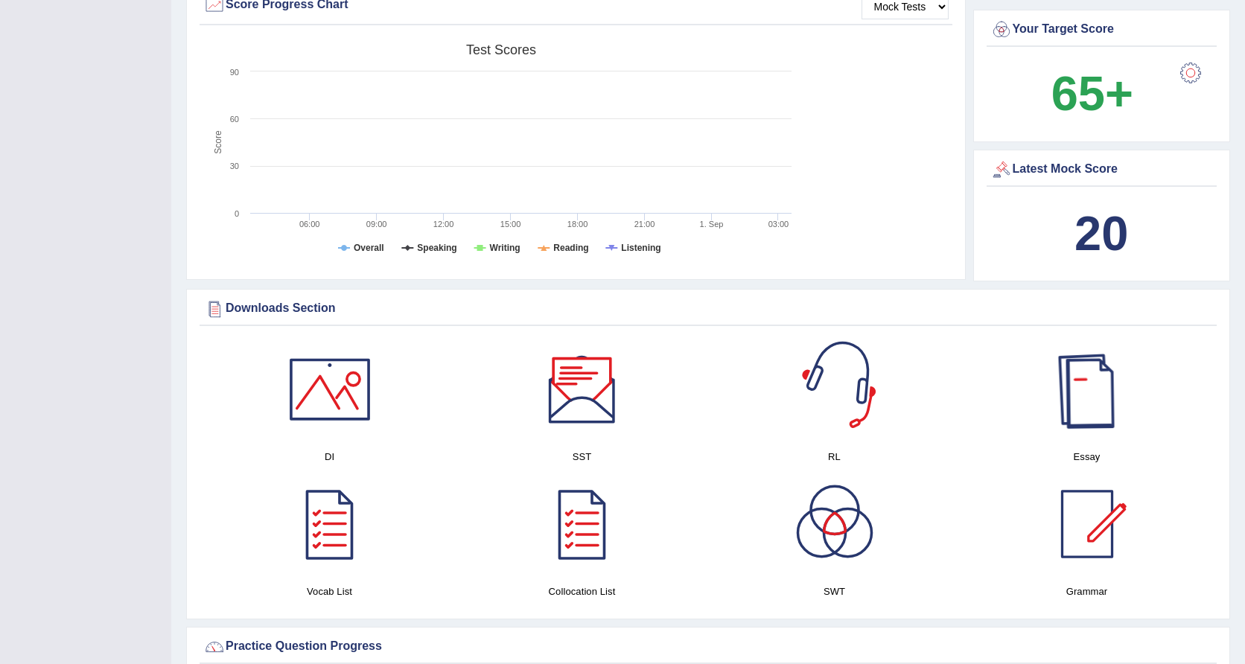
click at [1081, 417] on div at bounding box center [1087, 389] width 104 height 104
click at [585, 413] on div at bounding box center [582, 389] width 104 height 104
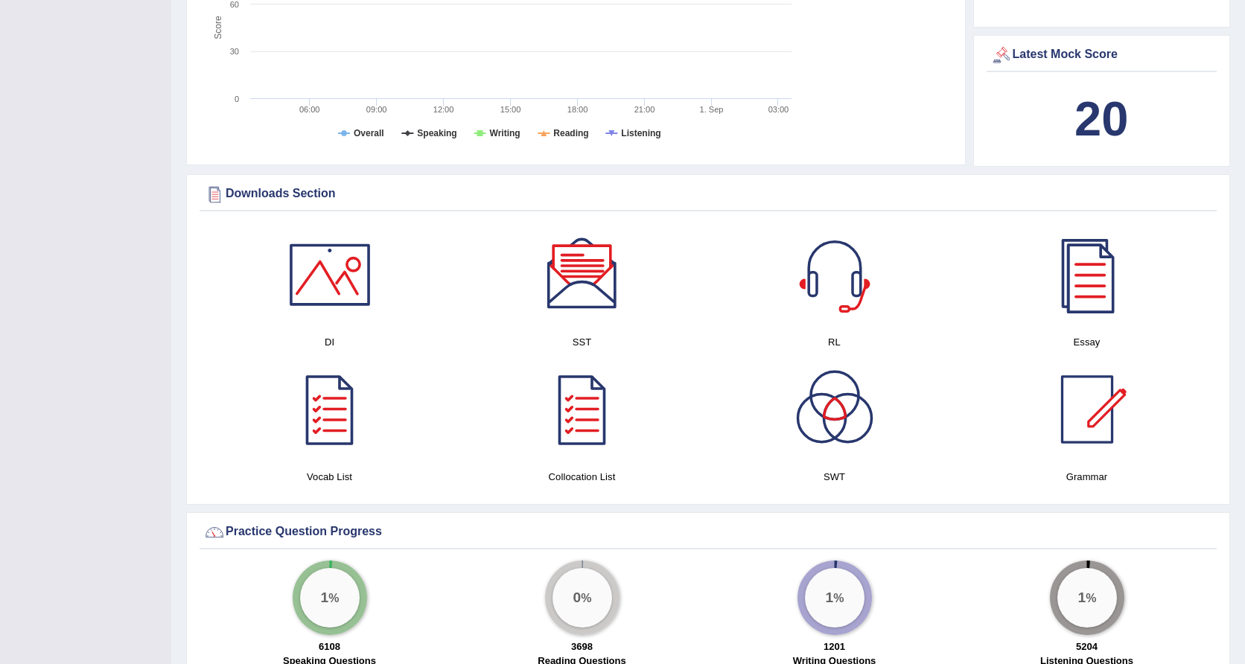
scroll to position [591, 0]
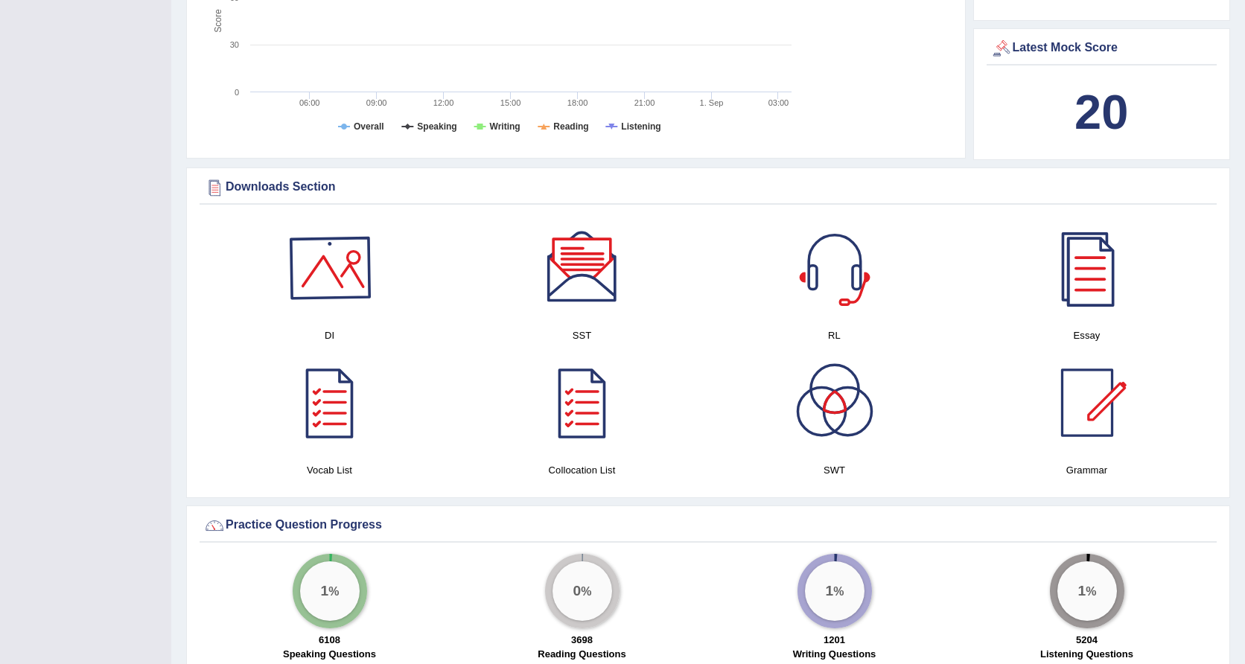
click at [310, 273] on div at bounding box center [330, 268] width 104 height 104
click at [350, 400] on div at bounding box center [330, 403] width 104 height 104
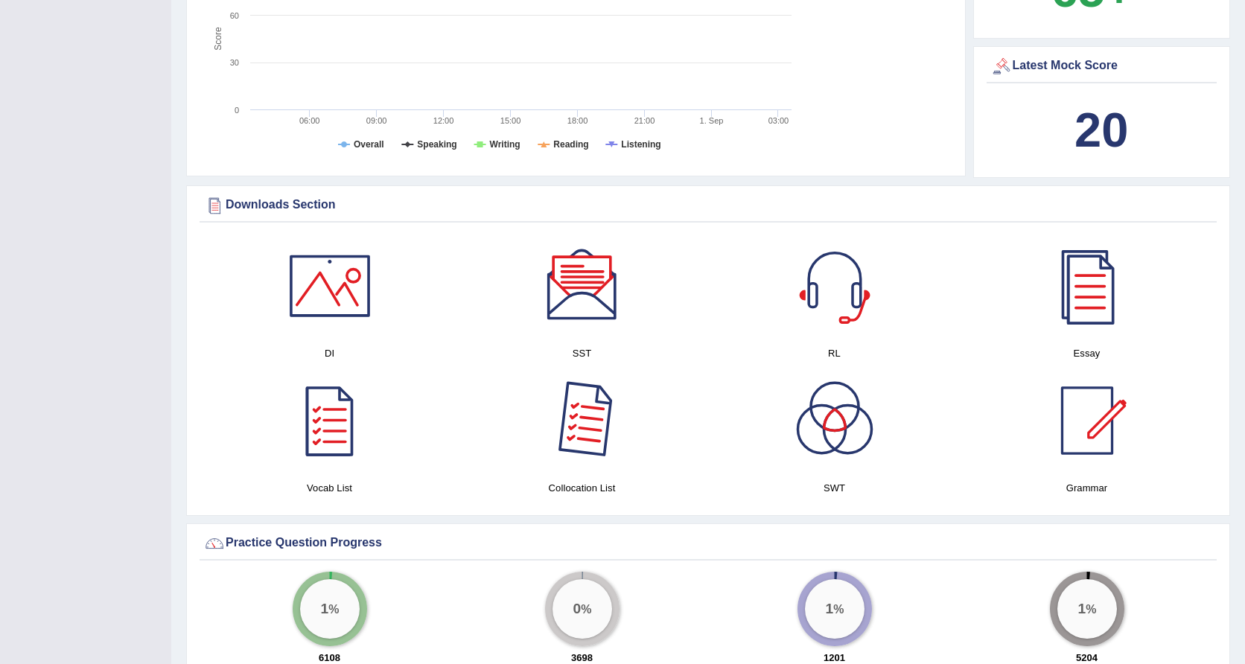
scroll to position [571, 0]
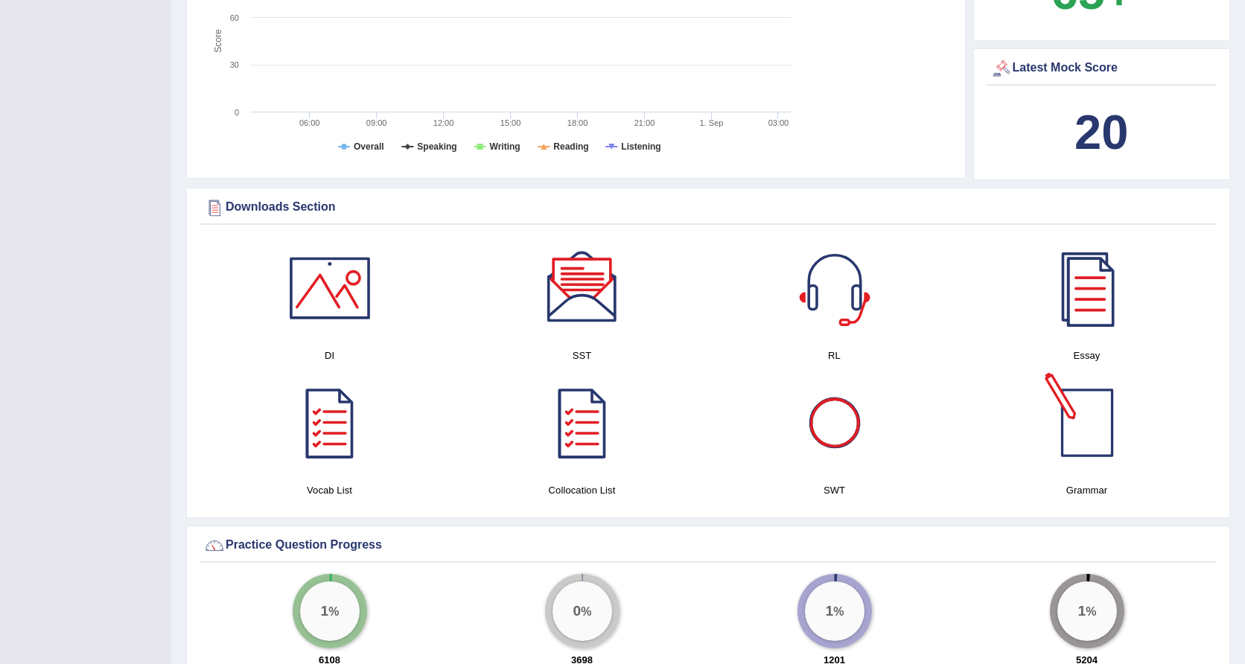
click at [1064, 427] on div at bounding box center [1087, 423] width 104 height 104
click at [830, 451] on div at bounding box center [835, 423] width 104 height 104
